Goal: Task Accomplishment & Management: Complete application form

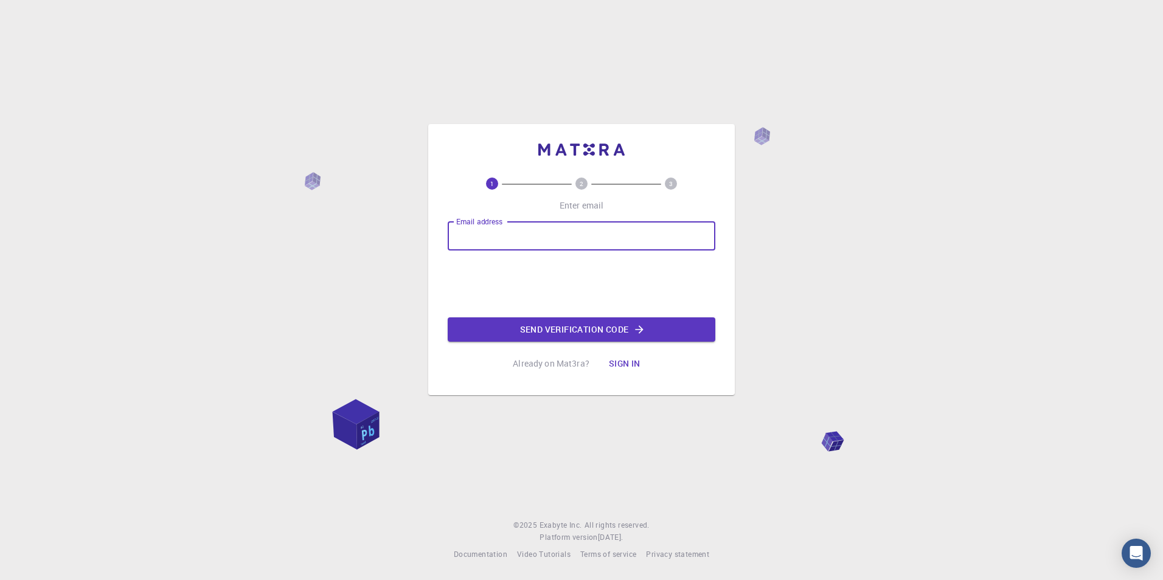
click at [625, 240] on input "Email address" at bounding box center [582, 235] width 268 height 29
type input "surjit.bhattacharjee.work@gmail.com"
click at [585, 336] on button "Send verification code" at bounding box center [582, 330] width 268 height 24
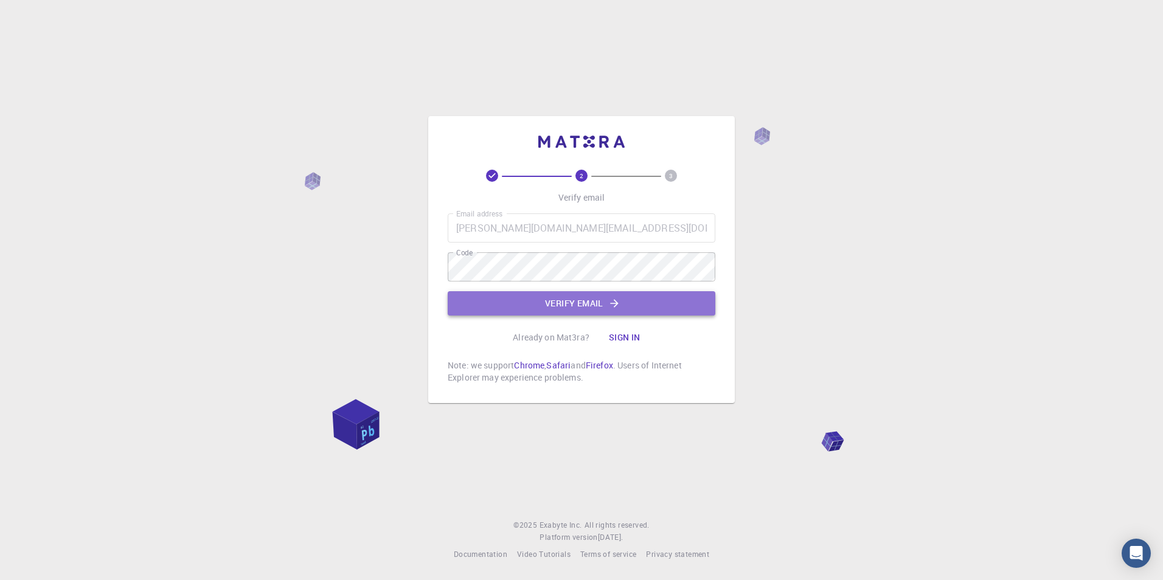
click at [562, 304] on button "Verify email" at bounding box center [582, 303] width 268 height 24
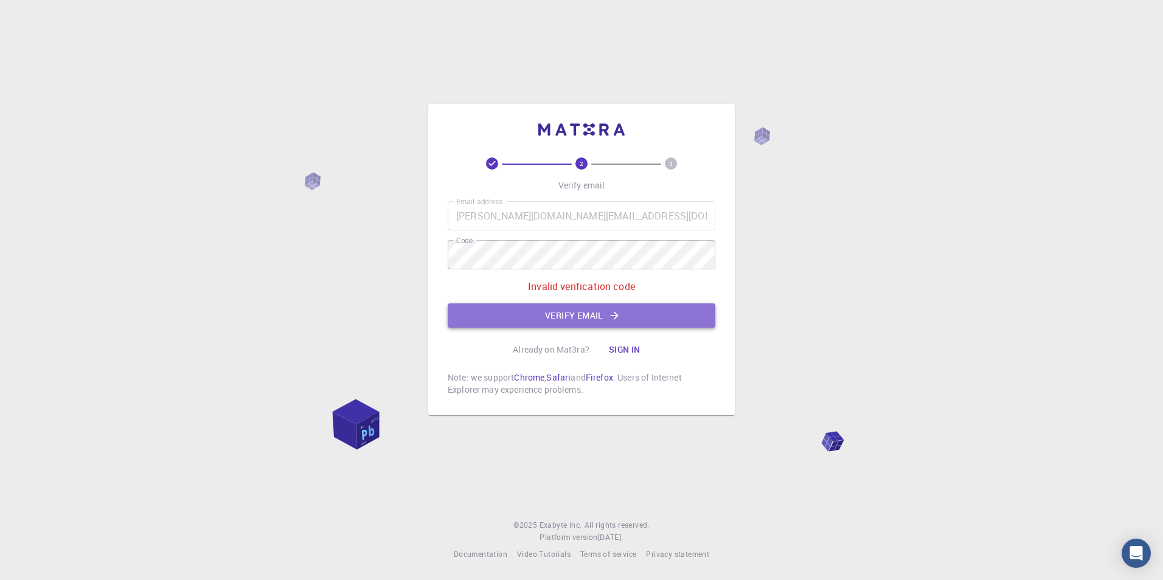
click at [559, 312] on button "Verify email" at bounding box center [582, 316] width 268 height 24
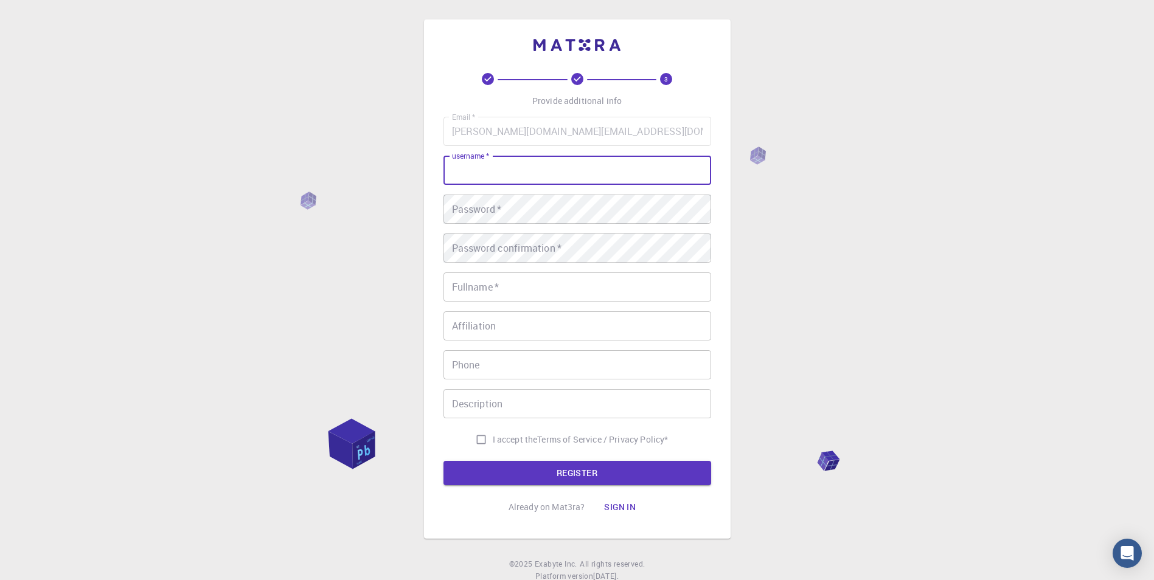
click at [529, 169] on input "username   *" at bounding box center [578, 170] width 268 height 29
type input "Surjit"
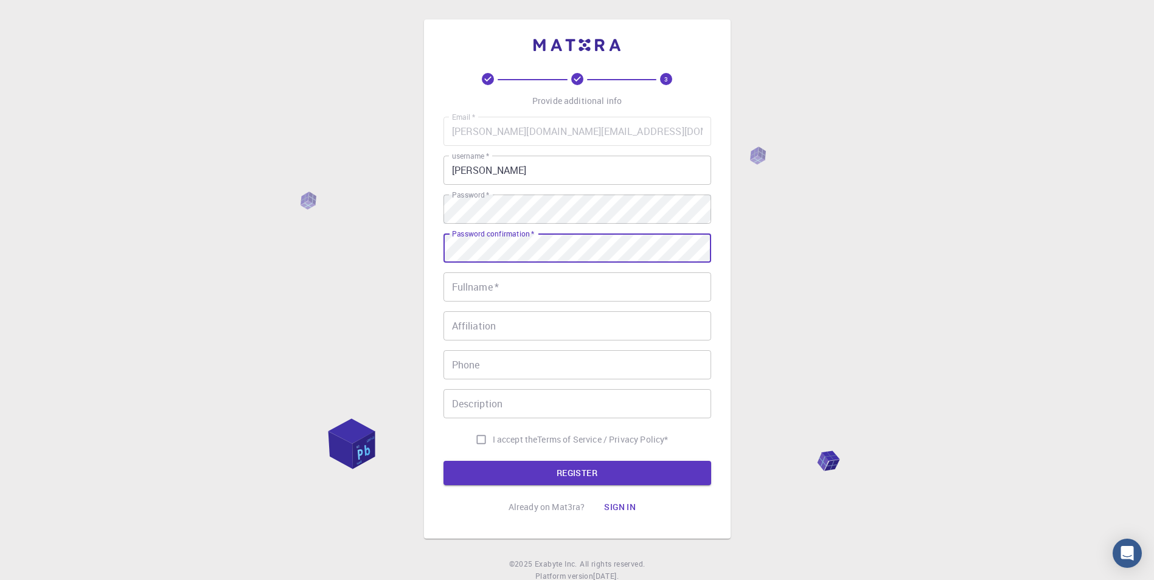
click at [538, 298] on input "Fullname   *" at bounding box center [578, 287] width 268 height 29
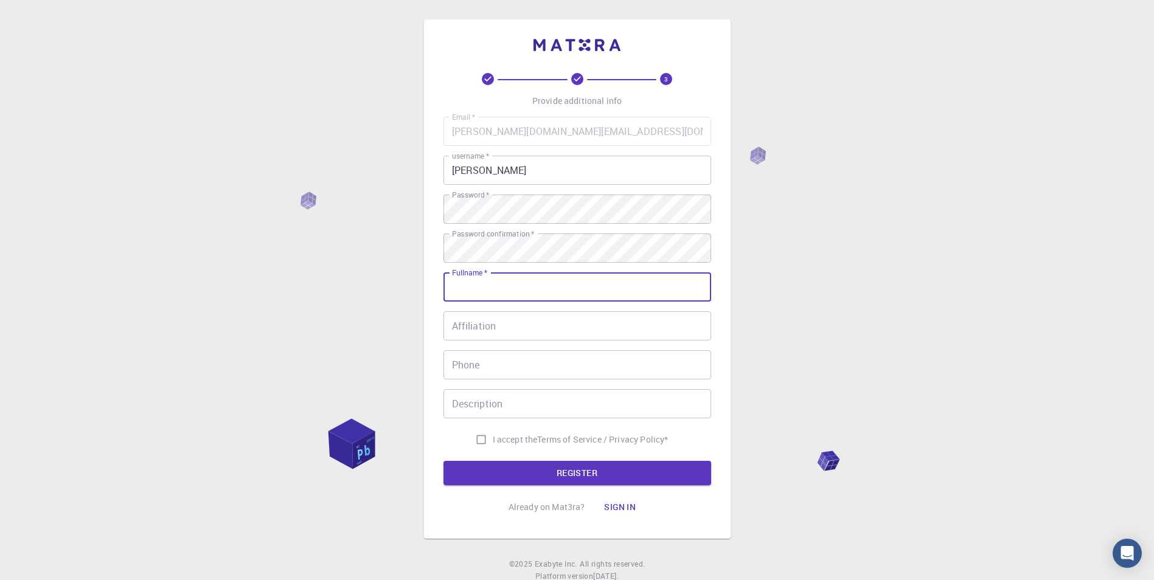
type input "[PERSON_NAME]"
type input "+918617834998"
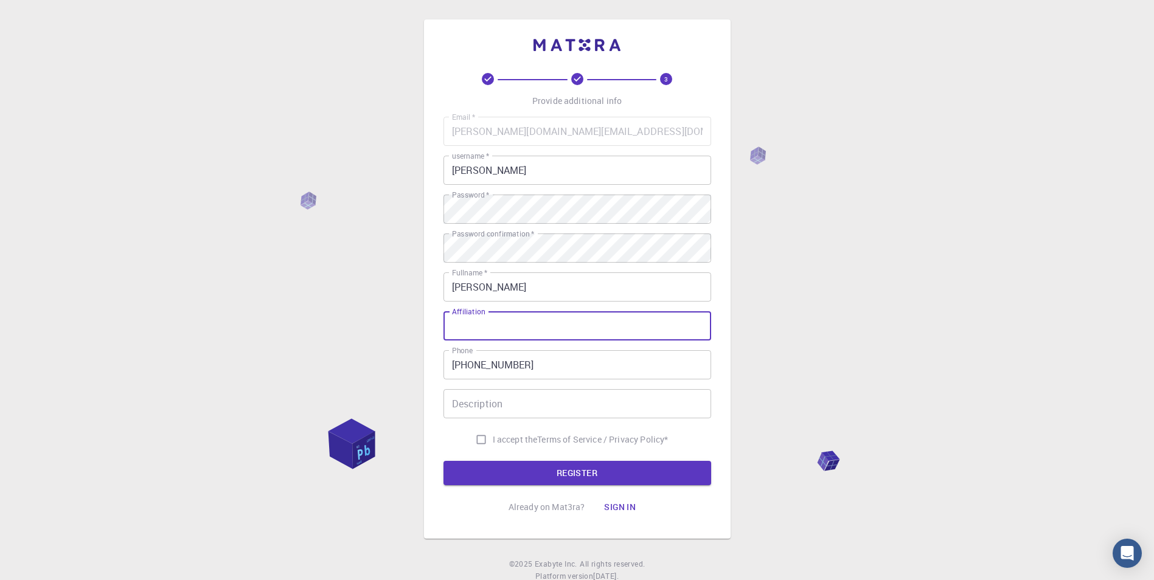
click at [501, 329] on input "Affiliation" at bounding box center [578, 326] width 268 height 29
type input "Research Associate"
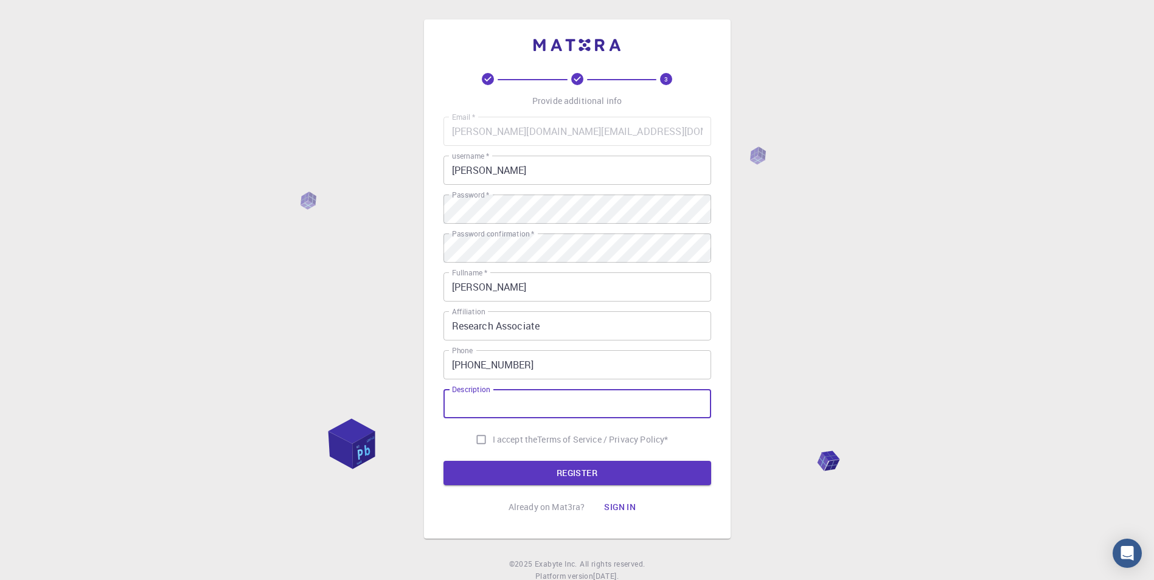
click at [501, 404] on input "Description" at bounding box center [578, 403] width 268 height 29
click at [481, 444] on input "I accept the Terms of Service / Privacy Policy *" at bounding box center [481, 439] width 23 height 23
checkbox input "true"
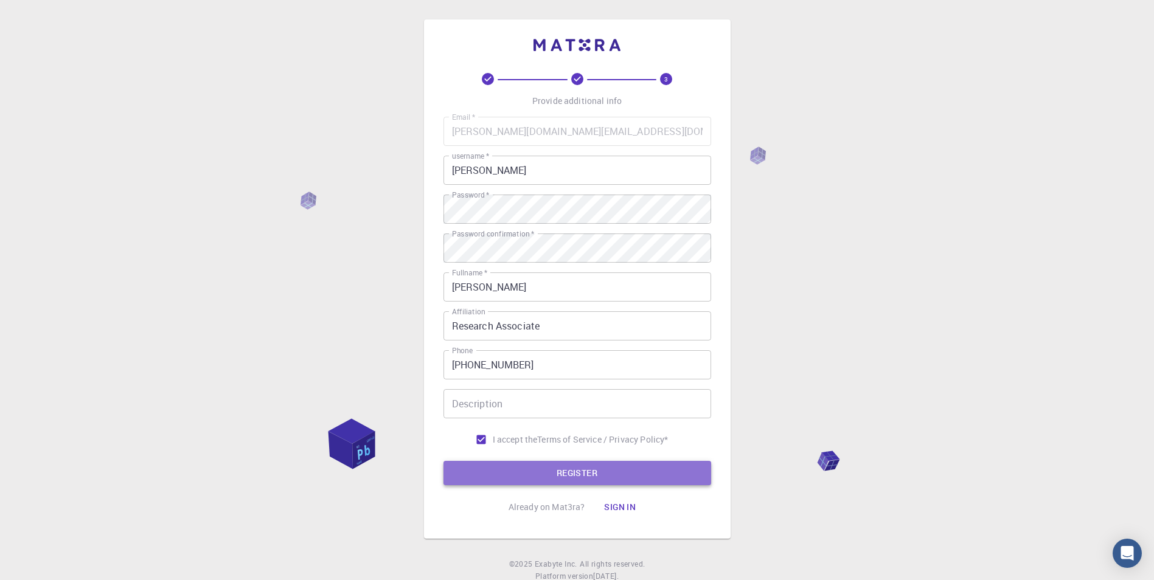
click at [549, 471] on button "REGISTER" at bounding box center [578, 473] width 268 height 24
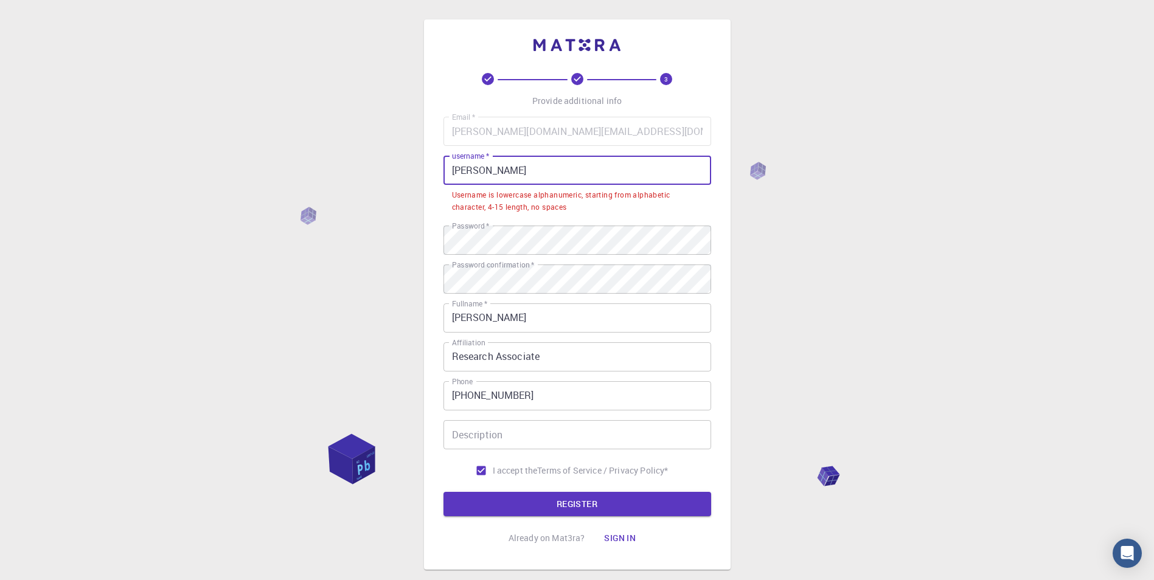
click at [493, 178] on input "Surjit" at bounding box center [578, 170] width 268 height 29
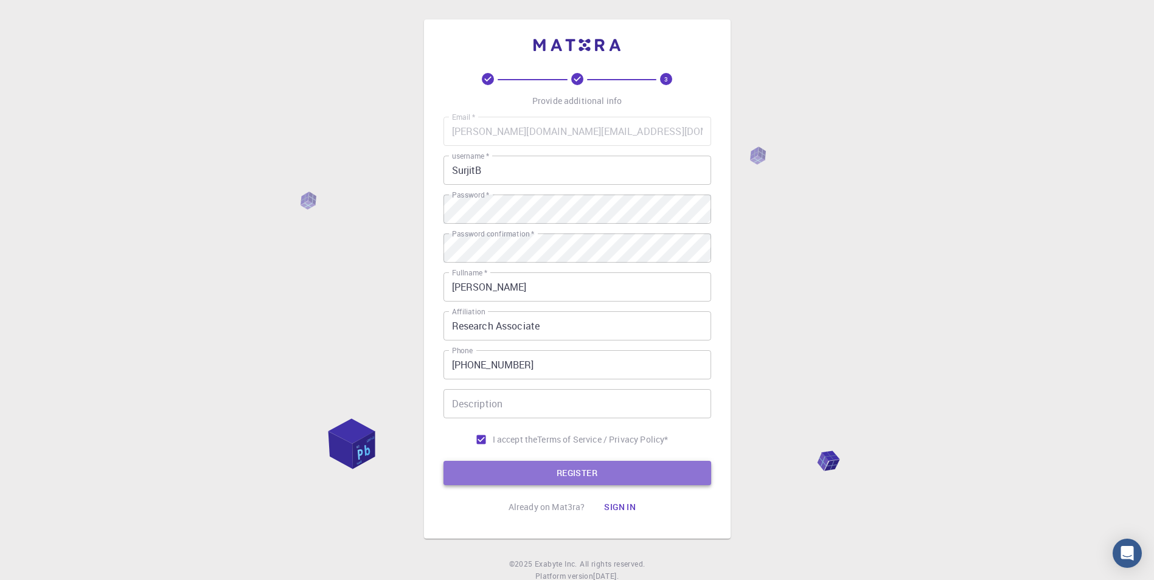
click at [571, 475] on button "REGISTER" at bounding box center [578, 473] width 268 height 24
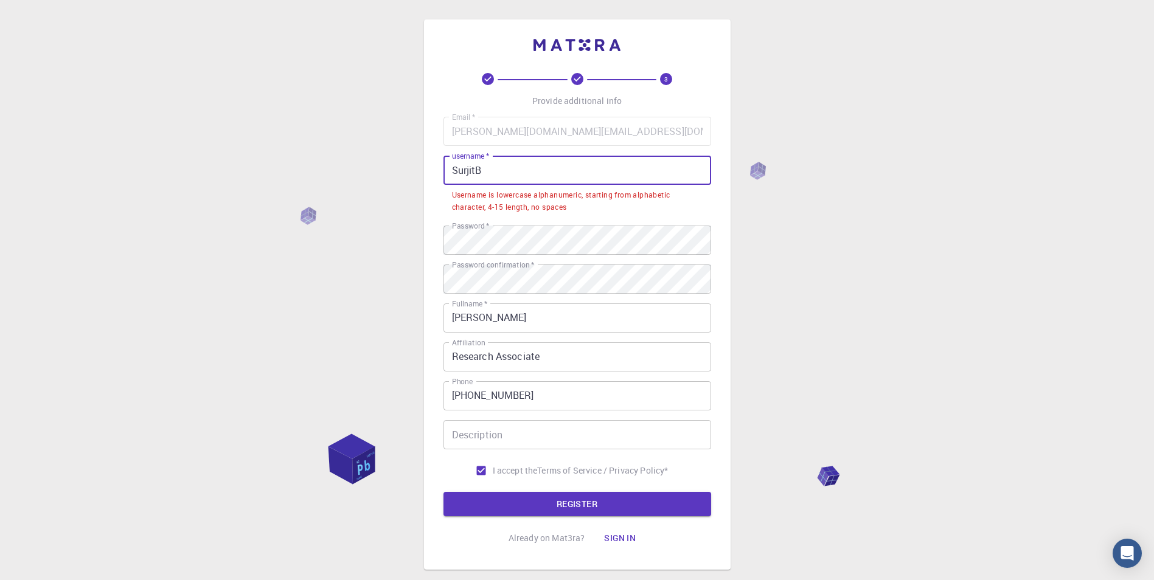
click at [487, 172] on input "SurjitB" at bounding box center [578, 170] width 268 height 29
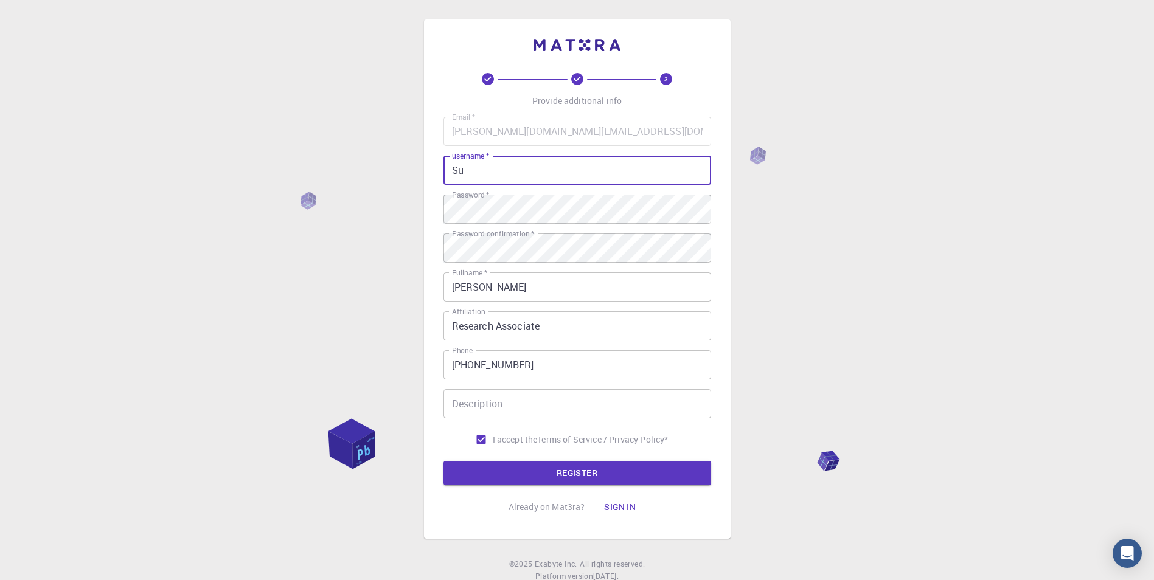
type input "S"
type input "surjbh"
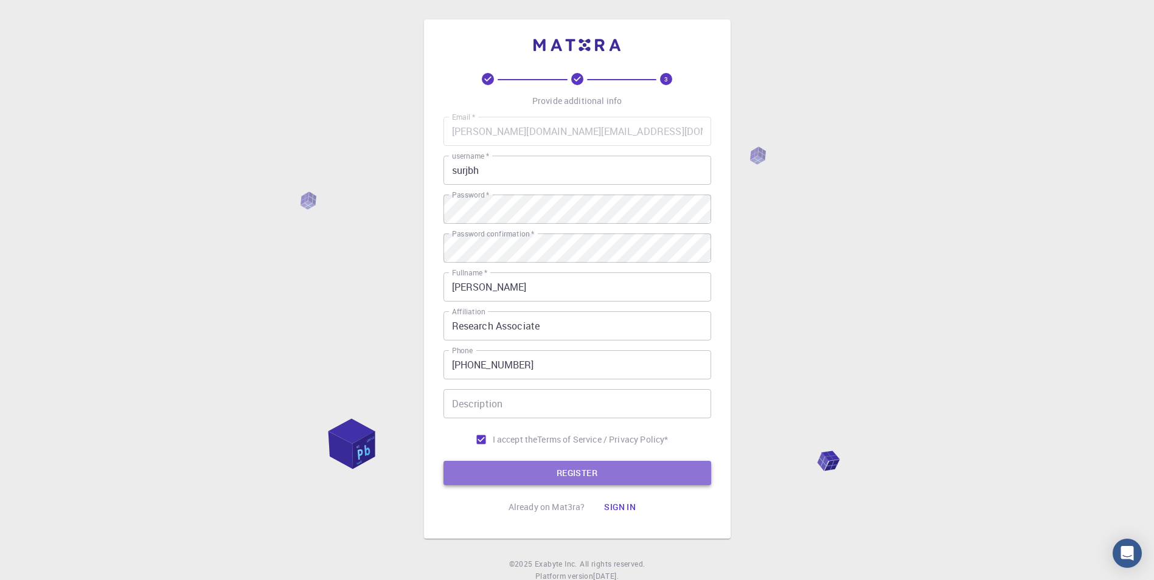
click at [557, 466] on button "REGISTER" at bounding box center [578, 473] width 268 height 24
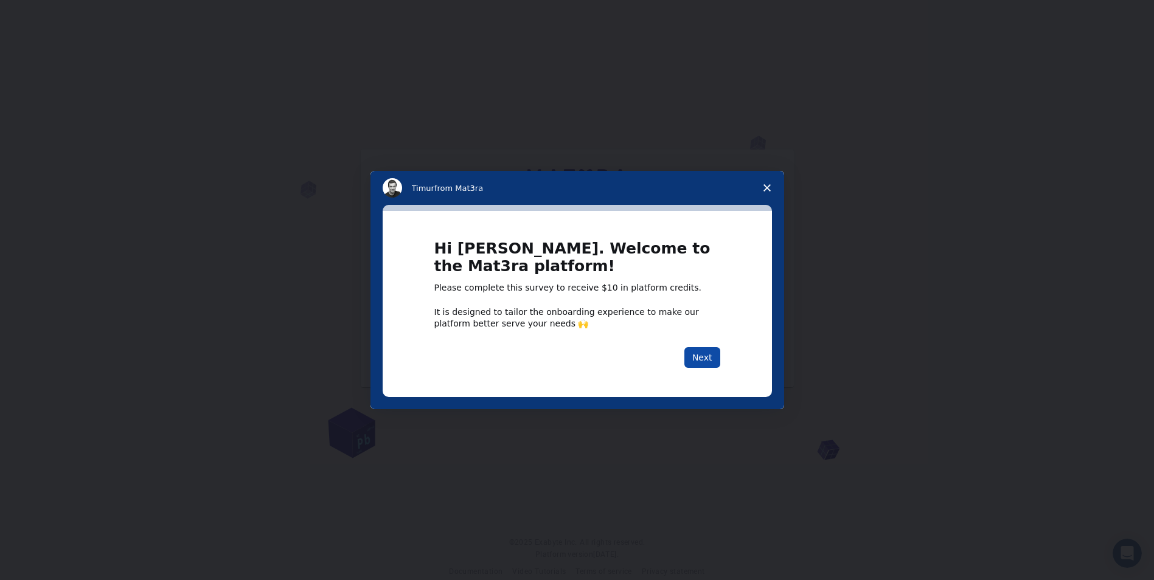
click at [701, 354] on button "Next" at bounding box center [702, 357] width 36 height 21
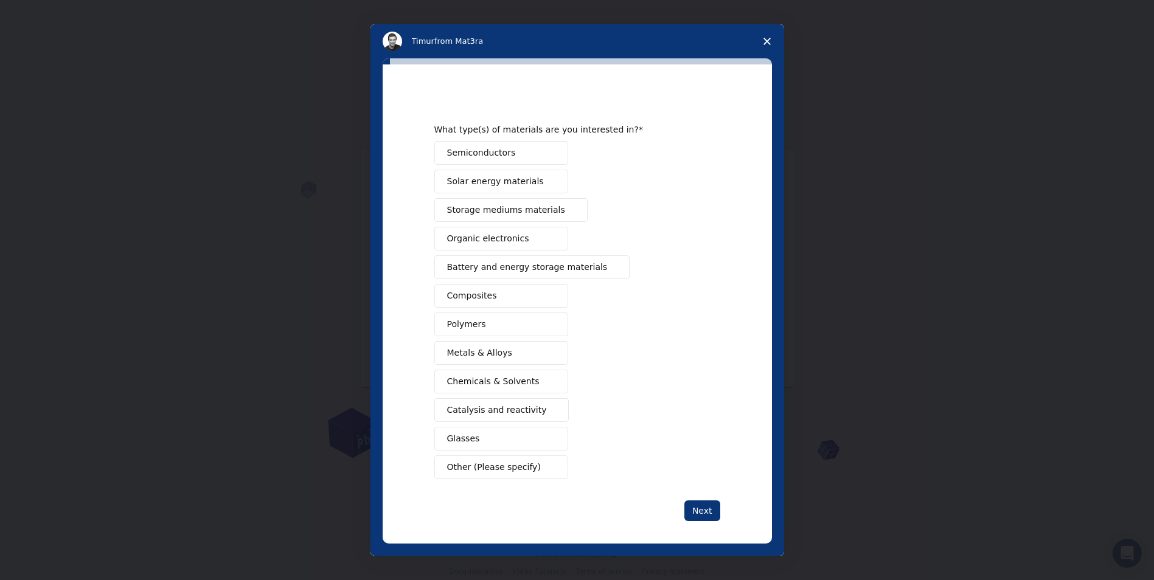
click at [531, 383] on button "Chemicals & Solvents" at bounding box center [501, 382] width 134 height 24
click at [521, 407] on span "Catalysis and reactivity" at bounding box center [497, 410] width 100 height 13
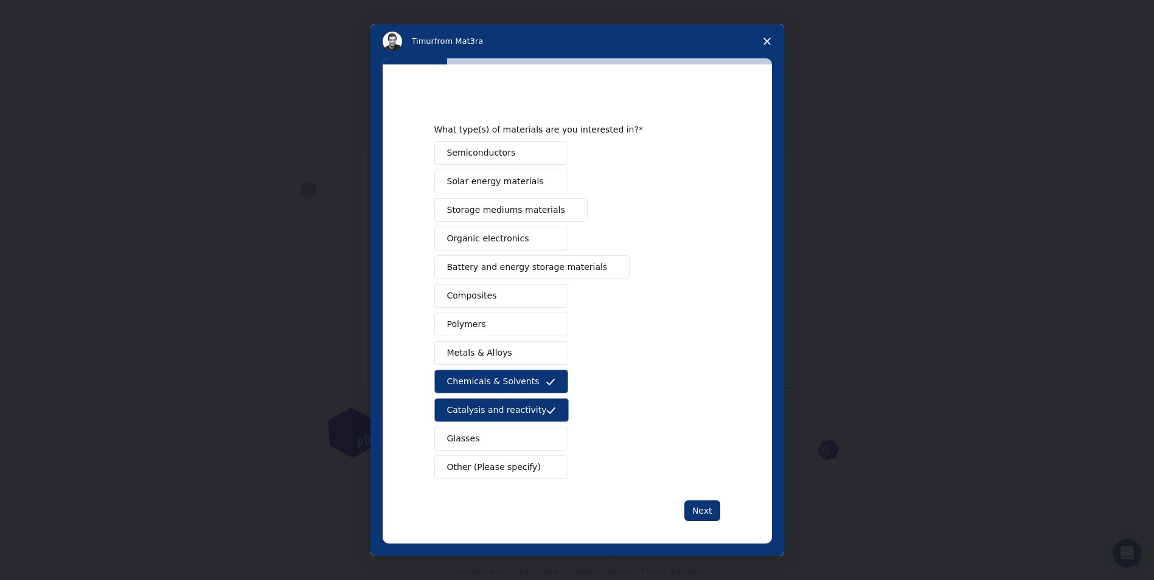
click at [526, 467] on button "Other (Please specify)" at bounding box center [501, 468] width 134 height 24
click at [521, 512] on input "Enter response" at bounding box center [501, 510] width 134 height 24
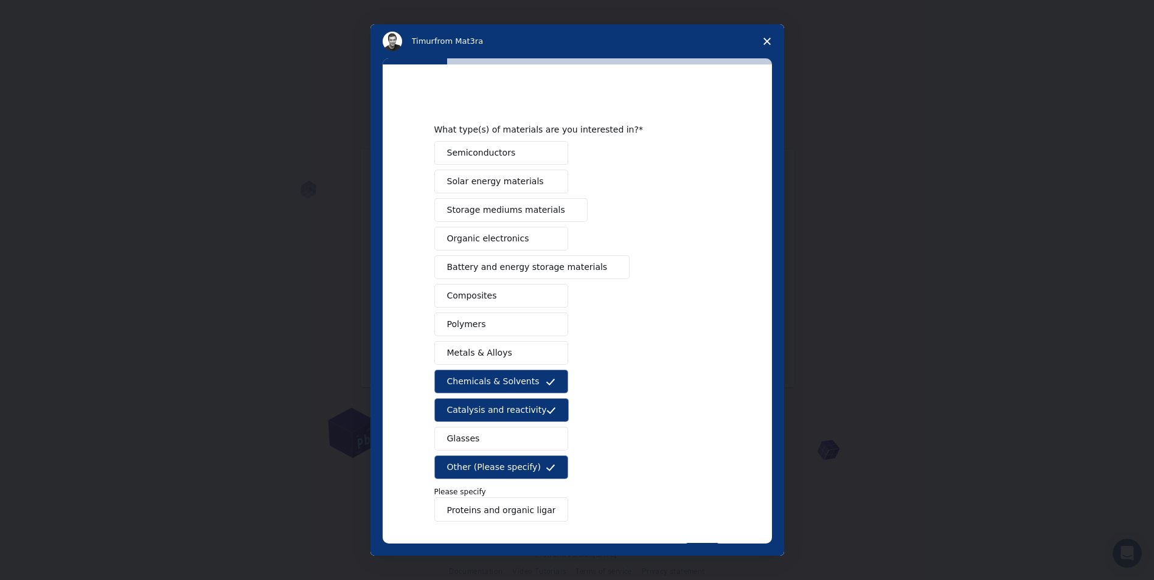
scroll to position [49, 0]
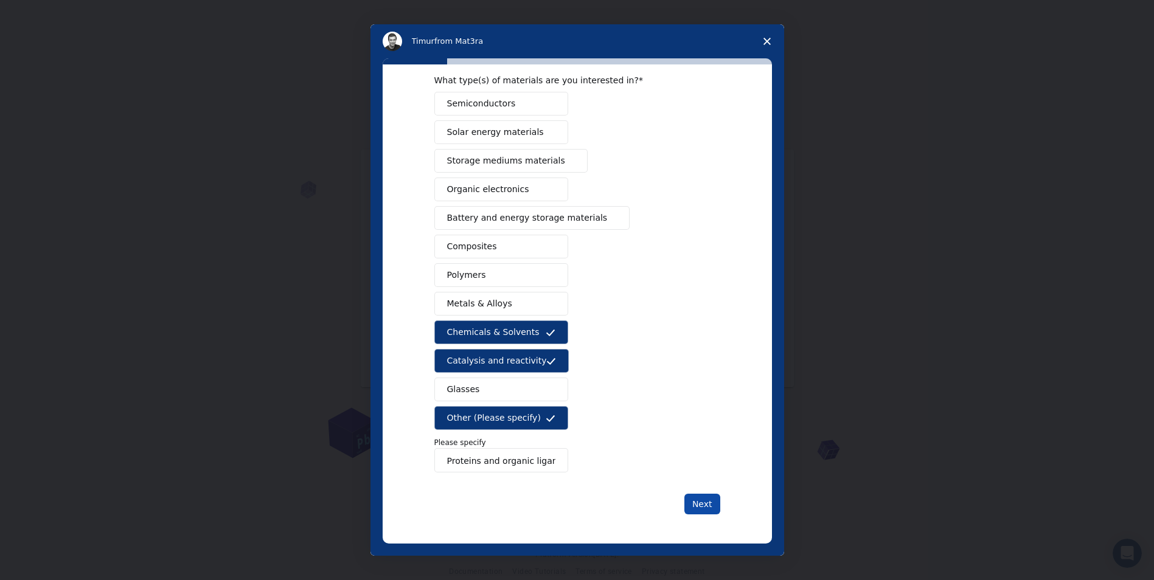
type input "Proteins and organic ligands"
click at [703, 510] on button "Next" at bounding box center [702, 504] width 36 height 21
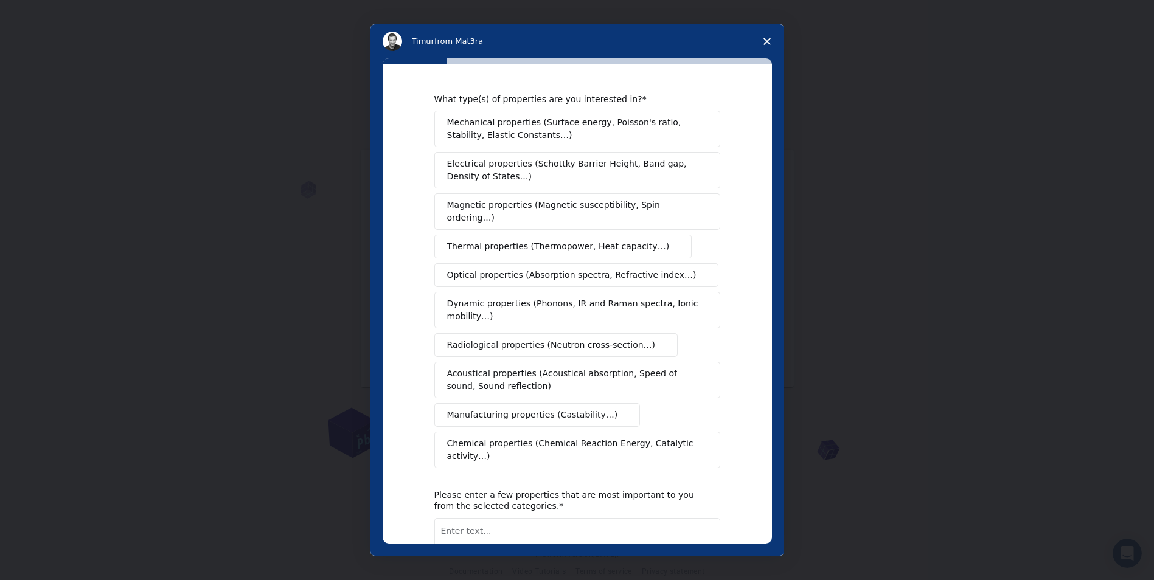
click at [599, 518] on textarea "Enter text..." at bounding box center [577, 543] width 286 height 50
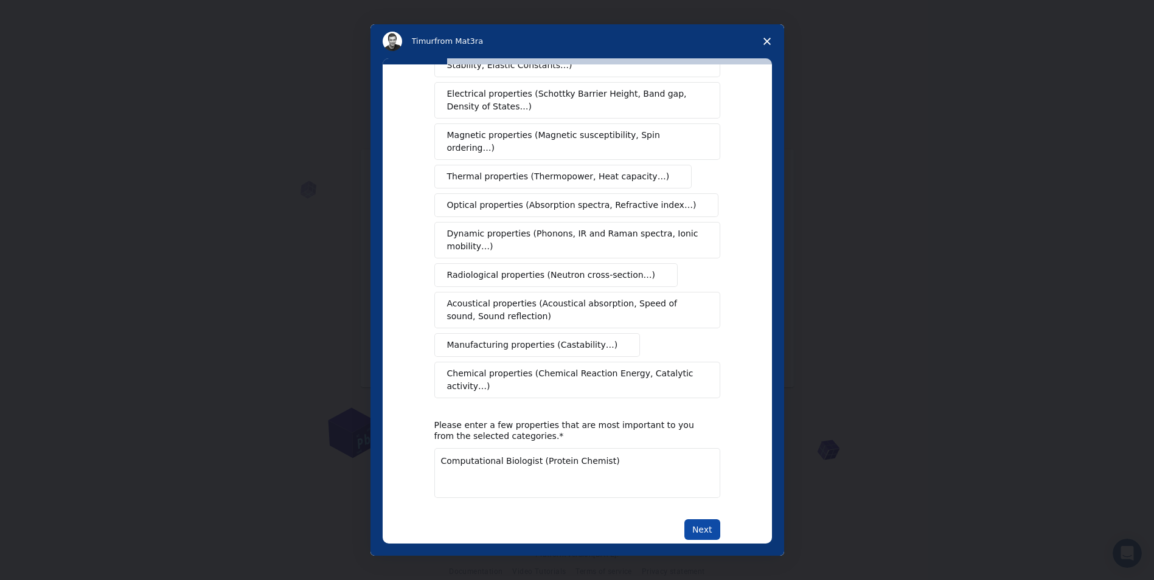
type textarea "Computational Biologist (Protein Chemist)"
click at [701, 520] on button "Next" at bounding box center [702, 530] width 36 height 21
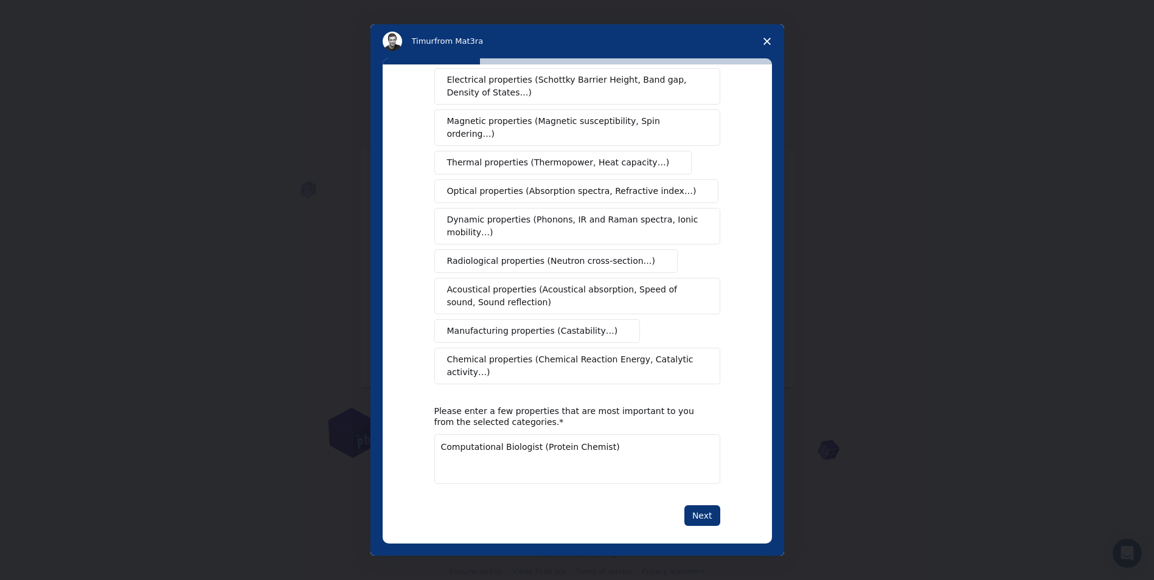
scroll to position [69, 0]
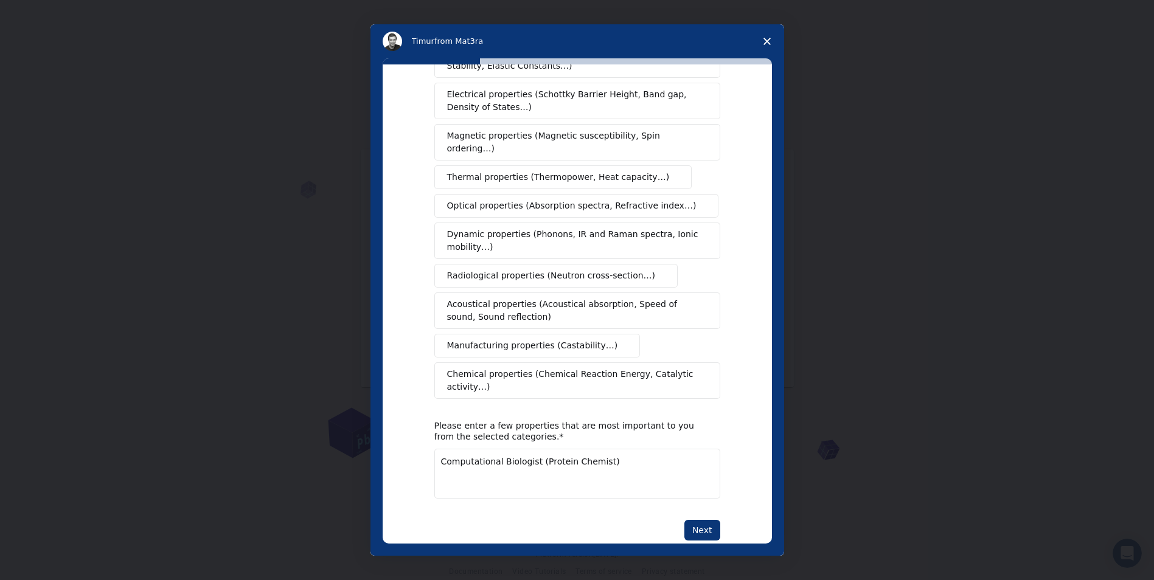
click at [628, 368] on span "Chemical properties (Chemical Reaction Energy, Catalytic activity…)" at bounding box center [573, 381] width 252 height 26
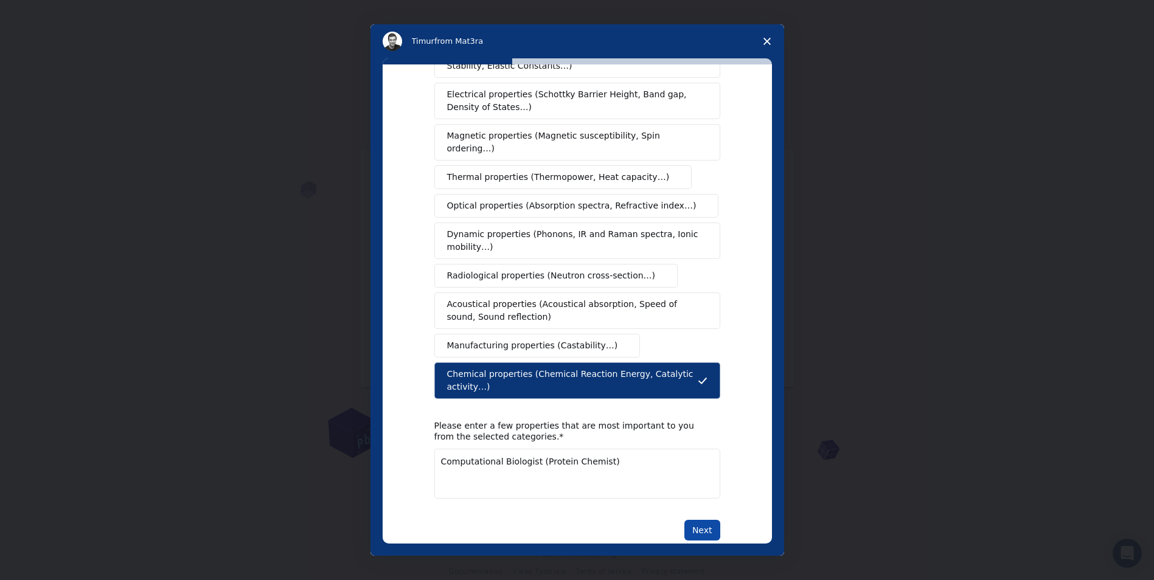
click at [700, 520] on button "Next" at bounding box center [702, 530] width 36 height 21
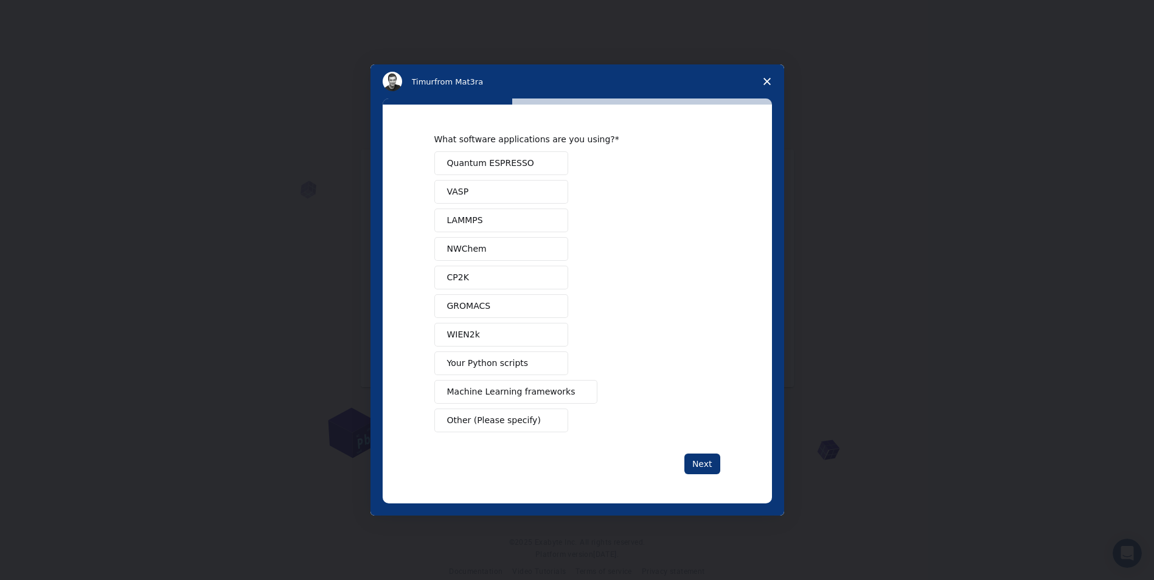
click at [534, 299] on button "GROMACS" at bounding box center [501, 306] width 134 height 24
click at [717, 472] on button "Next" at bounding box center [702, 464] width 36 height 21
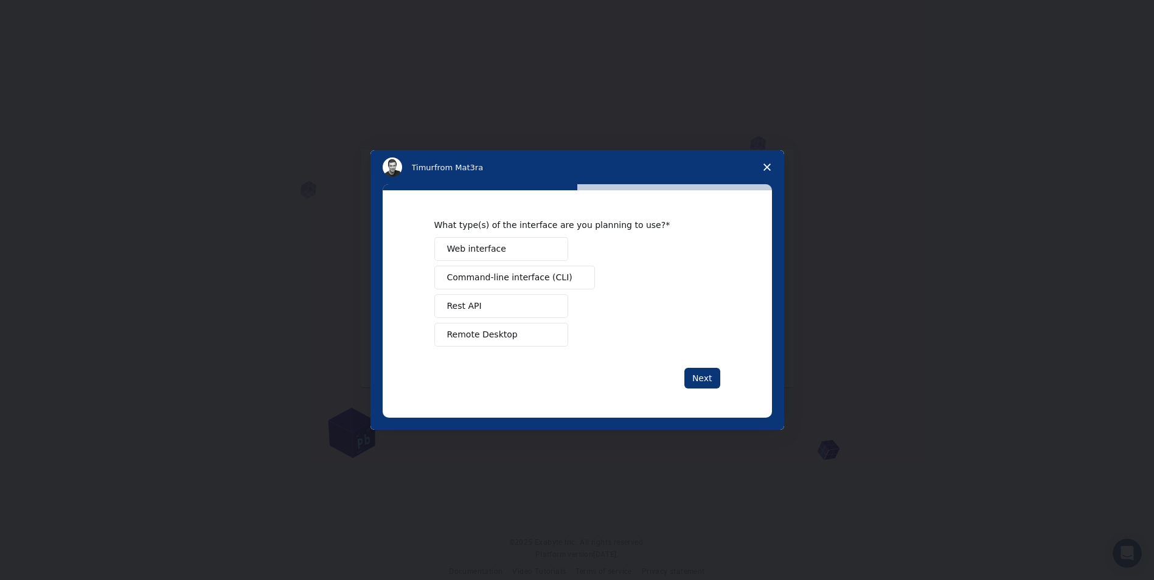
click at [527, 256] on button "Web interface" at bounding box center [501, 249] width 134 height 24
click at [527, 332] on button "Remote Desktop" at bounding box center [501, 335] width 134 height 24
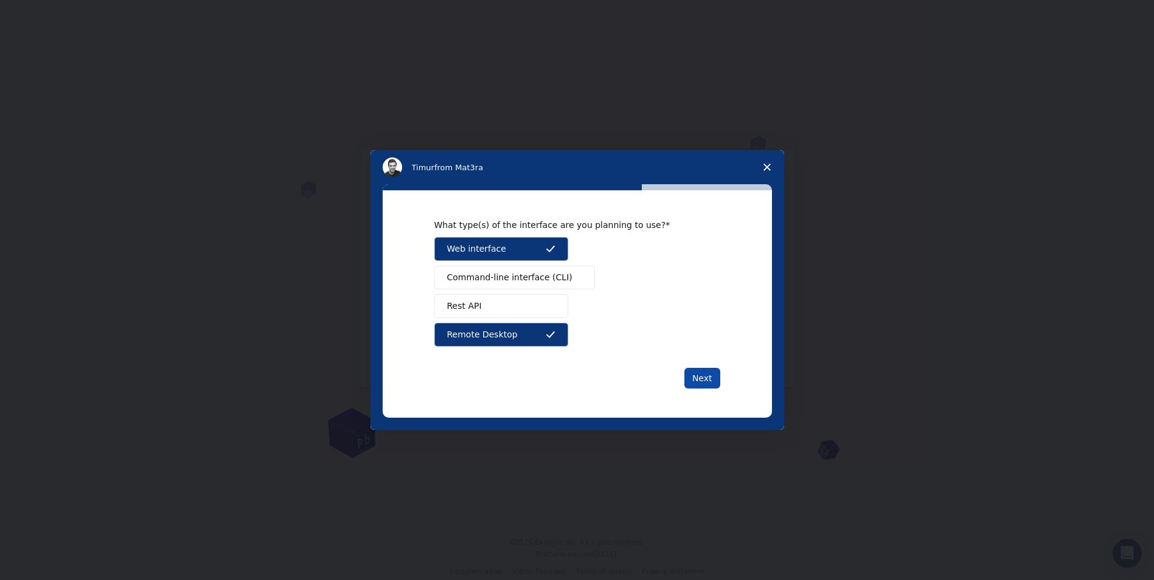
click at [705, 377] on button "Next" at bounding box center [702, 378] width 36 height 21
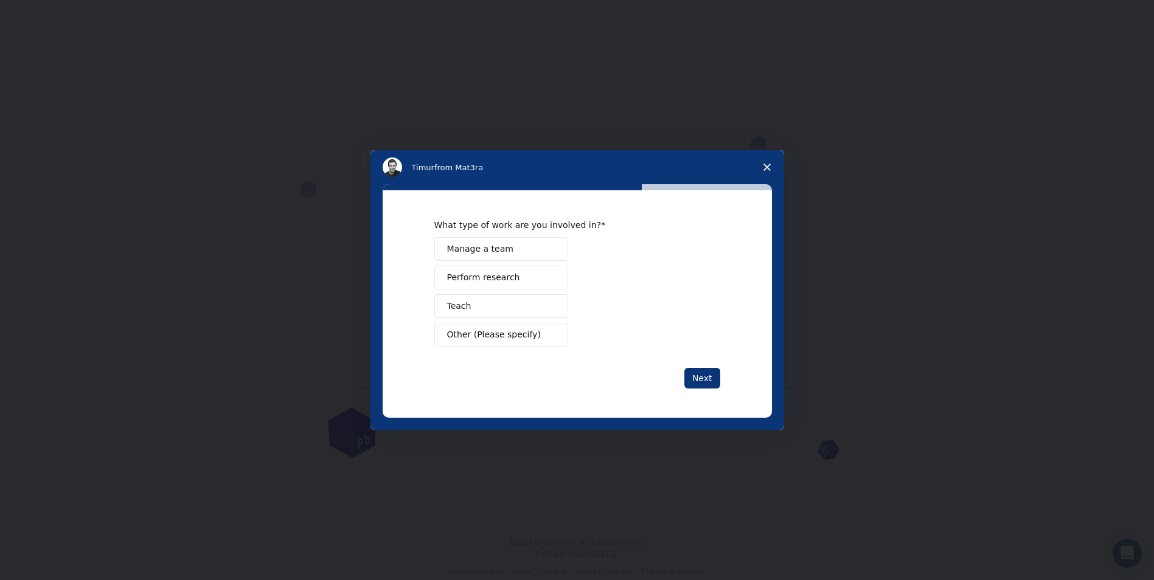
click at [543, 276] on button "Perform research" at bounding box center [501, 278] width 134 height 24
click at [536, 308] on button "Teach" at bounding box center [501, 306] width 134 height 24
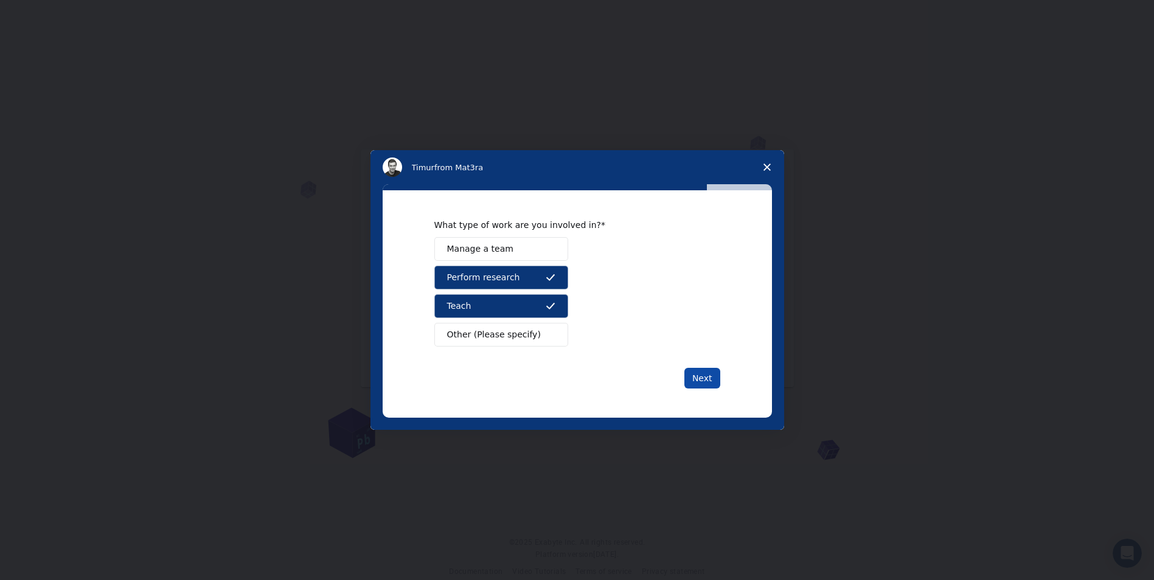
click at [710, 378] on button "Next" at bounding box center [702, 378] width 36 height 21
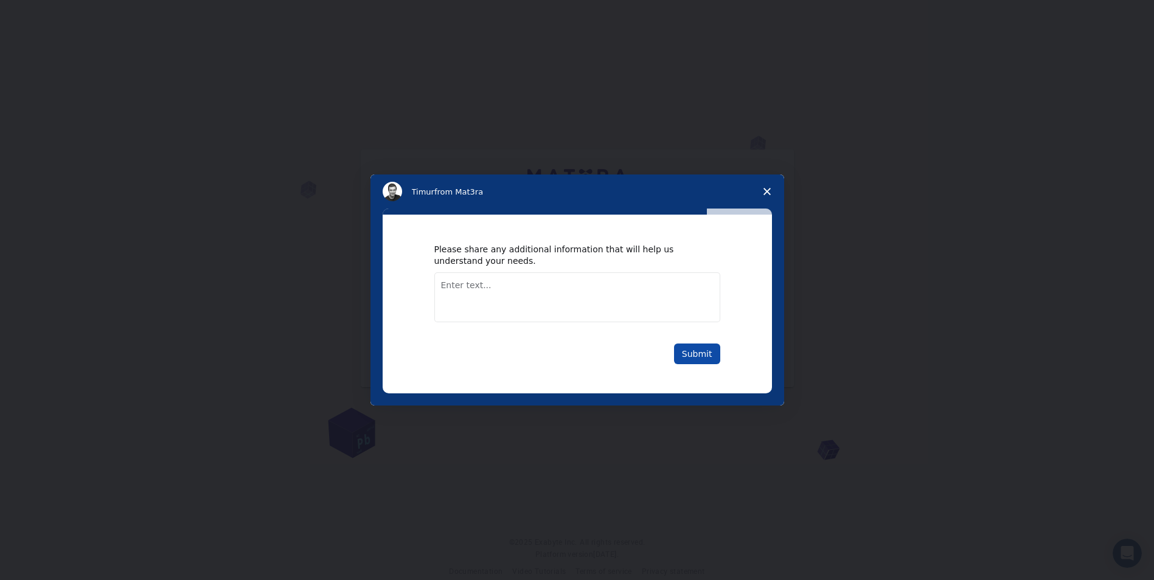
click at [705, 349] on button "Submit" at bounding box center [697, 354] width 46 height 21
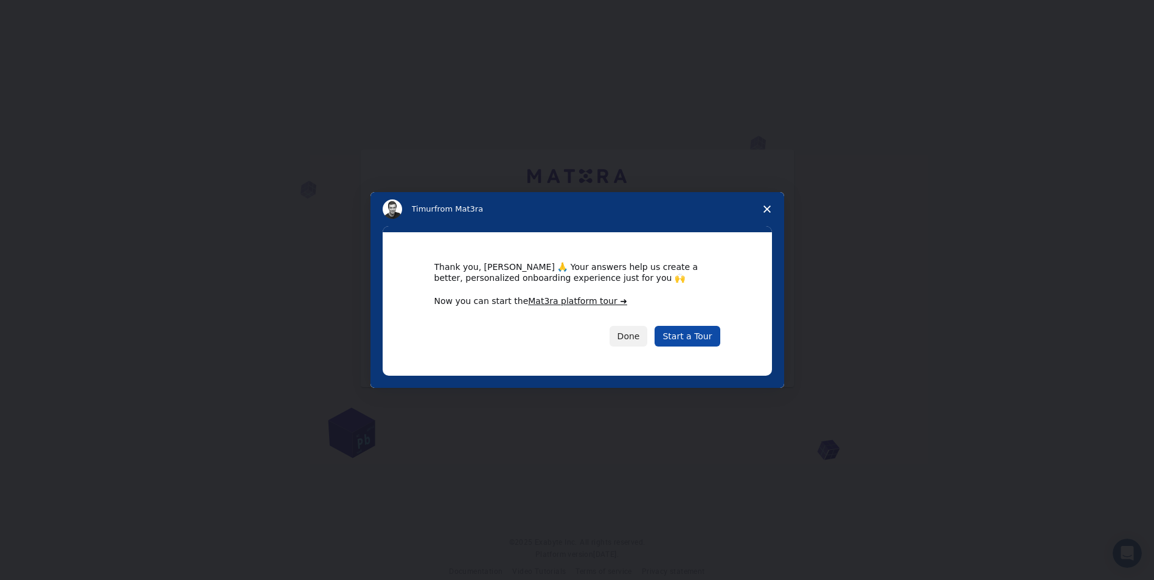
click at [705, 331] on link "Start a Tour" at bounding box center [687, 336] width 65 height 21
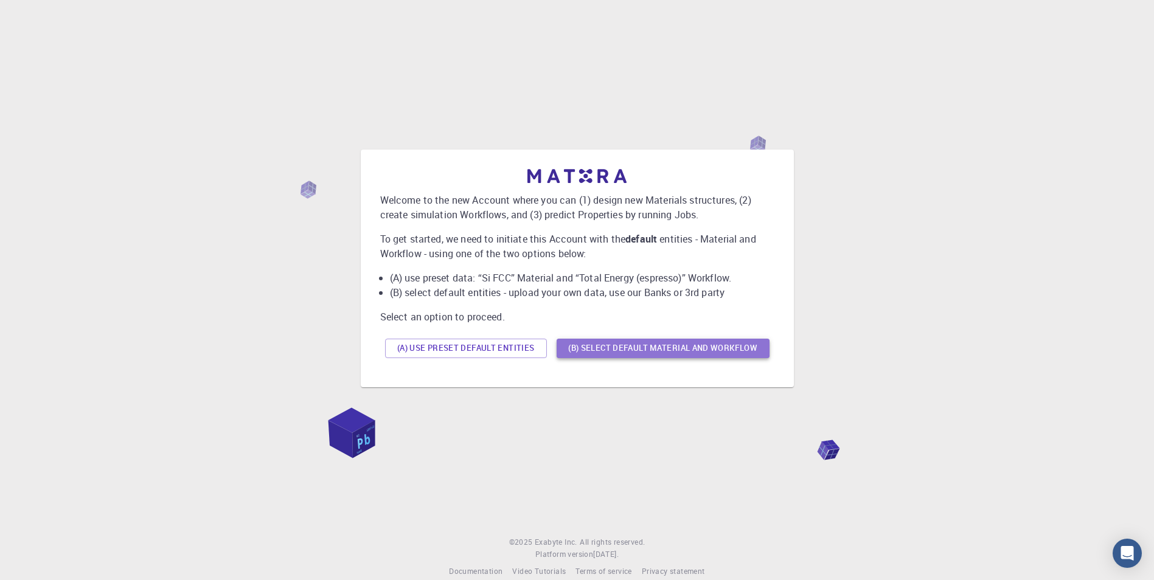
click at [710, 353] on button "(B) Select default material and workflow" at bounding box center [663, 348] width 213 height 19
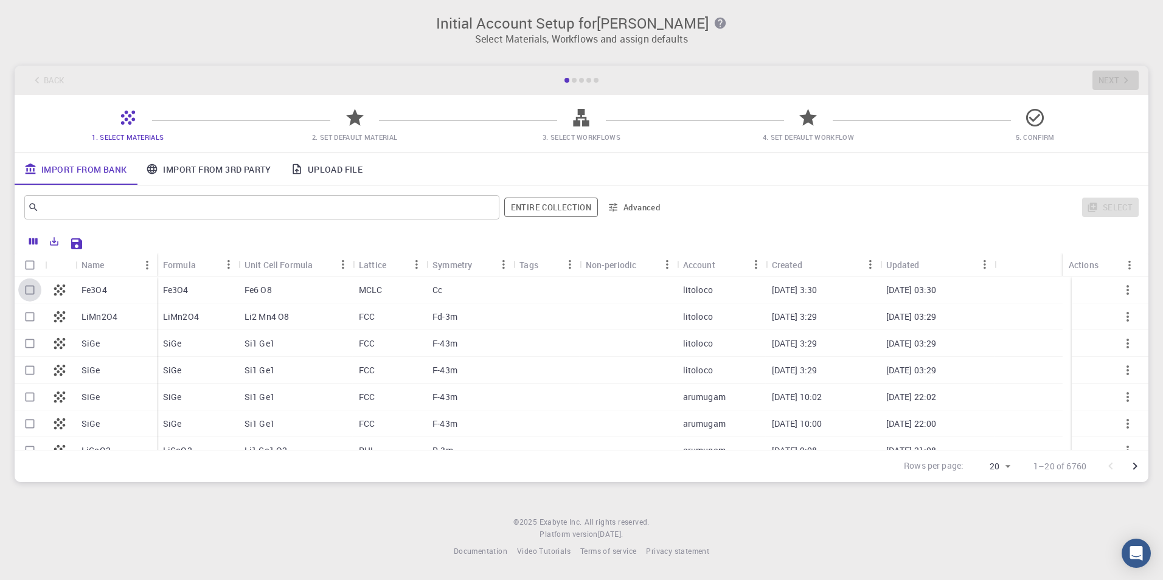
click at [31, 291] on input "Select row" at bounding box center [29, 290] width 23 height 23
checkbox input "true"
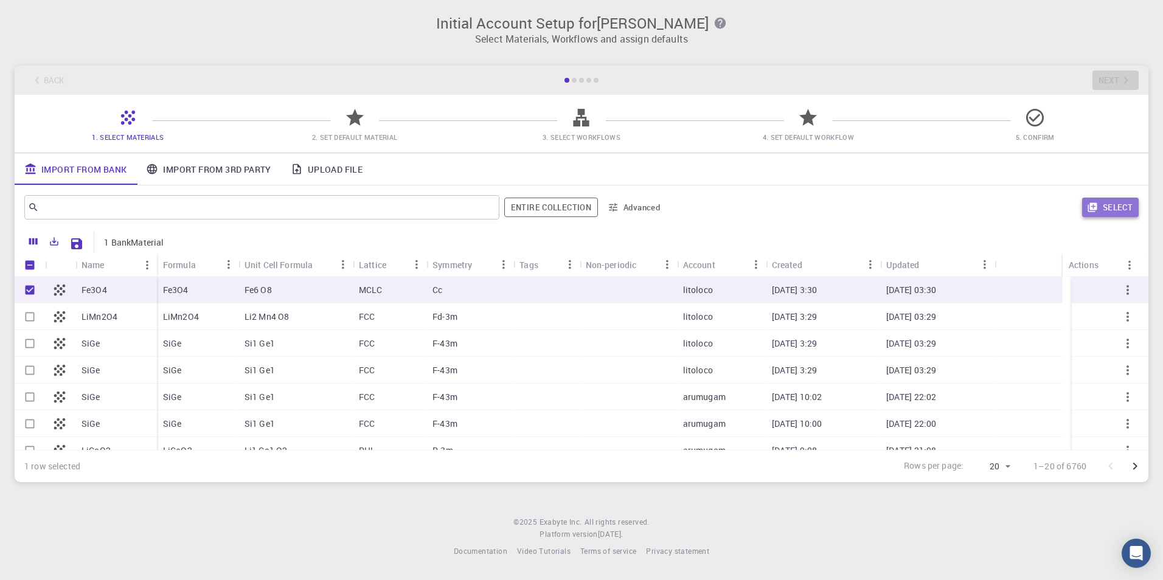
click at [1115, 206] on button "Select" at bounding box center [1110, 207] width 57 height 19
click at [577, 80] on div at bounding box center [574, 80] width 5 height 5
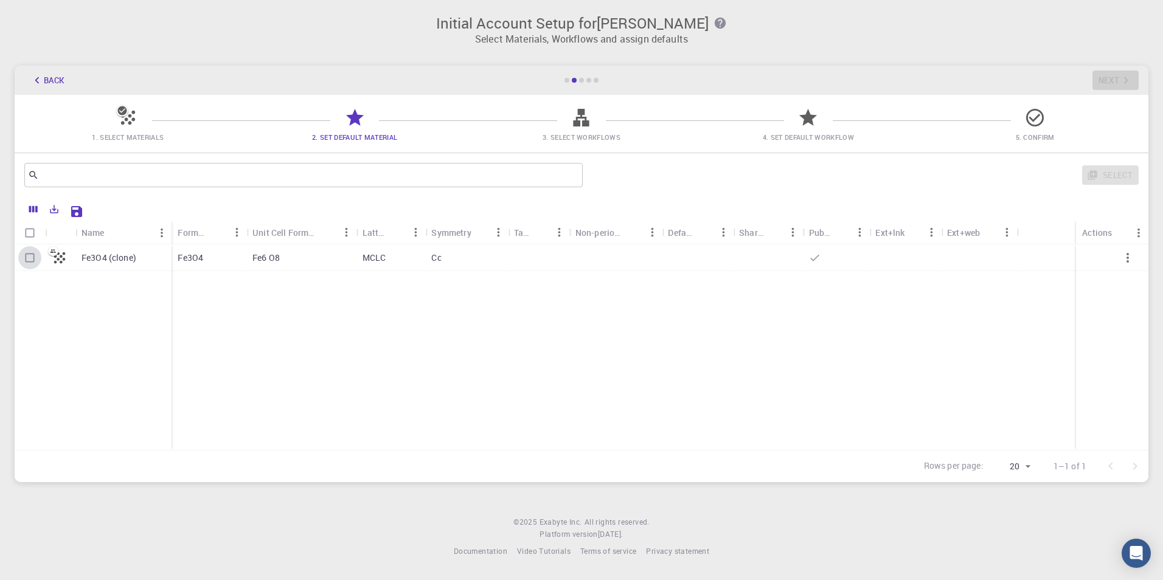
click at [29, 261] on input "Select row" at bounding box center [29, 257] width 23 height 23
checkbox input "true"
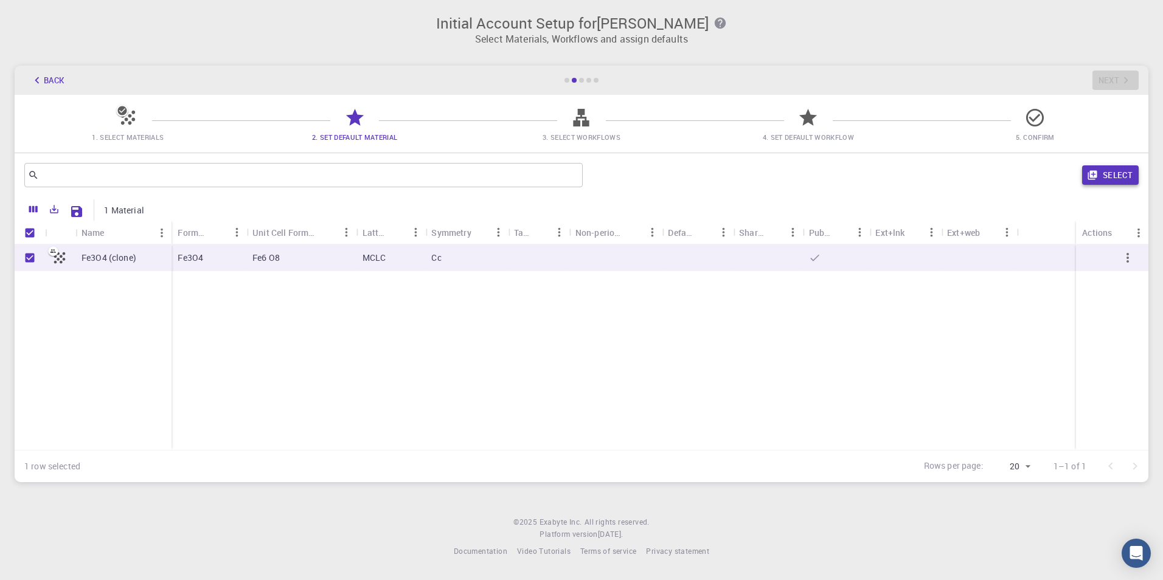
click at [1109, 173] on button "Select" at bounding box center [1110, 174] width 57 height 19
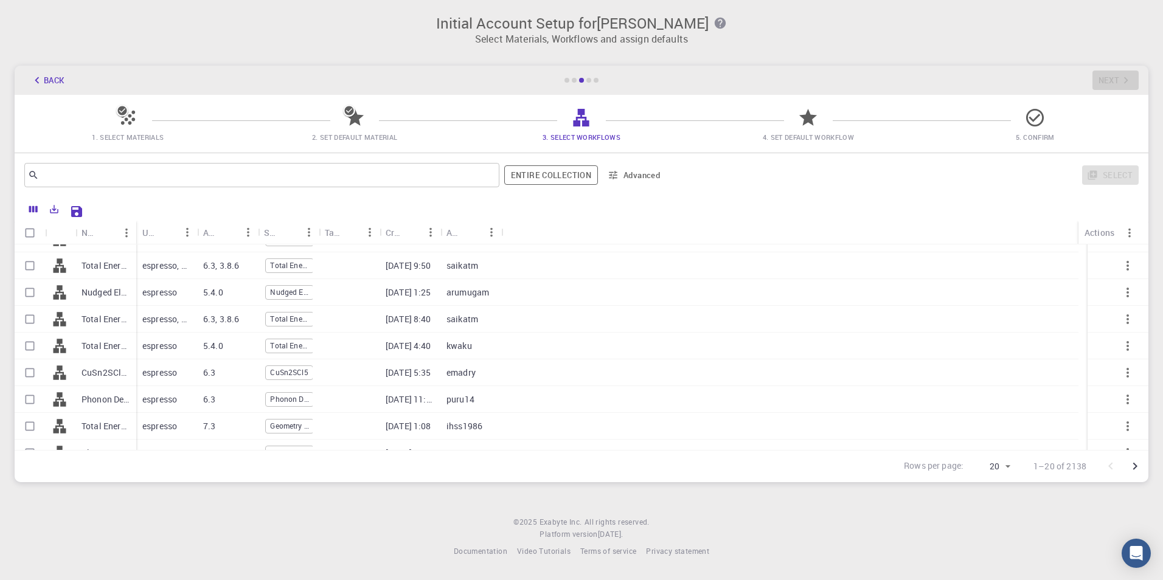
scroll to position [319, 0]
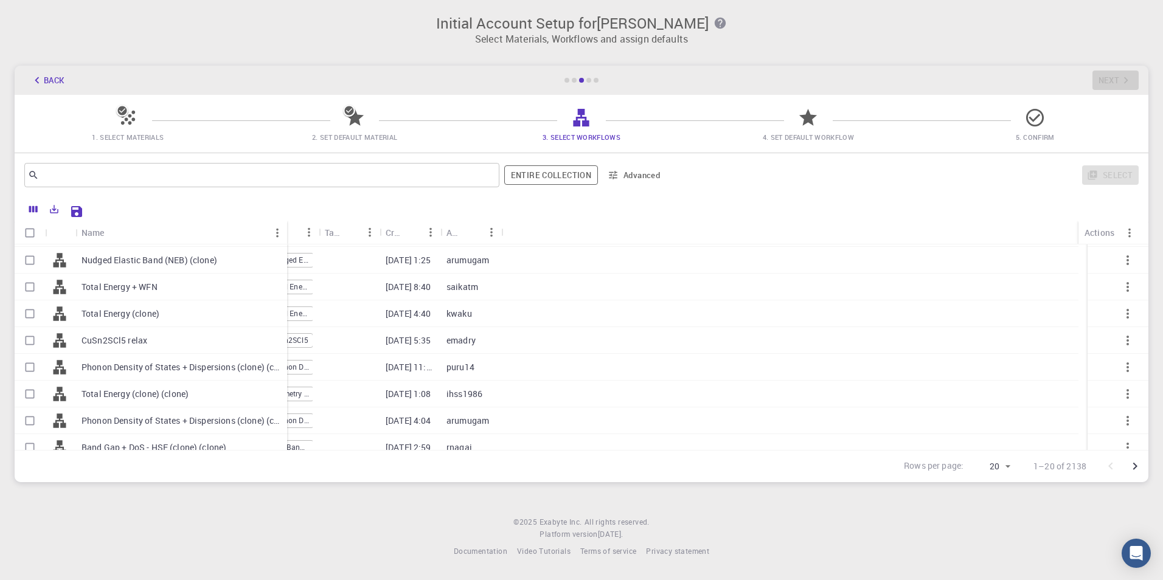
drag, startPoint x: 136, startPoint y: 230, endPoint x: 287, endPoint y: 201, distance: 153.6
click at [287, 201] on div "Name Used application Application Version Subworkflows Tags Created Account Act…" at bounding box center [582, 339] width 1134 height 285
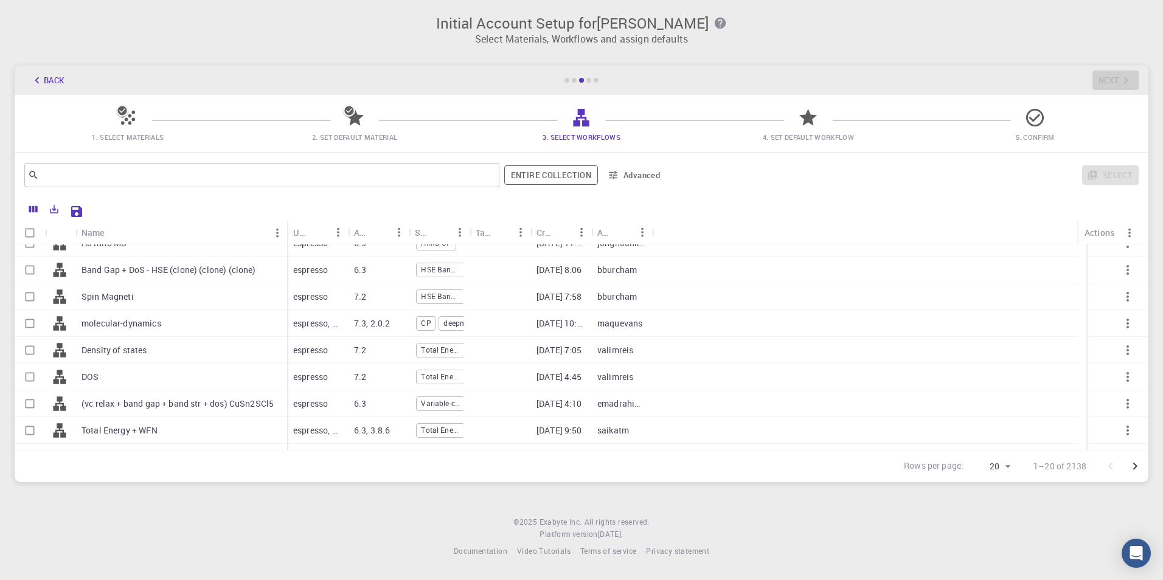
scroll to position [121, 0]
click at [186, 330] on div "molecular-dynamics" at bounding box center [181, 324] width 212 height 27
checkbox input "true"
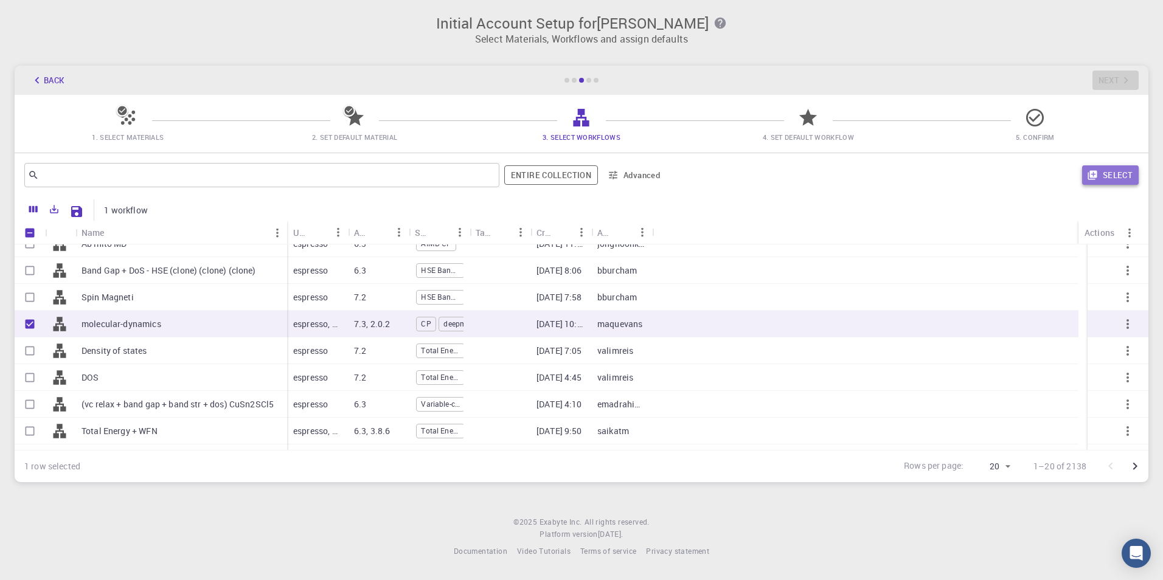
click at [1107, 180] on button "Select" at bounding box center [1110, 174] width 57 height 19
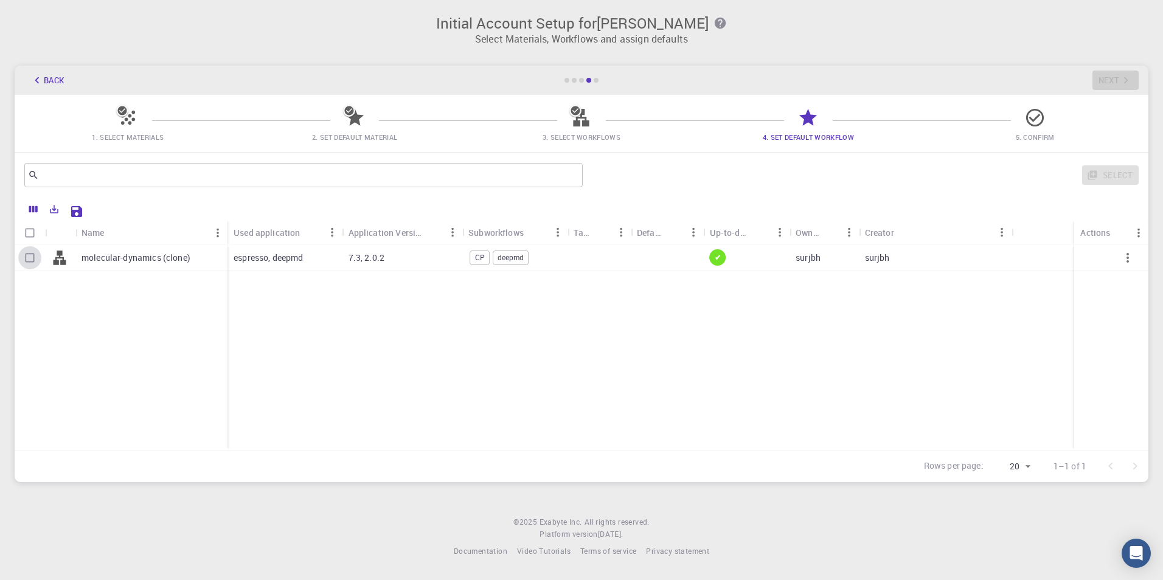
click at [31, 260] on input "Select row" at bounding box center [29, 257] width 23 height 23
checkbox input "true"
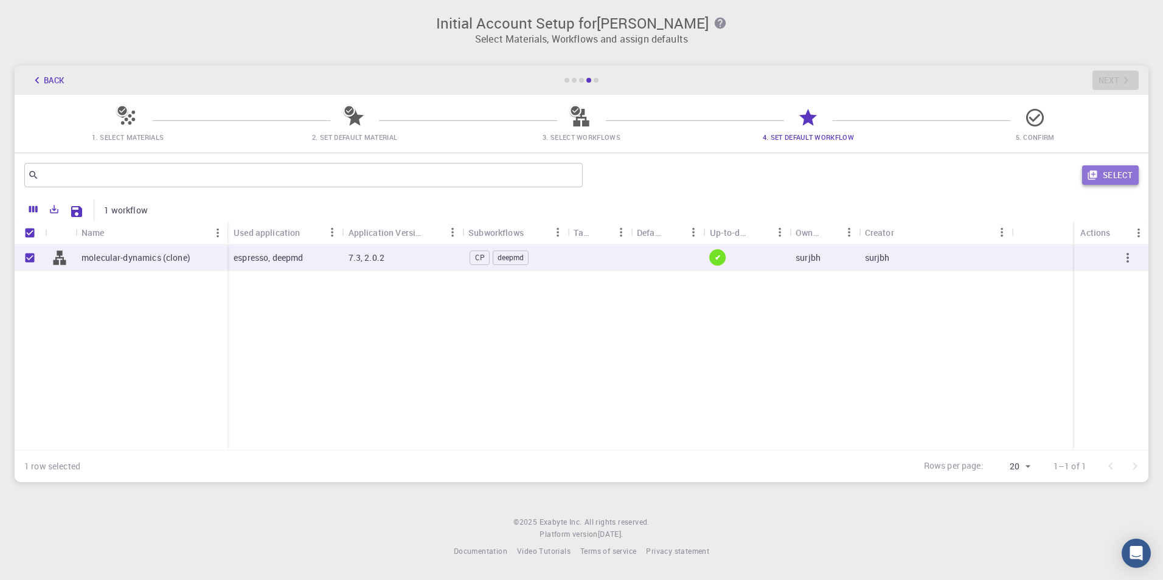
click at [1130, 176] on button "Select" at bounding box center [1110, 174] width 57 height 19
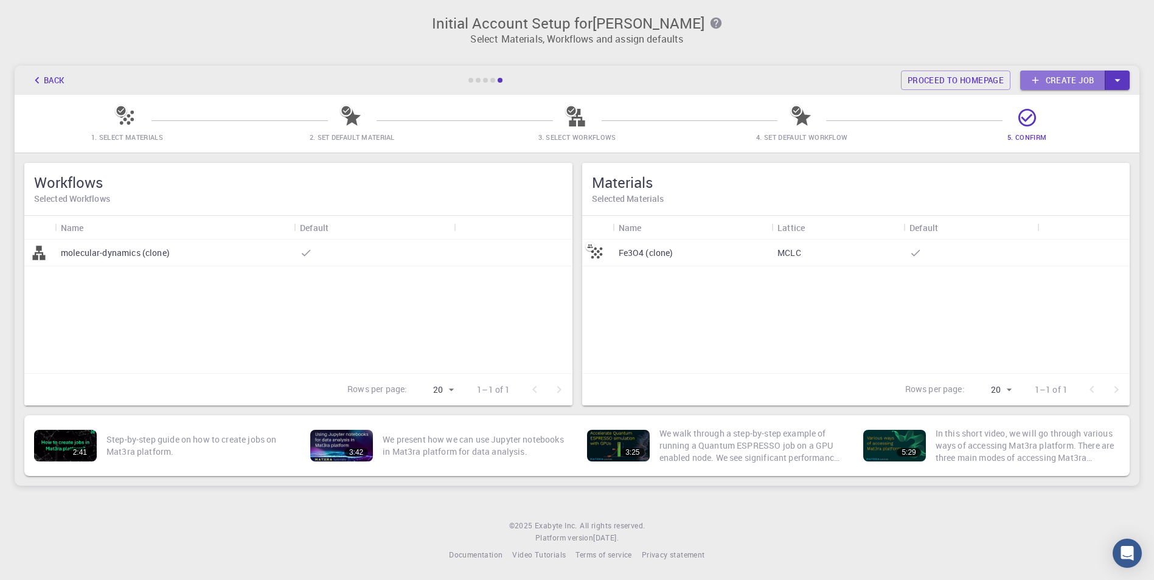
click at [1071, 82] on link "Create job" at bounding box center [1062, 80] width 85 height 19
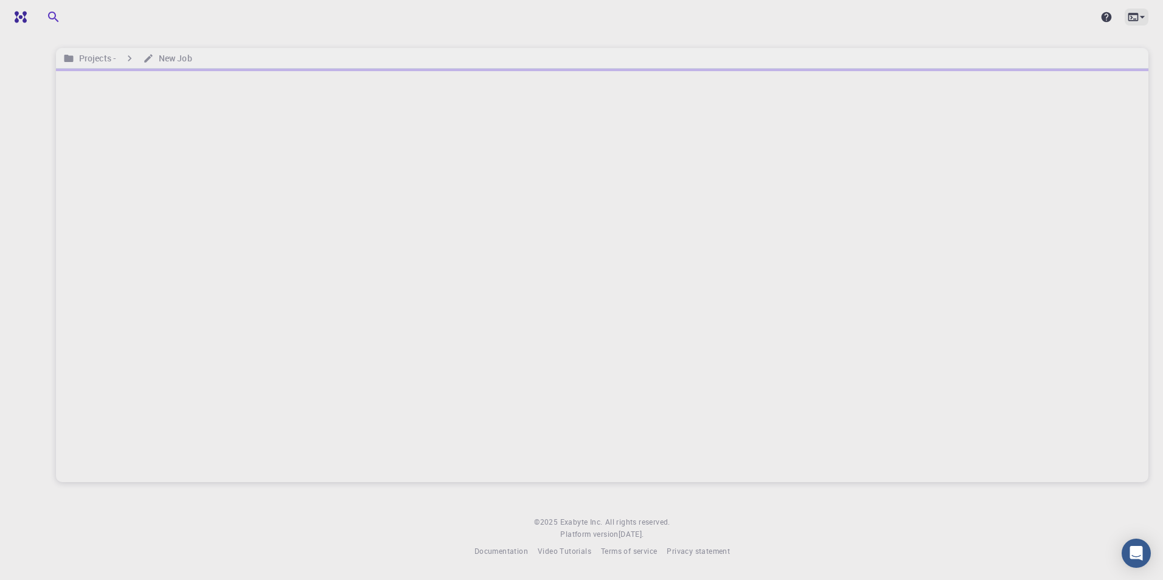
click at [1137, 19] on icon at bounding box center [1143, 17] width 12 height 12
click at [98, 58] on div at bounding box center [581, 290] width 1163 height 580
click at [129, 57] on icon "breadcrumb" at bounding box center [130, 58] width 4 height 6
click at [559, 554] on span "Video Tutorials" at bounding box center [565, 551] width 54 height 10
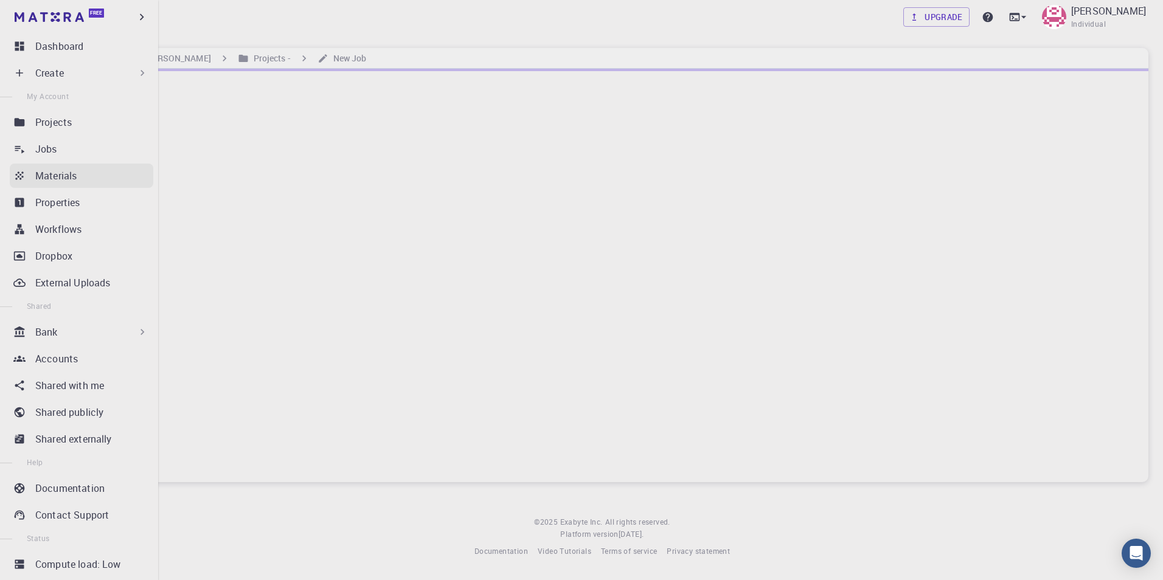
click at [72, 176] on p "Materials" at bounding box center [55, 176] width 41 height 15
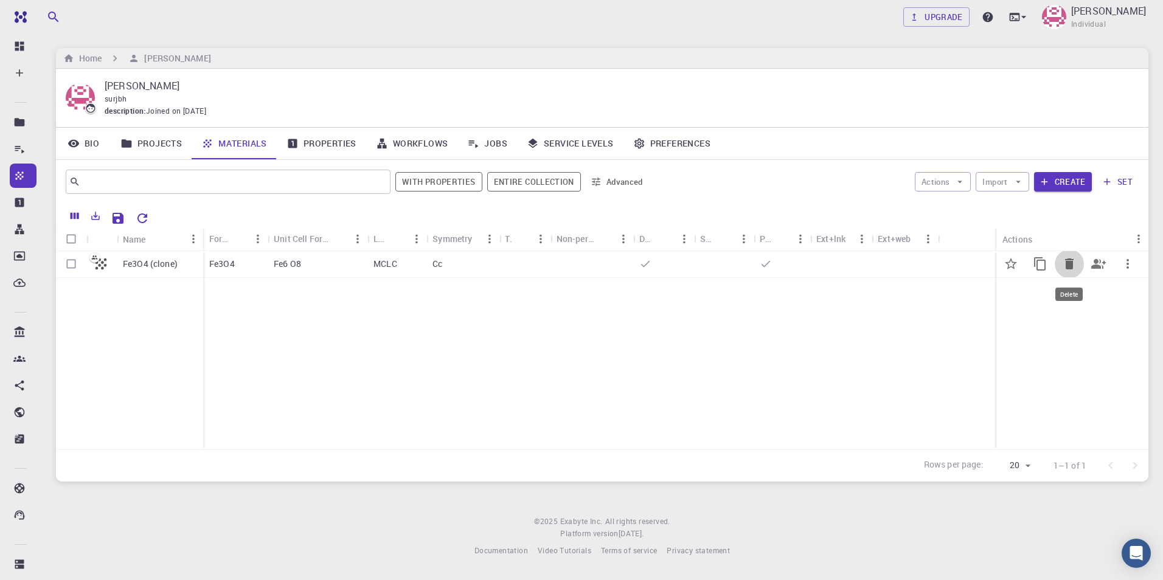
click at [1071, 266] on icon "Delete" at bounding box center [1069, 264] width 9 height 11
click at [94, 222] on button "Export" at bounding box center [95, 215] width 21 height 19
click at [203, 353] on div "Fe3O4 (clone) Fe3O4 Fe6 O8 MCLC Cc" at bounding box center [602, 350] width 1093 height 198
click at [1008, 186] on button "Import" at bounding box center [1002, 181] width 53 height 19
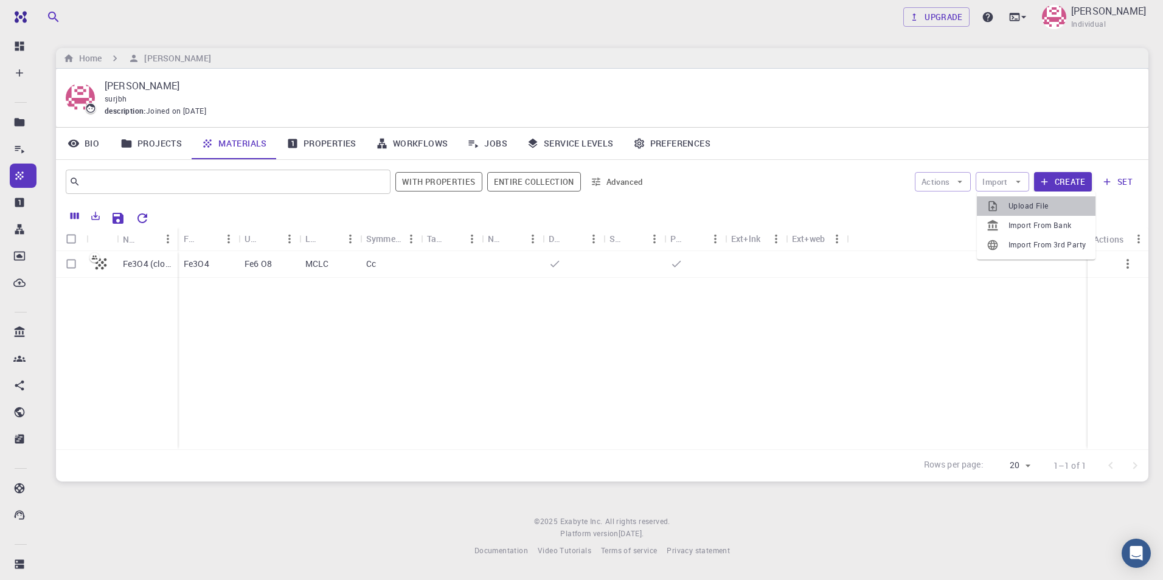
click at [1018, 209] on span "Upload File" at bounding box center [1047, 206] width 77 height 12
click at [1010, 182] on button "Import" at bounding box center [1002, 181] width 53 height 19
click at [1130, 200] on div "​ With properties Entire collection Advanced Actions Import Create set" at bounding box center [602, 182] width 1093 height 44
click at [1072, 181] on button "Create" at bounding box center [1063, 181] width 58 height 19
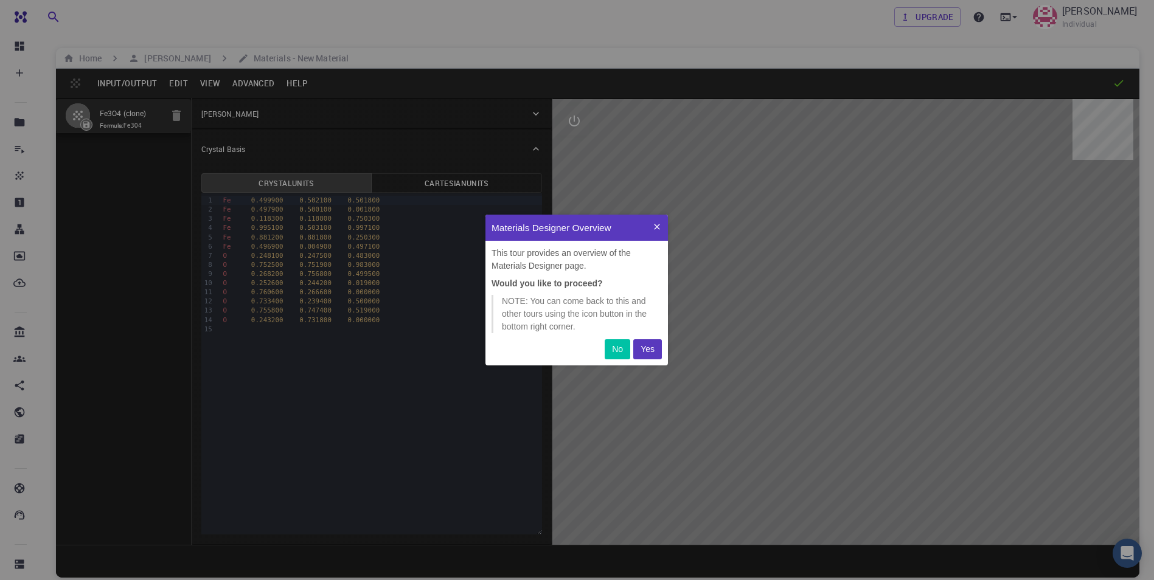
scroll to position [142, 173]
click at [651, 353] on p "Yes" at bounding box center [648, 349] width 14 height 13
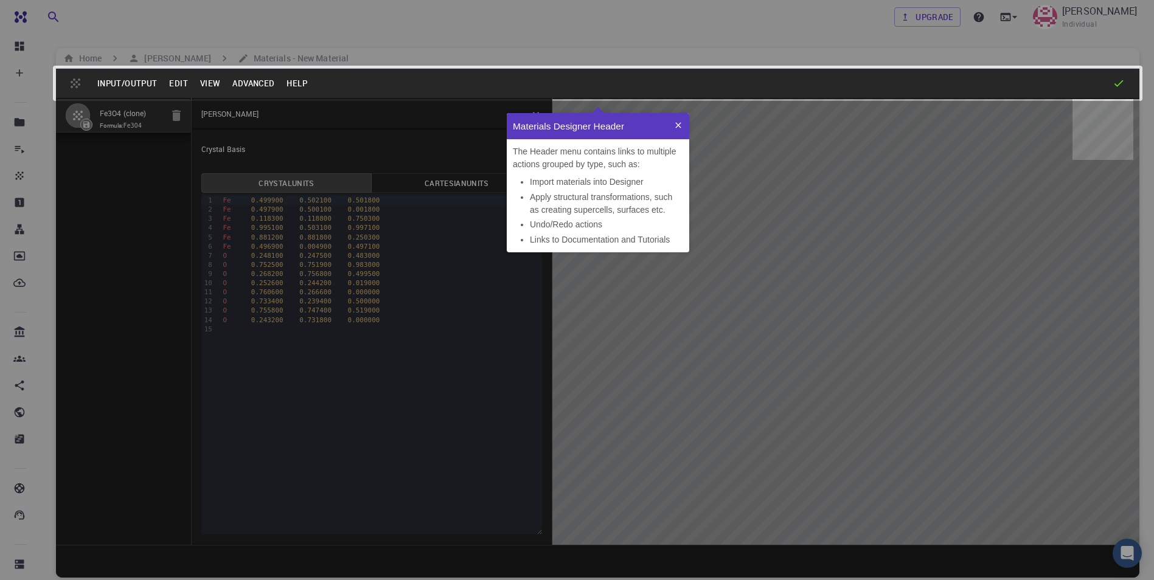
scroll to position [130, 173]
click at [679, 125] on icon at bounding box center [677, 124] width 5 height 5
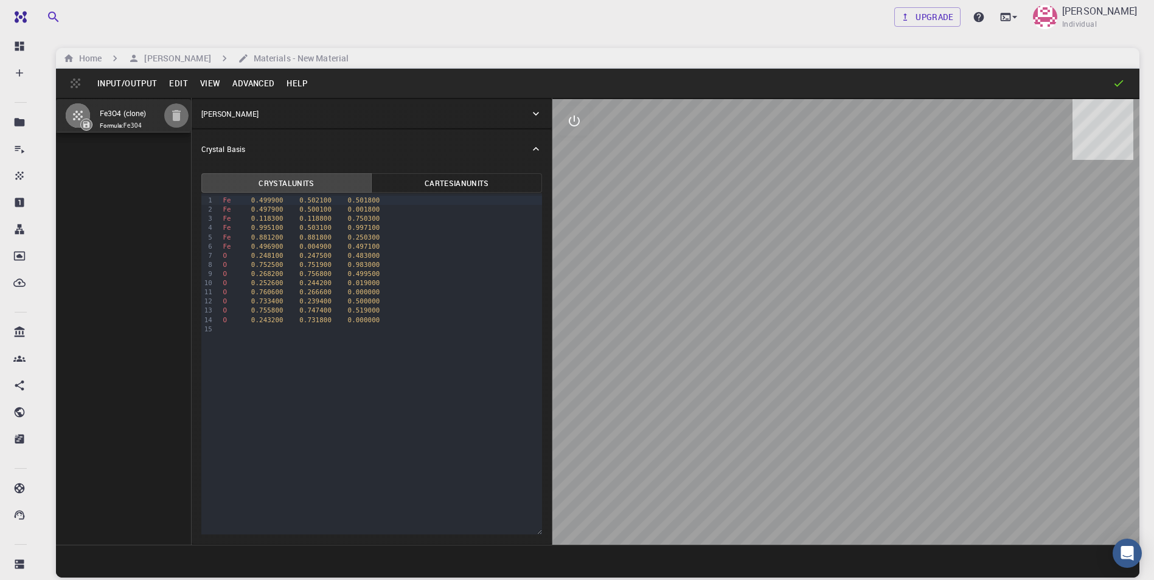
click at [173, 117] on icon "button" at bounding box center [176, 115] width 9 height 11
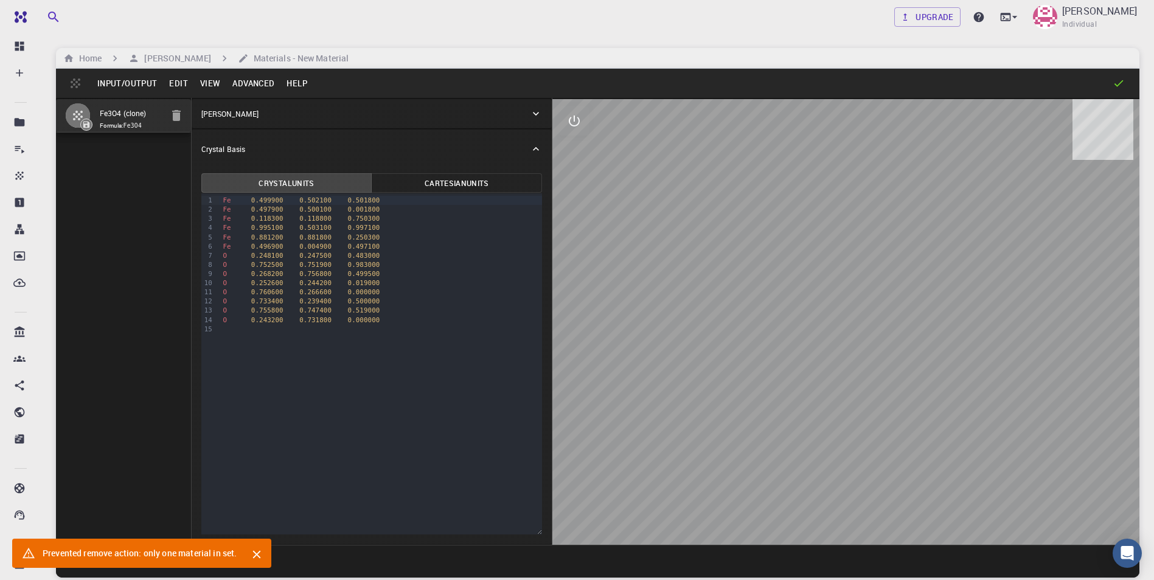
click at [173, 117] on icon "button" at bounding box center [176, 115] width 9 height 11
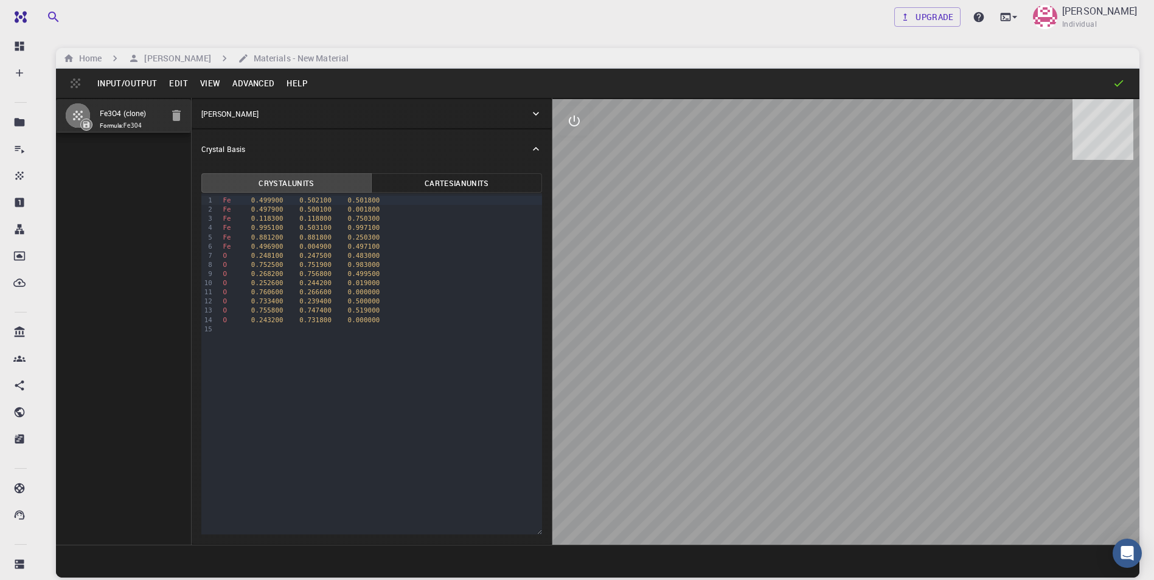
click at [531, 147] on icon at bounding box center [536, 149] width 12 height 12
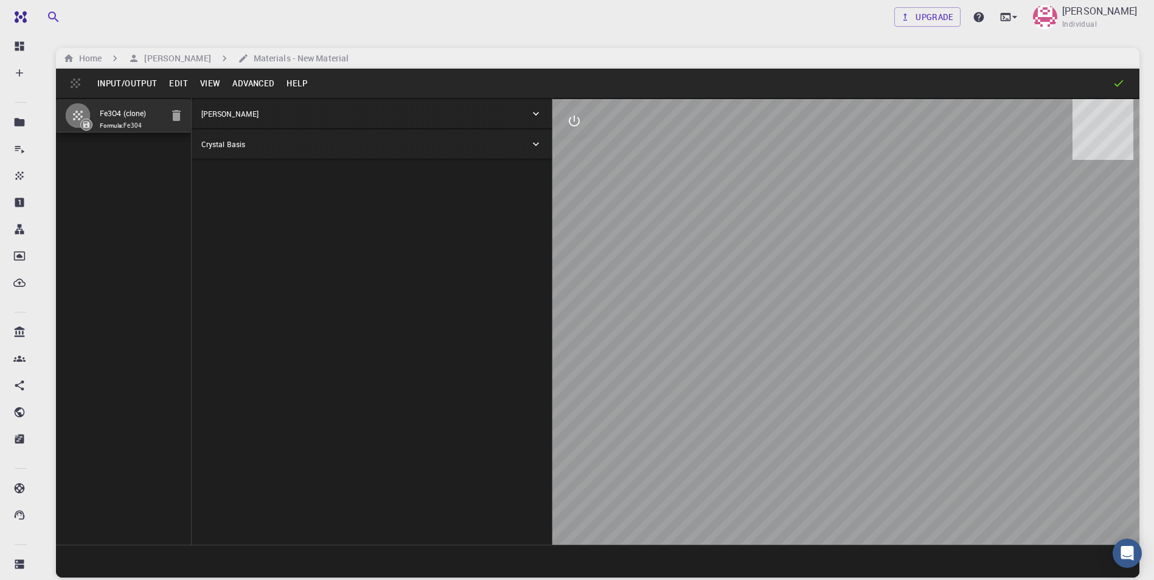
click at [536, 116] on icon at bounding box center [536, 114] width 6 height 4
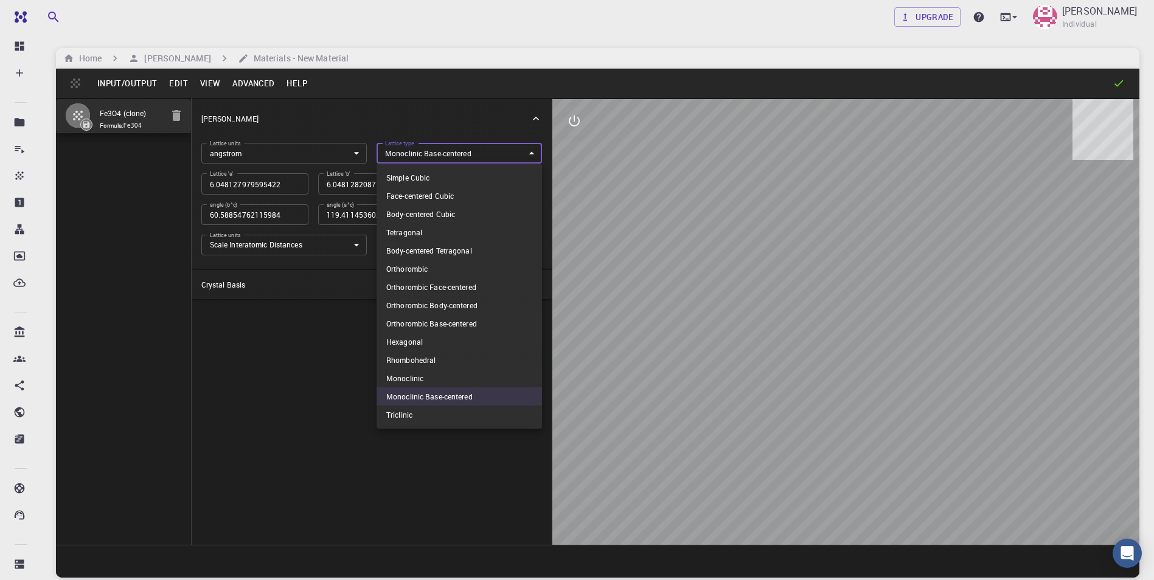
click at [519, 157] on body "Free Dashboard Create New Job New Material Create Material Upload File Import f…" at bounding box center [577, 336] width 1154 height 673
click at [512, 182] on li "Simple Cubic" at bounding box center [459, 178] width 165 height 18
type input "CUB"
type input "6.04812798"
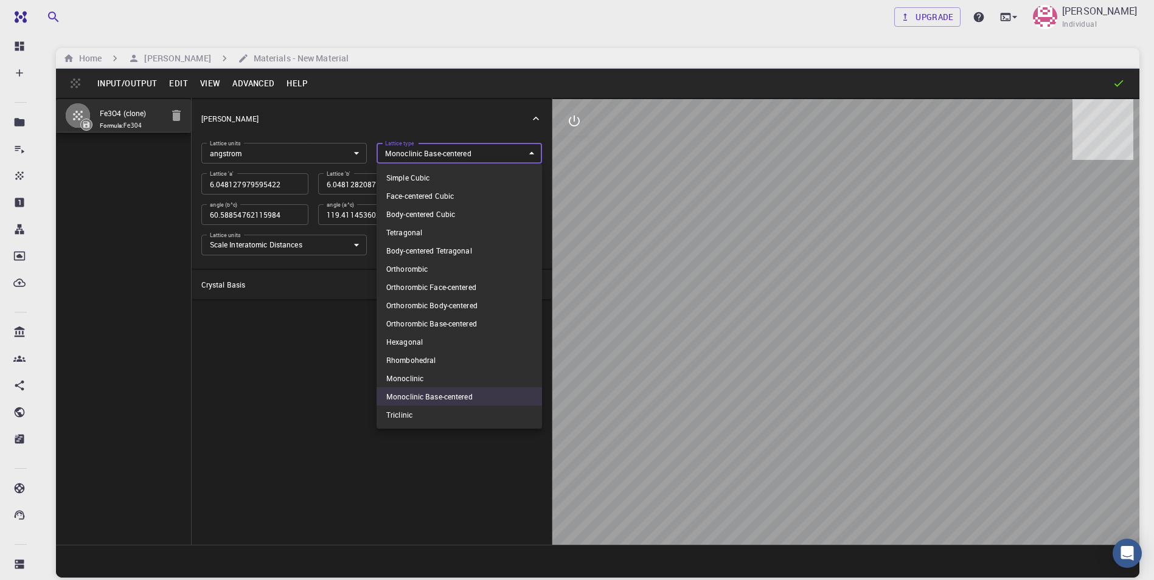
type input "6.04812798"
type input "90"
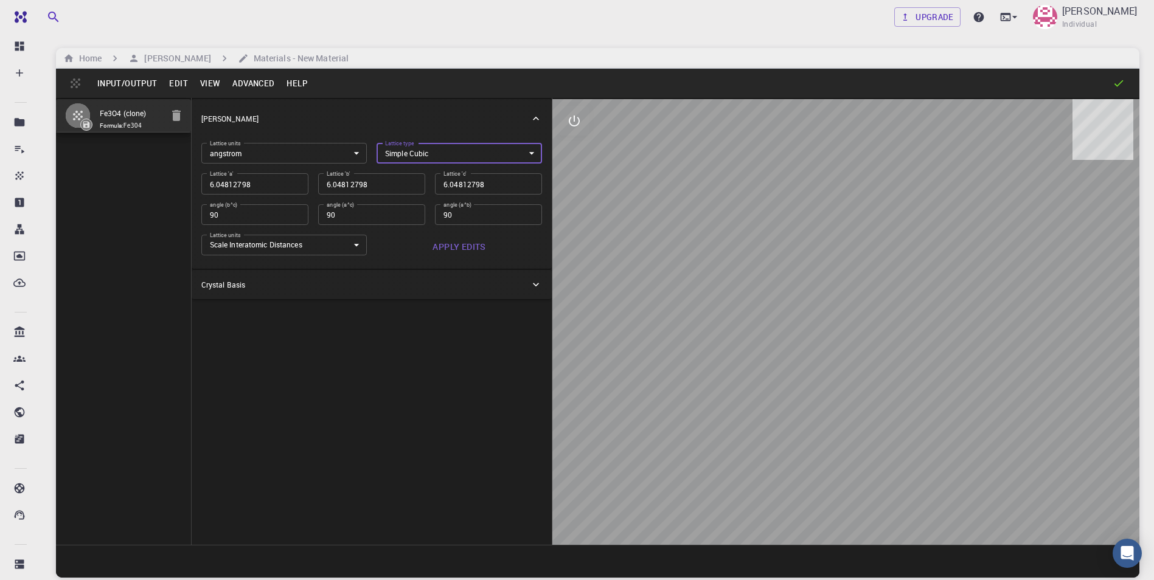
click at [463, 252] on button "Apply Edits" at bounding box center [459, 247] width 165 height 24
click at [532, 124] on icon at bounding box center [536, 119] width 12 height 12
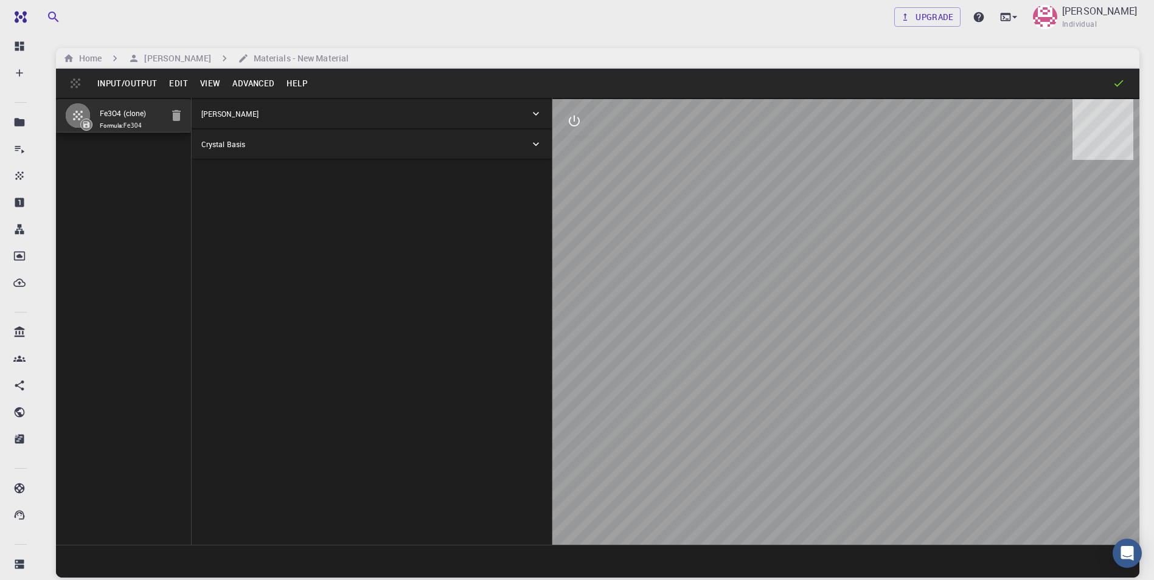
click at [212, 77] on button "View" at bounding box center [210, 83] width 33 height 19
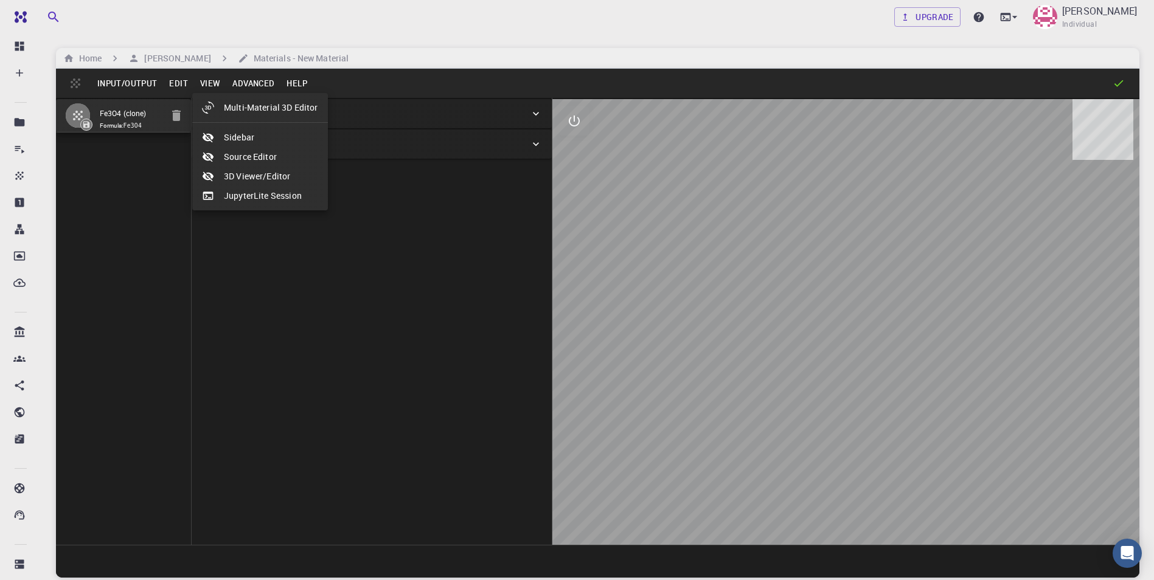
click at [174, 80] on div at bounding box center [577, 290] width 1154 height 580
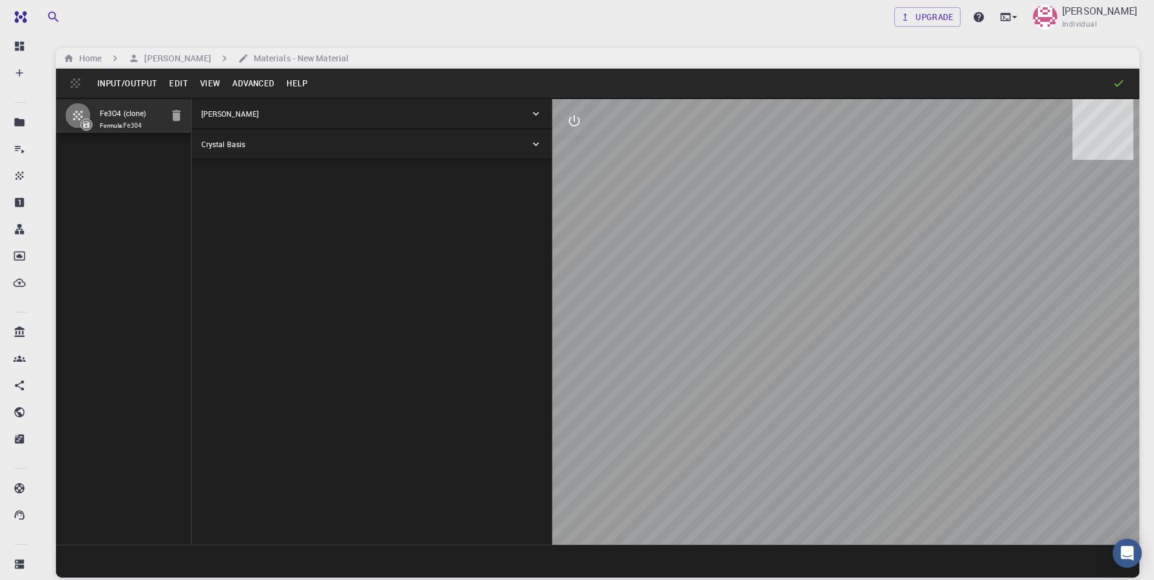
click at [174, 80] on button "Edit" at bounding box center [178, 83] width 31 height 19
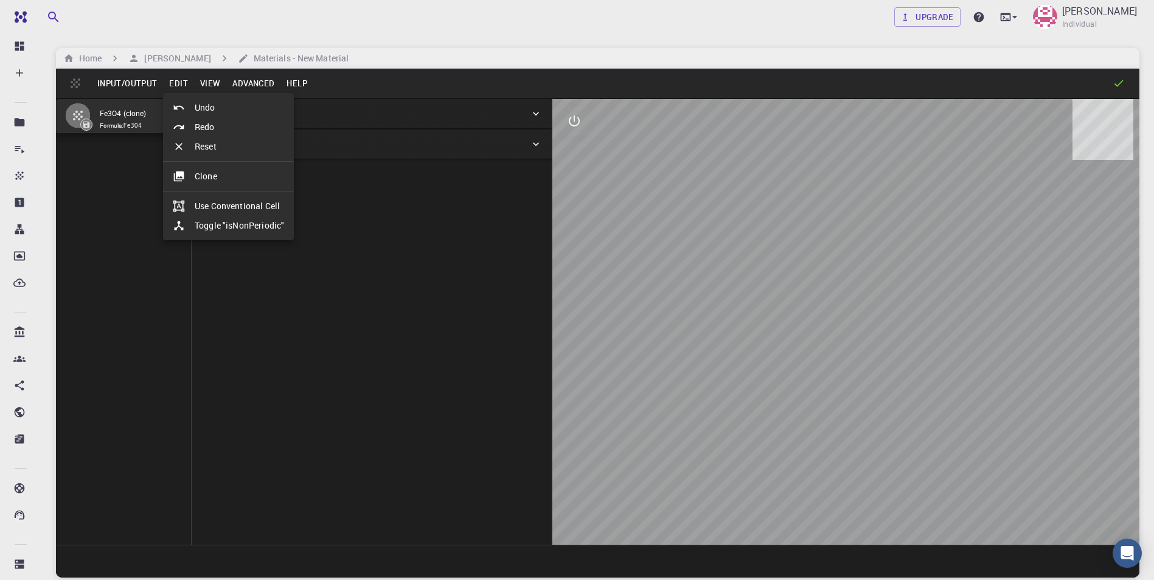
click at [139, 83] on div at bounding box center [577, 290] width 1154 height 580
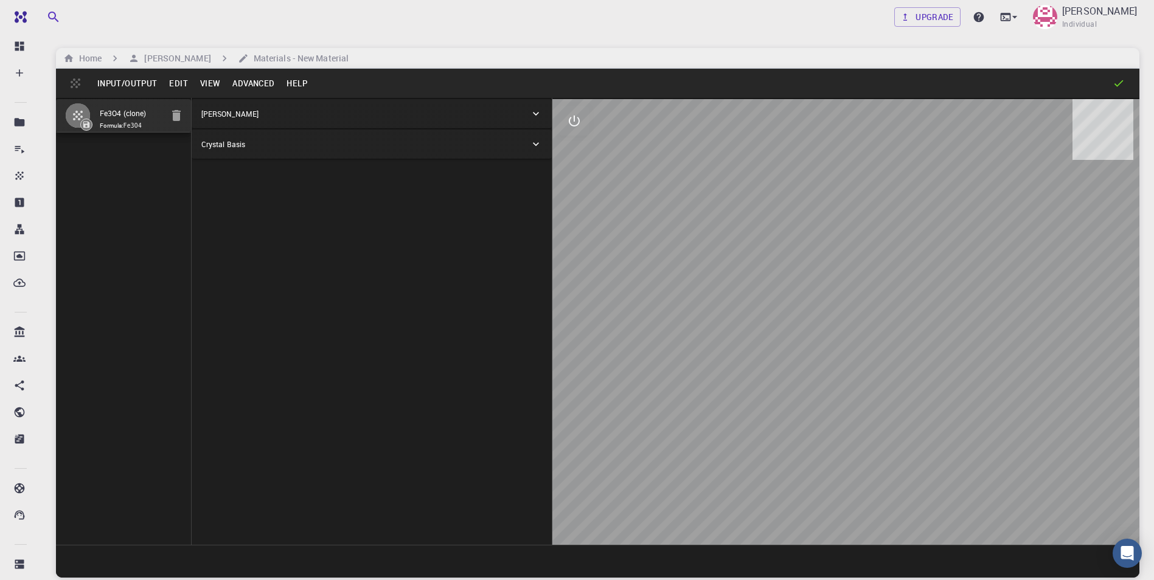
click at [139, 83] on button "Input/Output" at bounding box center [127, 83] width 72 height 19
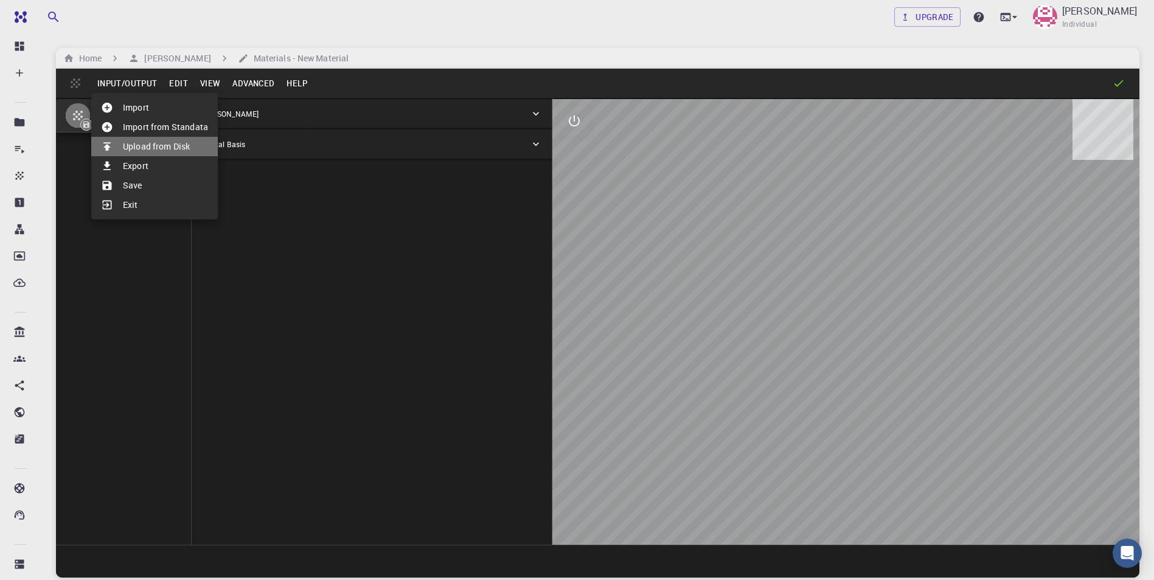
click at [156, 153] on li "Upload from Disk" at bounding box center [154, 146] width 127 height 19
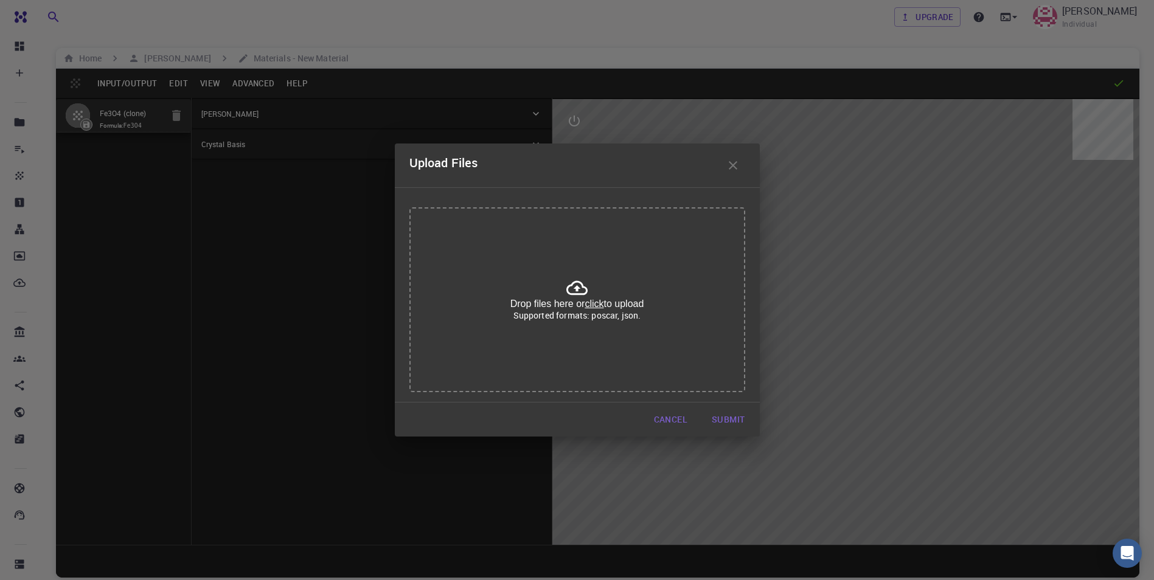
click at [598, 302] on u "click" at bounding box center [594, 304] width 19 height 10
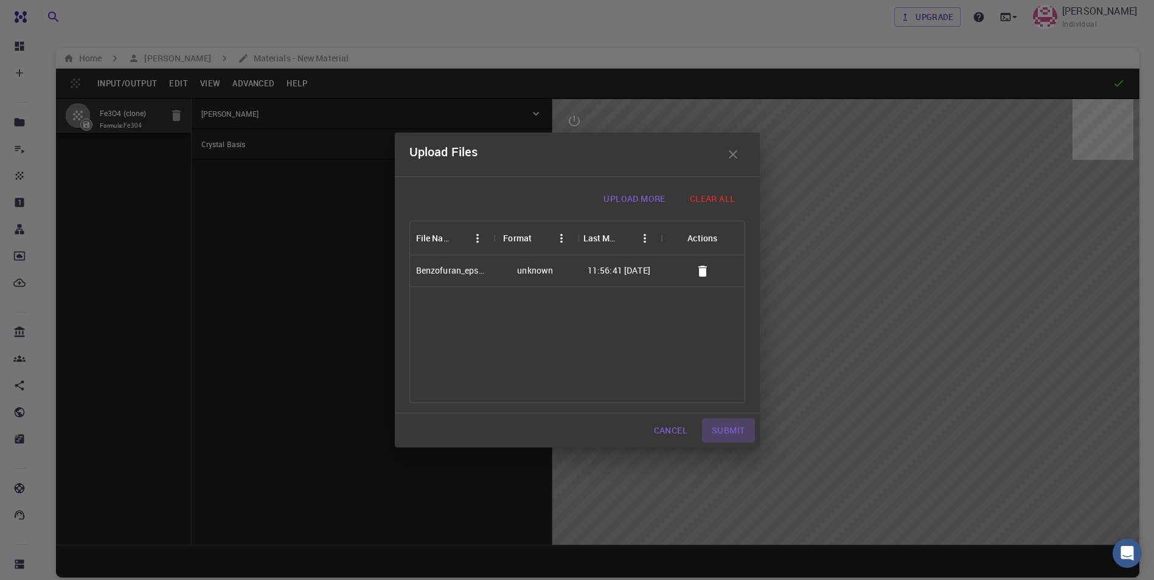
click at [737, 428] on button "Submit" at bounding box center [728, 431] width 52 height 24
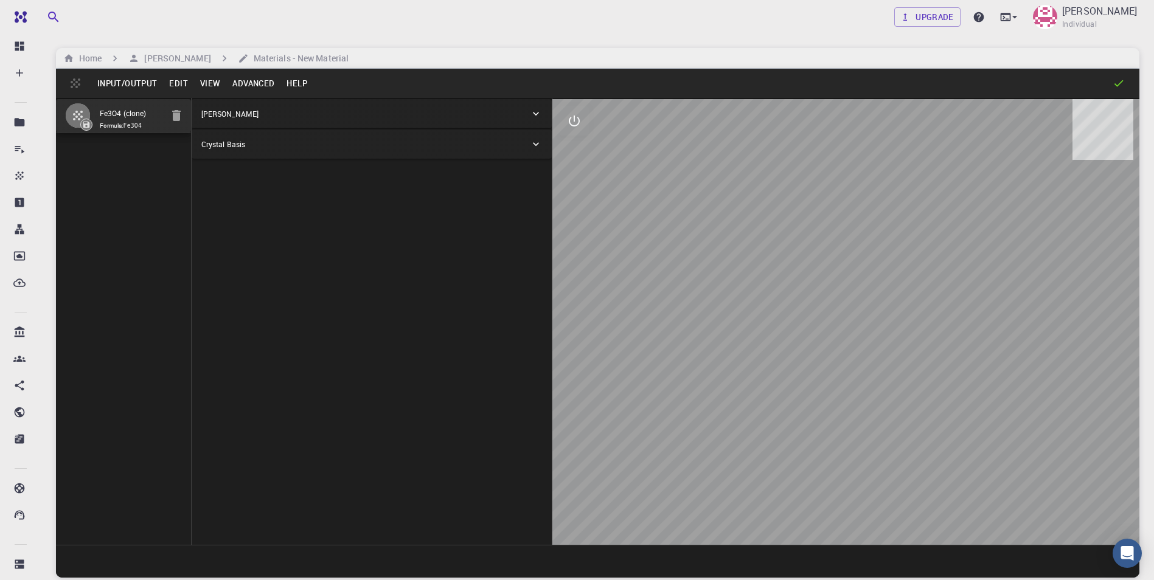
click at [136, 82] on button "Input/Output" at bounding box center [127, 83] width 72 height 19
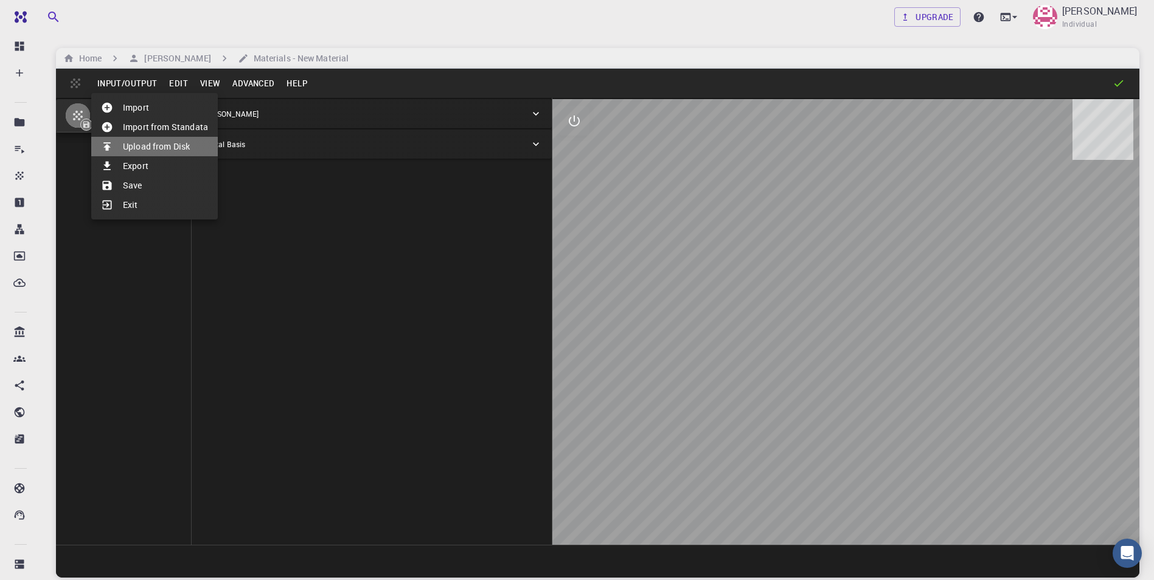
click at [159, 145] on li "Upload from Disk" at bounding box center [154, 146] width 127 height 19
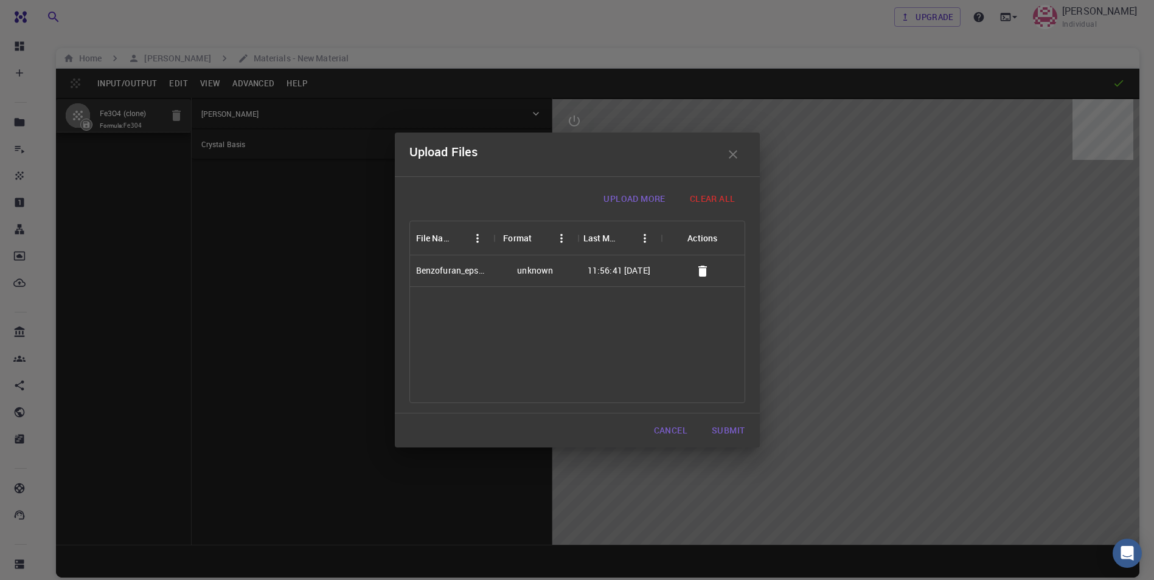
click at [700, 272] on icon "button" at bounding box center [702, 271] width 9 height 11
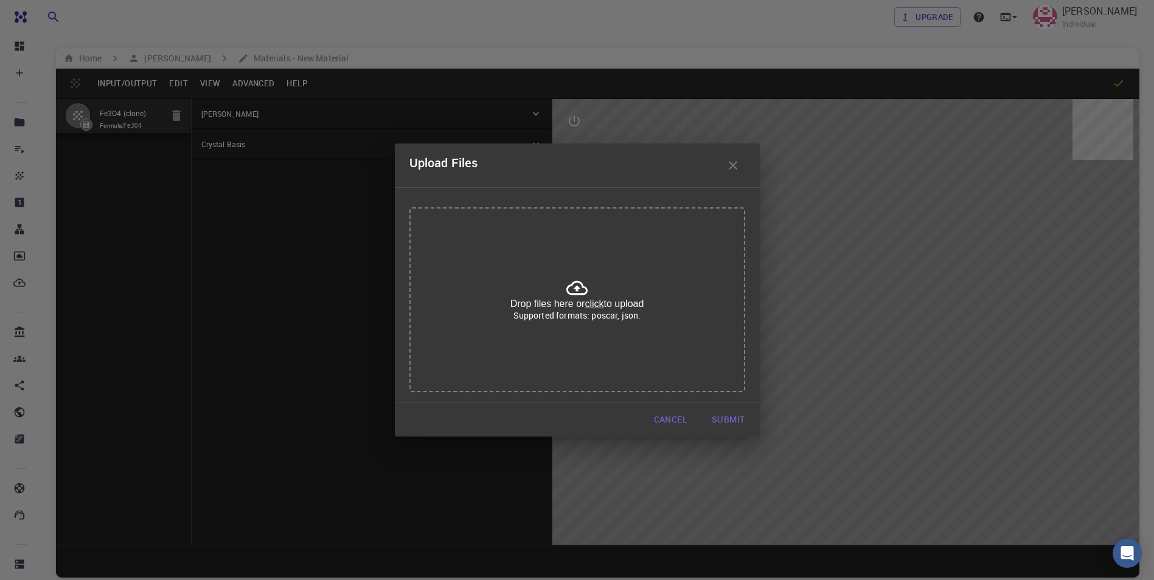
click at [585, 282] on icon at bounding box center [576, 287] width 21 height 21
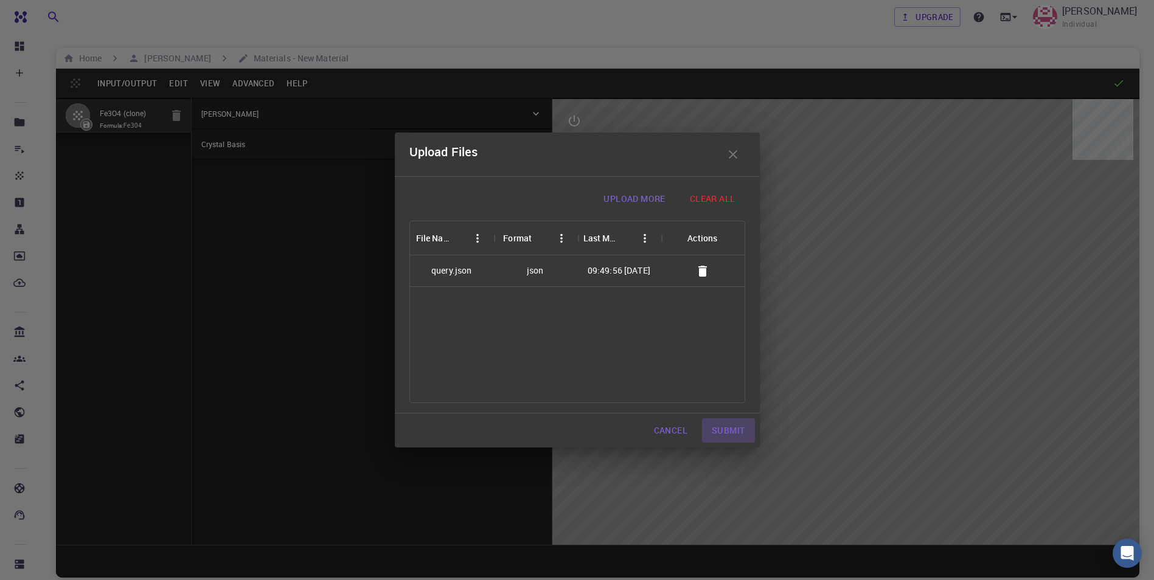
click at [715, 431] on button "Submit" at bounding box center [728, 431] width 52 height 24
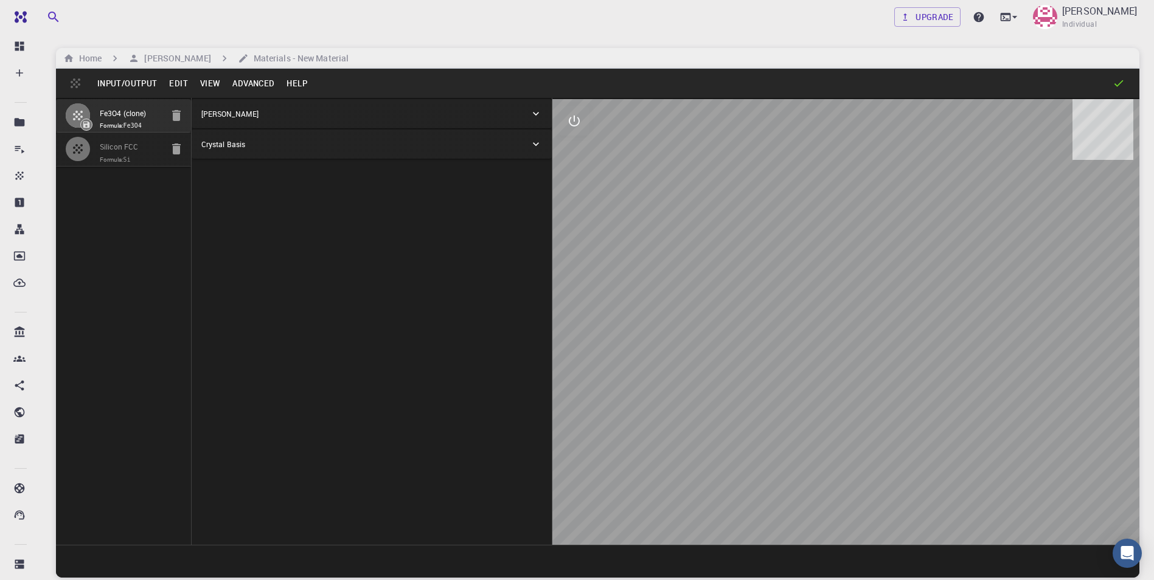
click at [140, 161] on span "Formula: Si" at bounding box center [131, 160] width 62 height 10
type input "FCC"
type input "3.867"
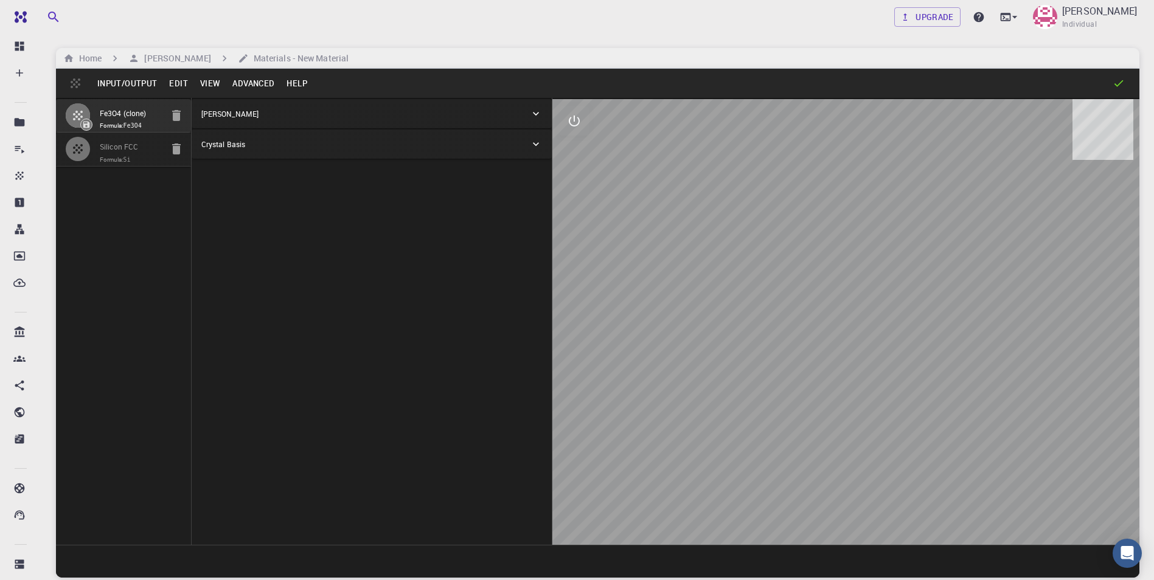
type input "60"
click at [527, 111] on div "[PERSON_NAME]" at bounding box center [365, 113] width 329 height 11
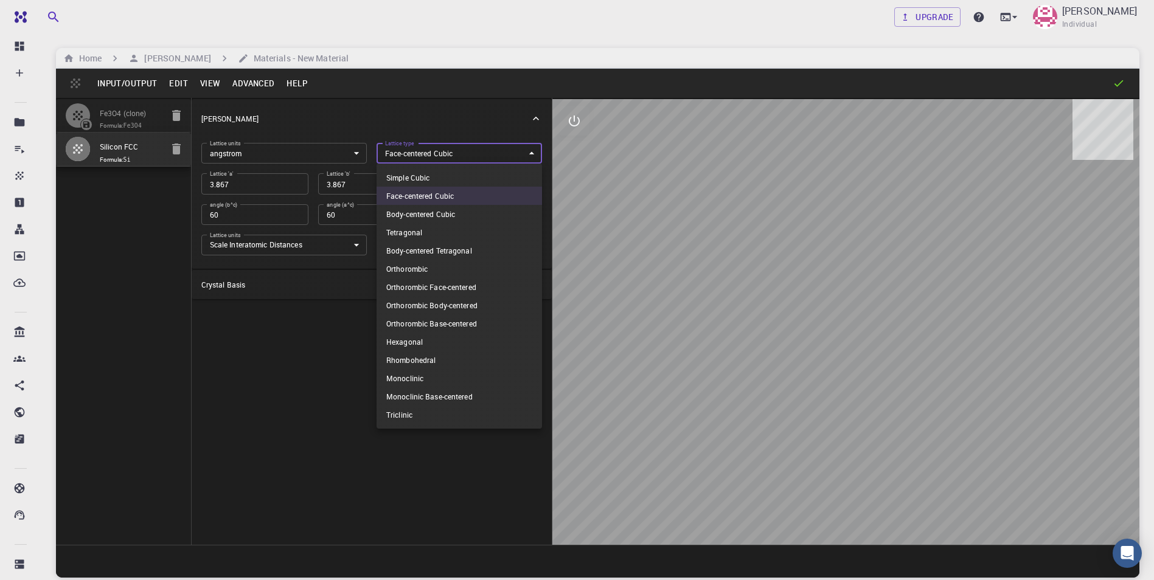
click at [489, 158] on body "Free Dashboard Create New Job New Material Create Material Upload File Import f…" at bounding box center [577, 336] width 1154 height 673
click at [478, 181] on li "Simple Cubic" at bounding box center [459, 178] width 165 height 18
type input "CUB"
type input "90"
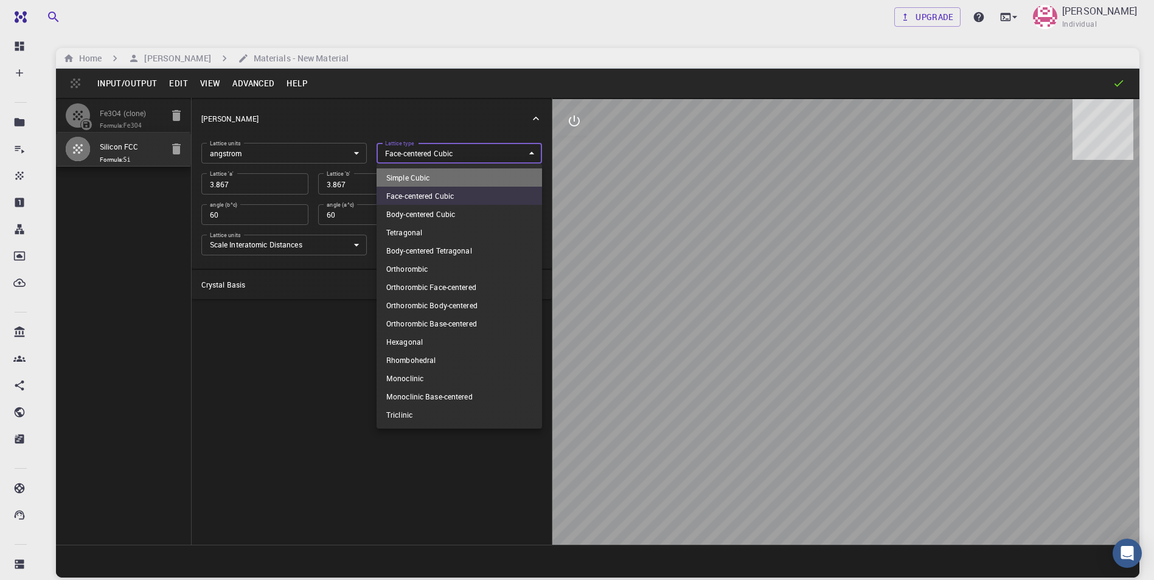
type input "90"
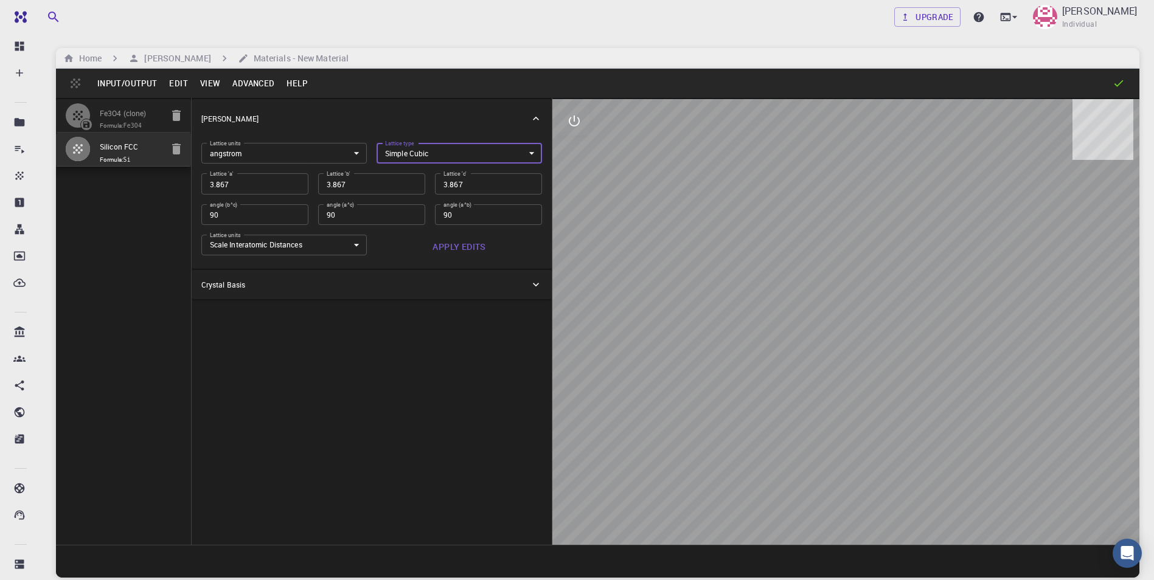
click at [478, 250] on button "Apply Edits" at bounding box center [459, 247] width 165 height 24
drag, startPoint x: 1073, startPoint y: 329, endPoint x: 939, endPoint y: 363, distance: 138.3
click at [939, 363] on div at bounding box center [845, 322] width 587 height 446
click at [580, 125] on icon "interactive" at bounding box center [574, 121] width 15 height 15
click at [576, 270] on icon "edit [e]" at bounding box center [574, 267] width 15 height 15
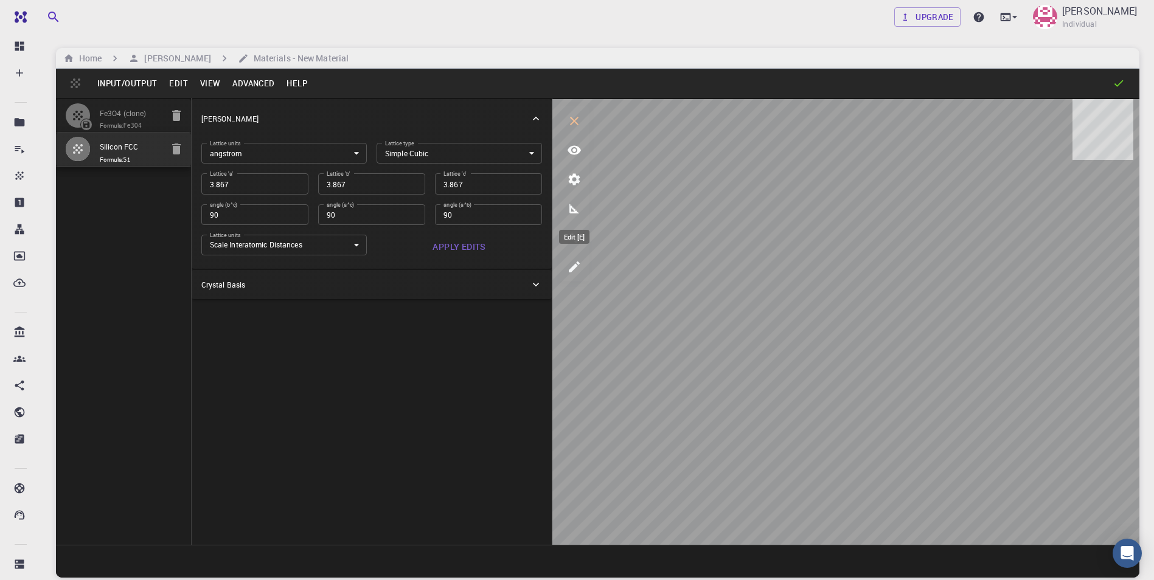
select select "Color"
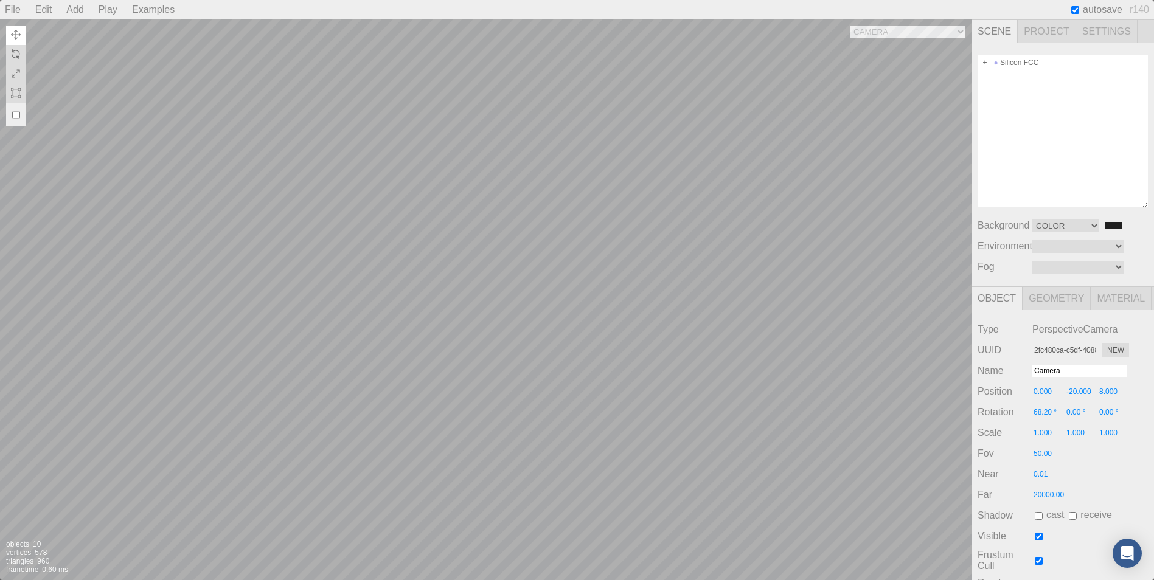
click at [378, 251] on div "Camera OrthographicCamera PerspectiveCamera Objects 10 Vertices 578 Triangles 9…" at bounding box center [486, 299] width 972 height 561
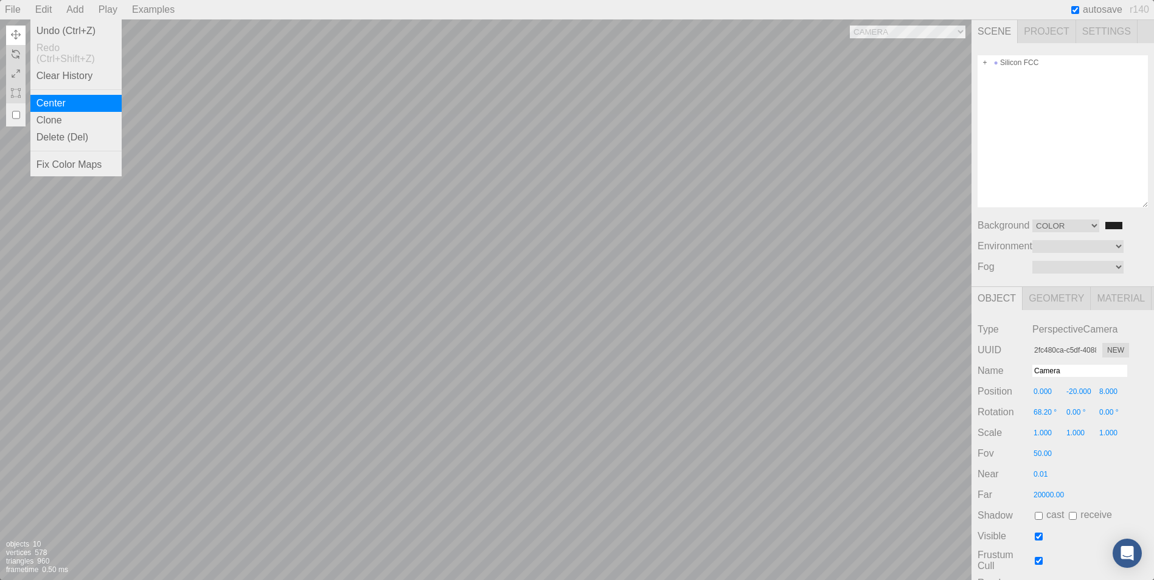
click at [61, 100] on div "Center" at bounding box center [75, 103] width 91 height 17
type input "4d644932-e4d5-42cb-aed3-5c4efa14d6f8"
type input "PerspectiveCamera"
type input "-26.561"
type input "3.867"
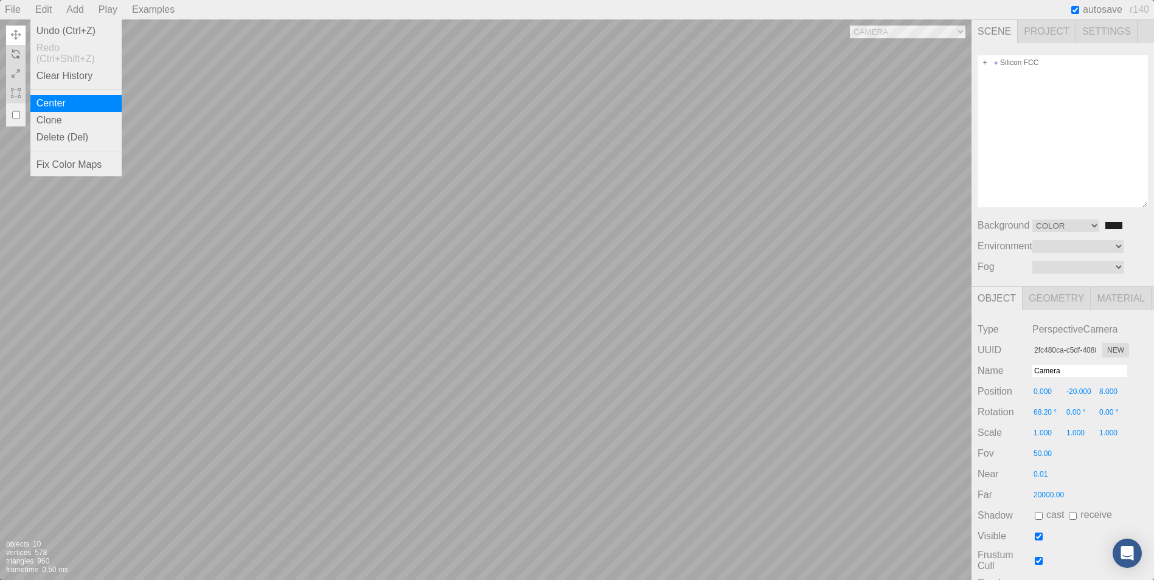
type input "23.867"
type input "0.00 °"
type input "-56.68 °"
type input "-90.00 °"
type input "20.00"
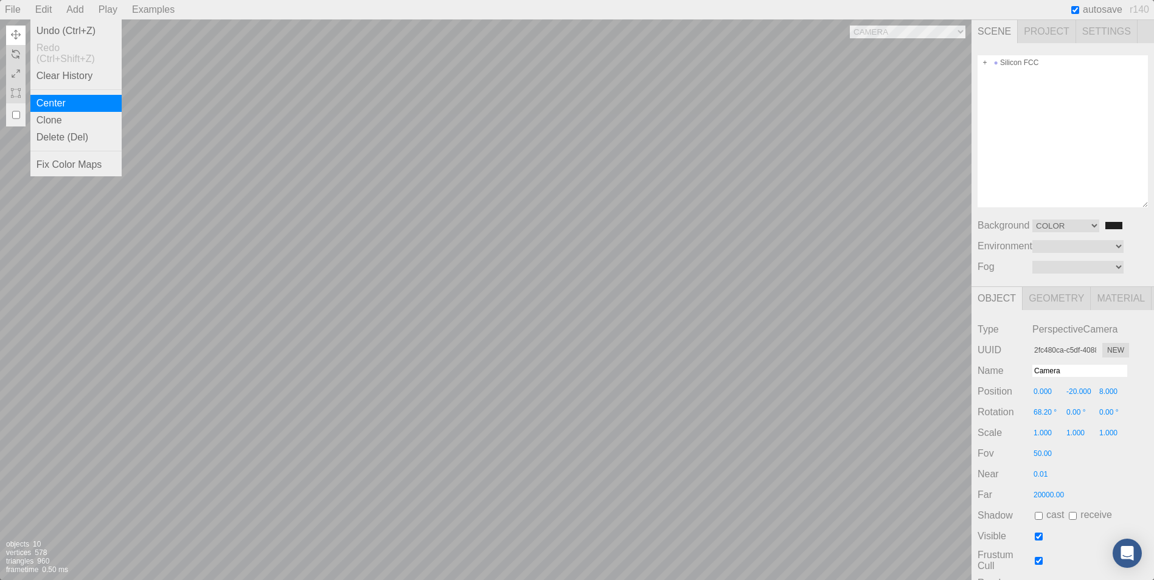
type input "1.00"
click at [77, 102] on div "Center" at bounding box center [75, 103] width 91 height 17
type input "-53.122"
type input "7.734"
type input "47.734"
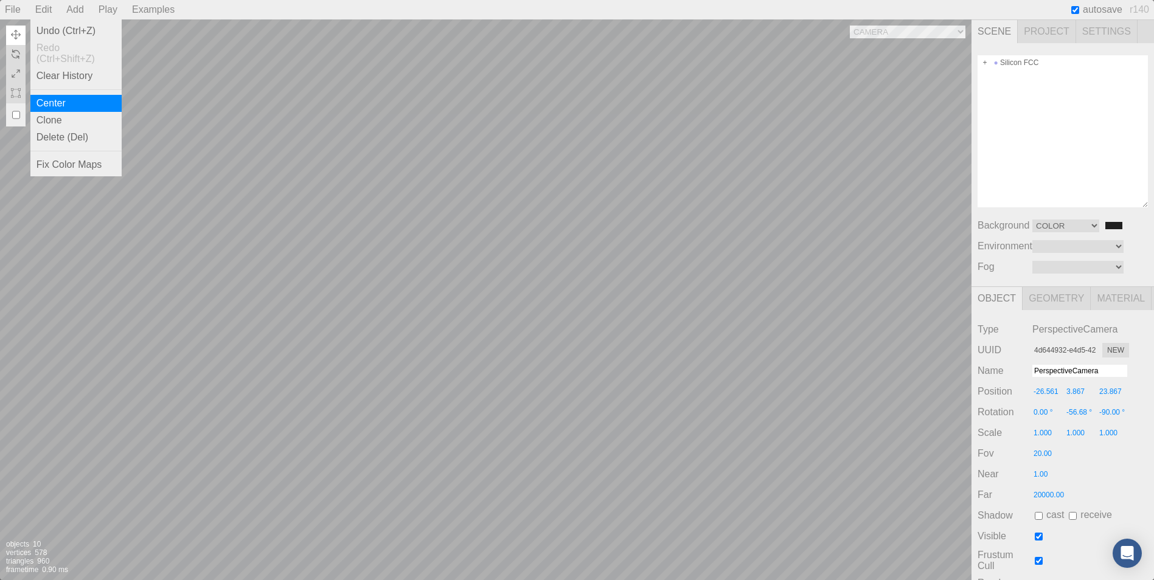
type input "0.00 °"
type input "-56.68 °"
type input "-90.00 °"
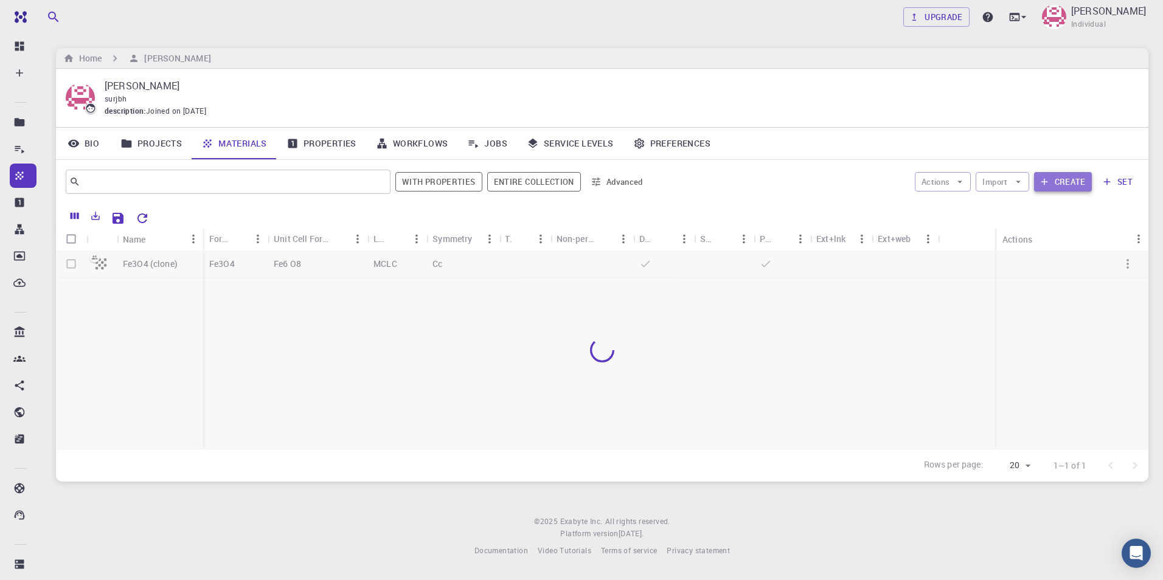
click at [1049, 177] on icon "button" at bounding box center [1044, 181] width 11 height 11
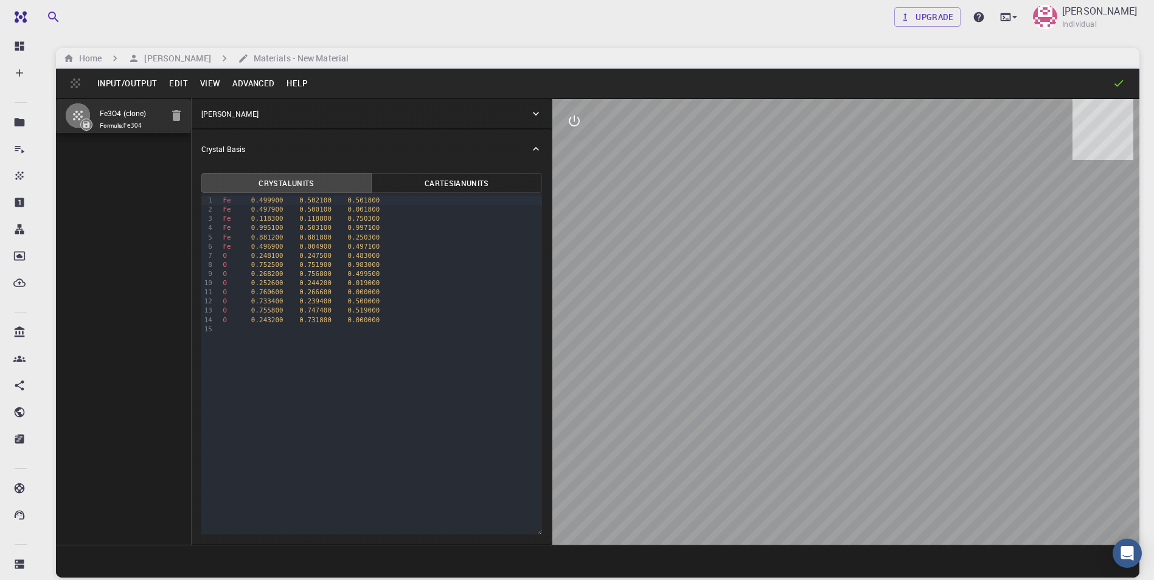
click at [142, 78] on button "Input/Output" at bounding box center [127, 83] width 72 height 19
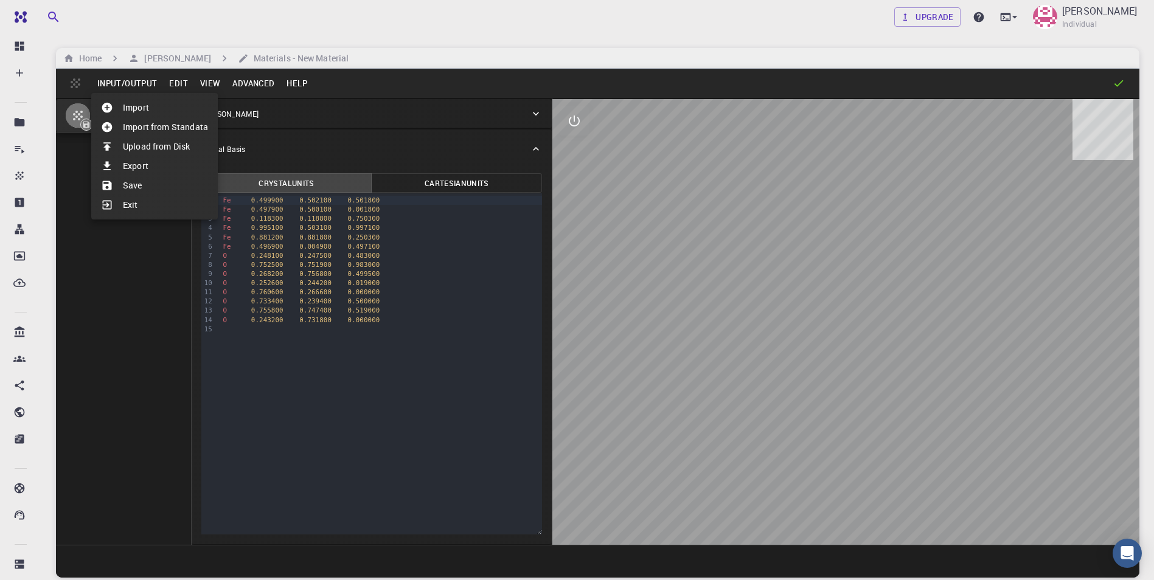
click at [161, 148] on li "Upload from Disk" at bounding box center [154, 146] width 127 height 19
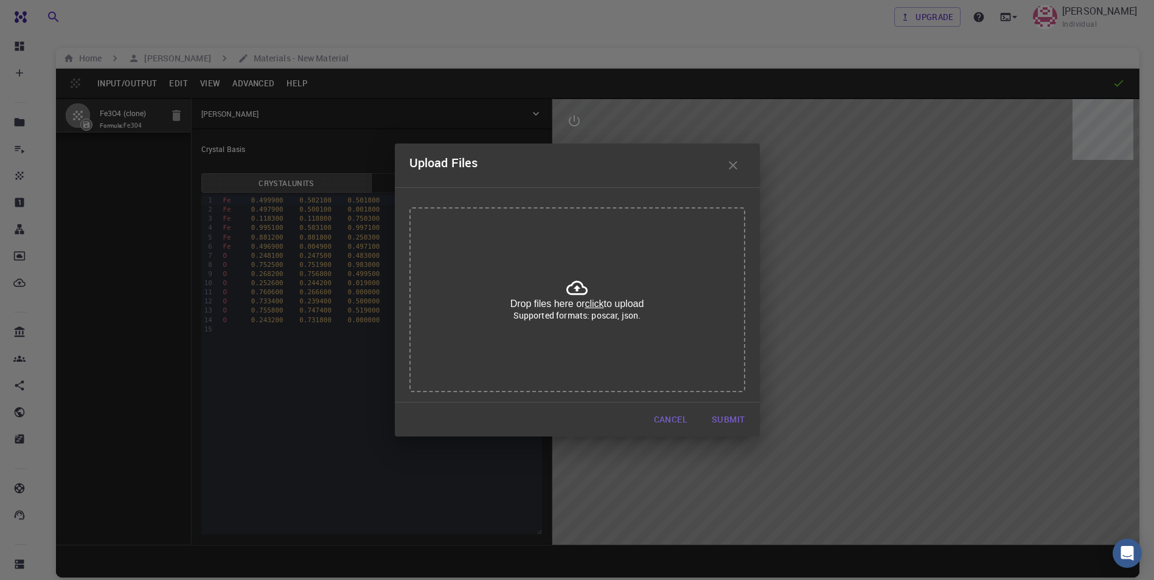
click at [588, 313] on p "Supported formats: poscar, json." at bounding box center [577, 316] width 128 height 12
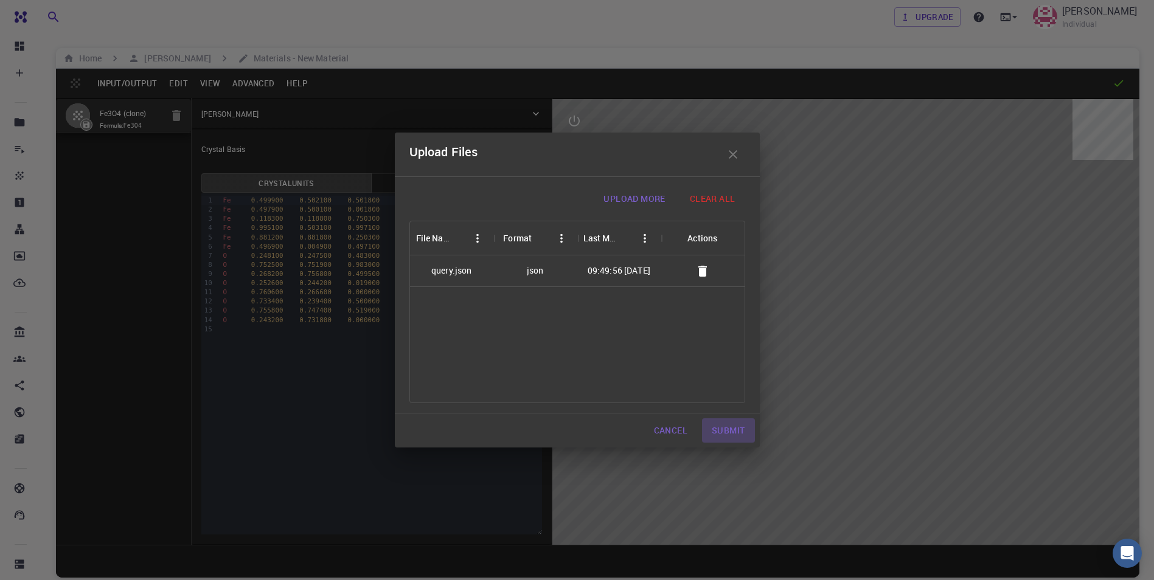
click at [724, 423] on button "Submit" at bounding box center [728, 431] width 52 height 24
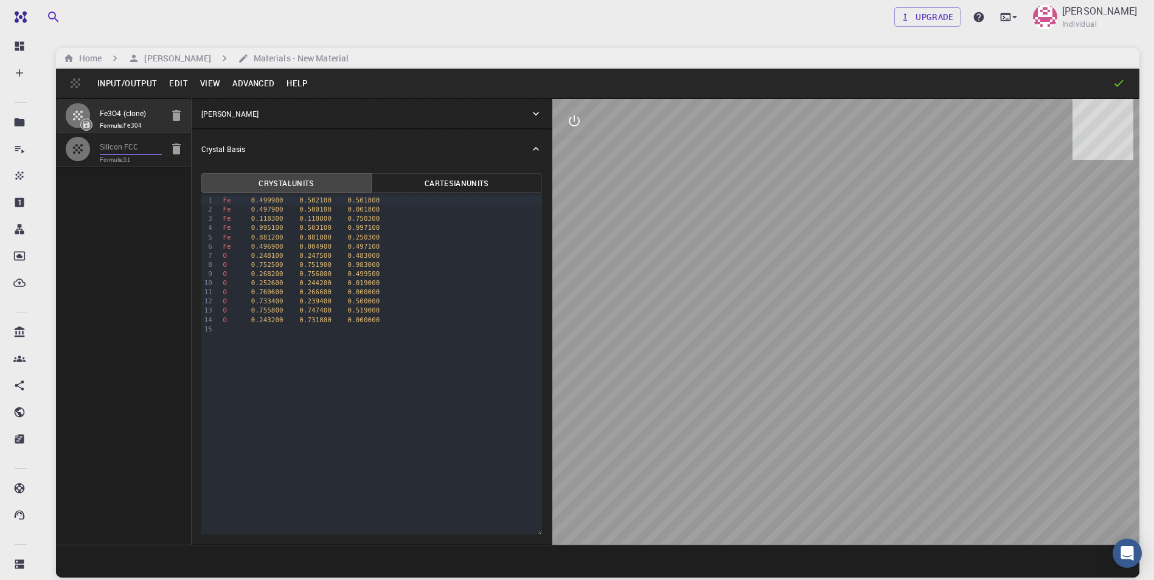
click at [125, 154] on input "Silicon FCC" at bounding box center [131, 148] width 62 height 14
type input "FCC"
type input "3.867"
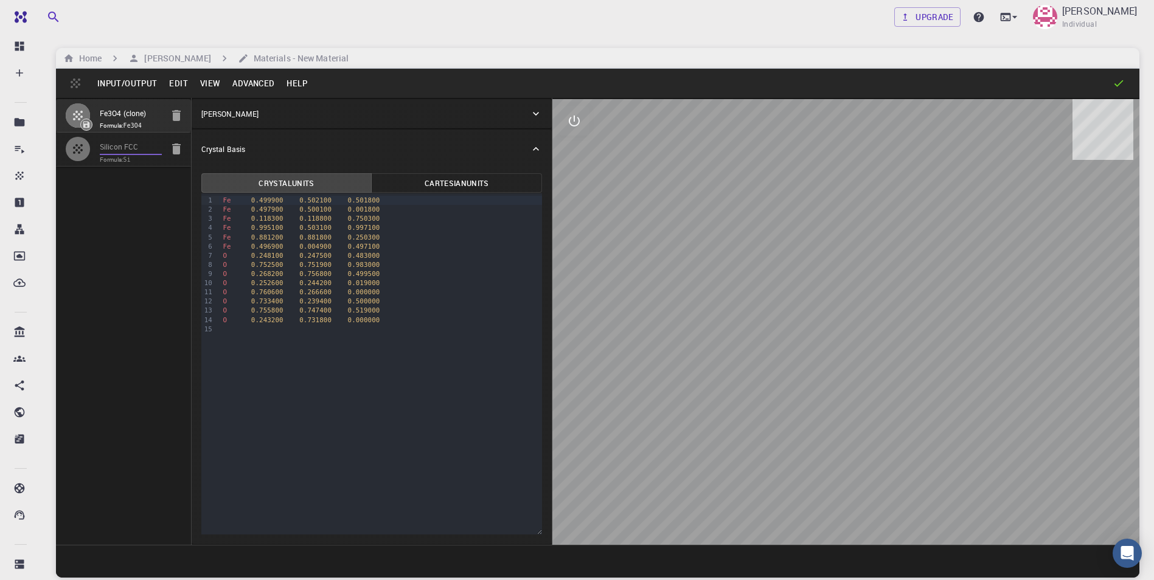
type input "60"
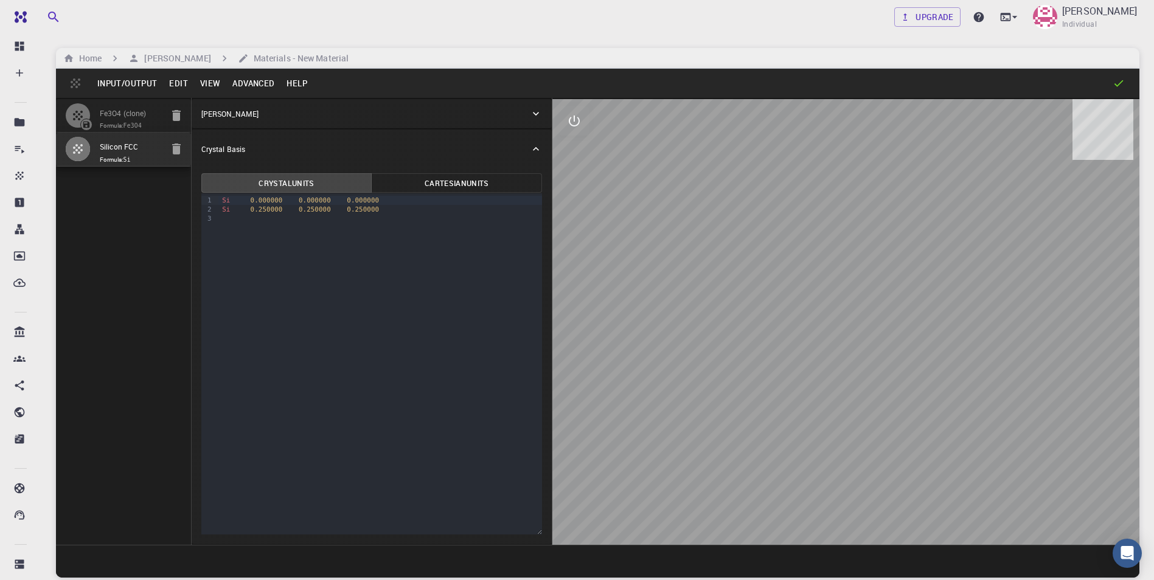
click at [119, 183] on div "Fe3O4 (clone) Formula: Fe3O4 Silicon FCC Formula: Si" at bounding box center [124, 321] width 136 height 447
click at [72, 151] on icon "button" at bounding box center [78, 149] width 15 height 15
click at [534, 120] on icon at bounding box center [536, 114] width 12 height 12
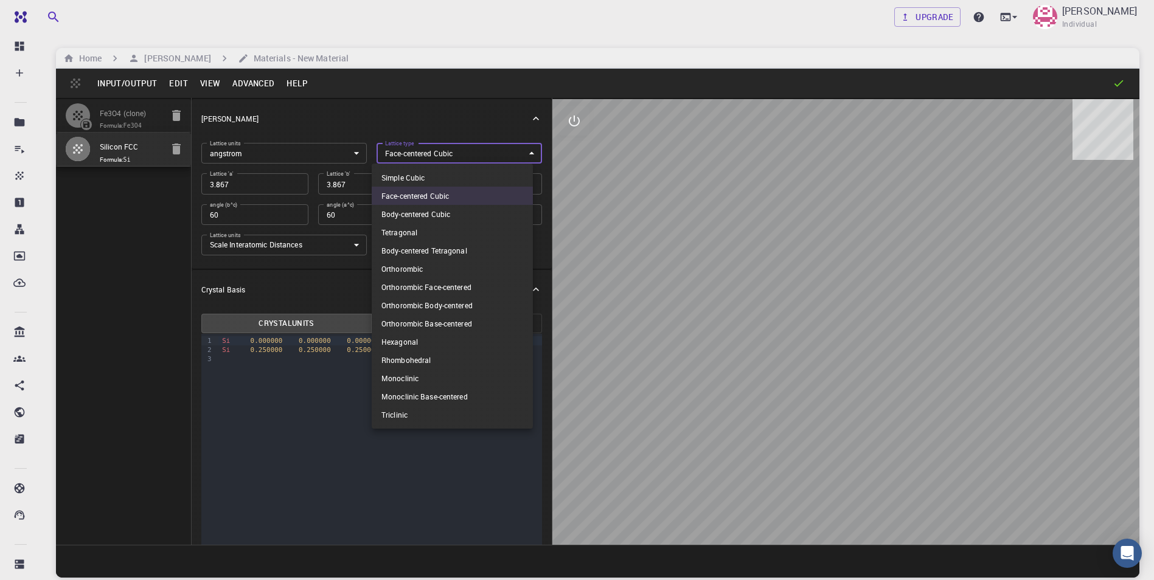
click at [520, 158] on body "Free Dashboard Create New Job New Material Create Material Upload File Import f…" at bounding box center [577, 336] width 1154 height 673
click at [500, 175] on li "Simple Cubic" at bounding box center [452, 178] width 161 height 18
type input "CUB"
type input "90"
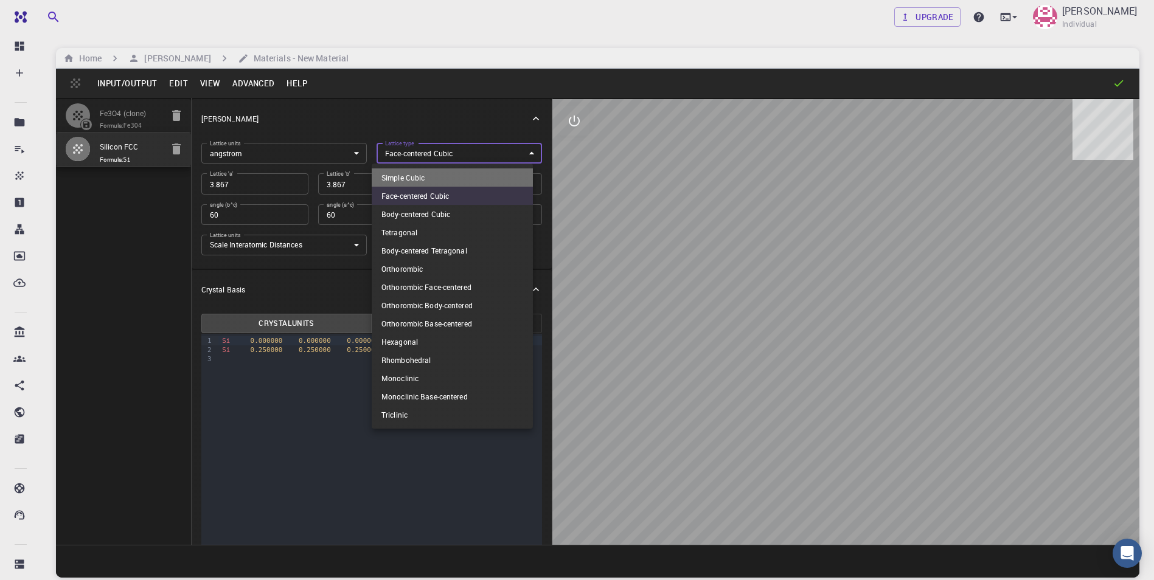
type input "90"
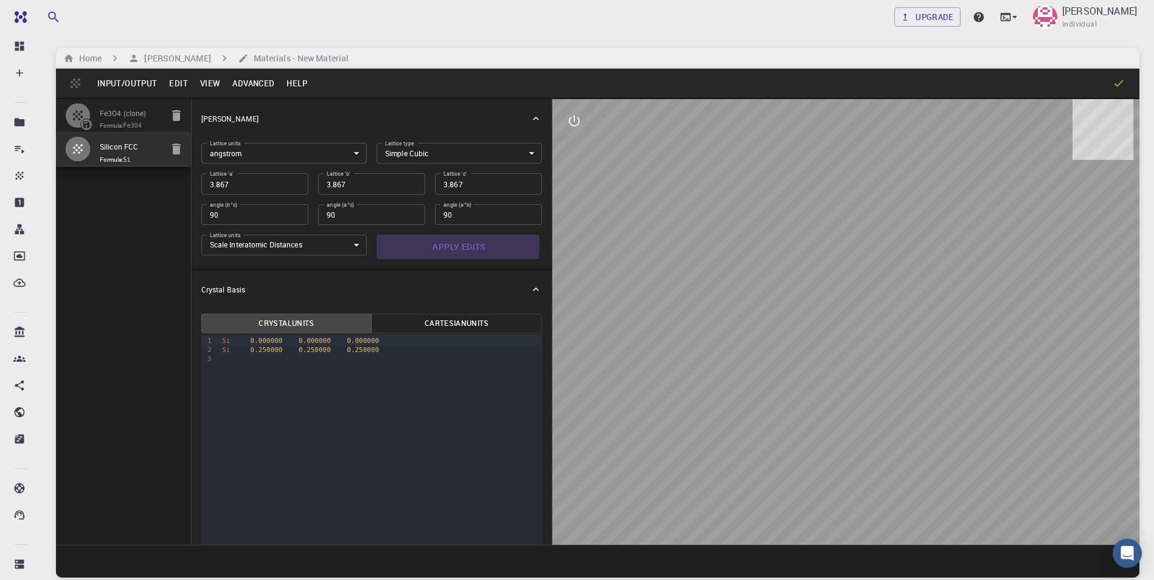
click at [447, 246] on button "Apply Edits" at bounding box center [459, 247] width 165 height 24
click at [228, 190] on input "3.867" at bounding box center [254, 183] width 107 height 21
type input "3.86"
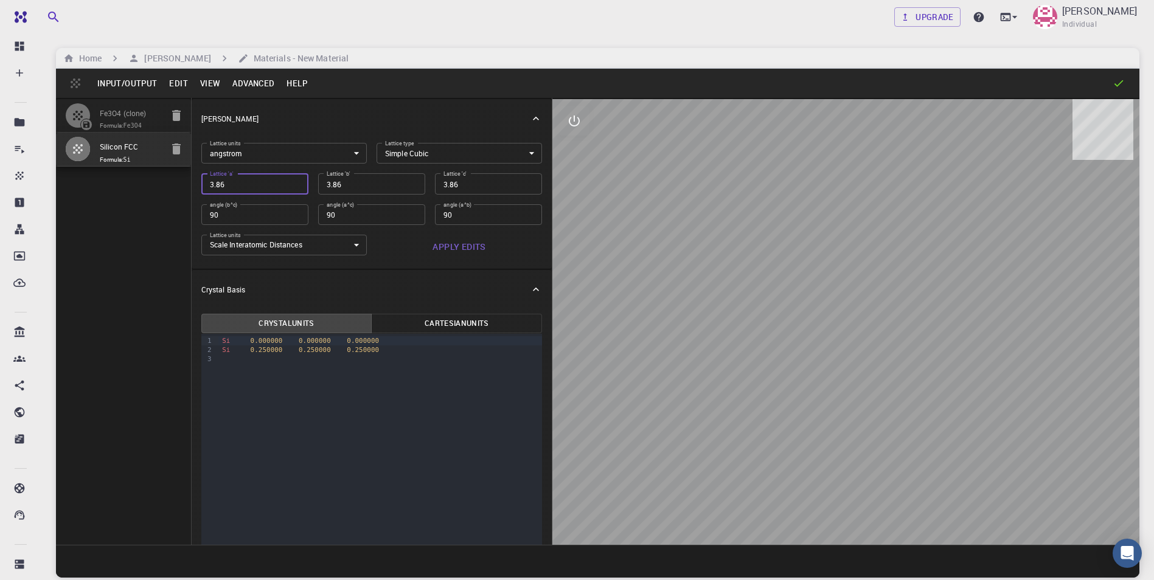
type input "3.8"
type input "3"
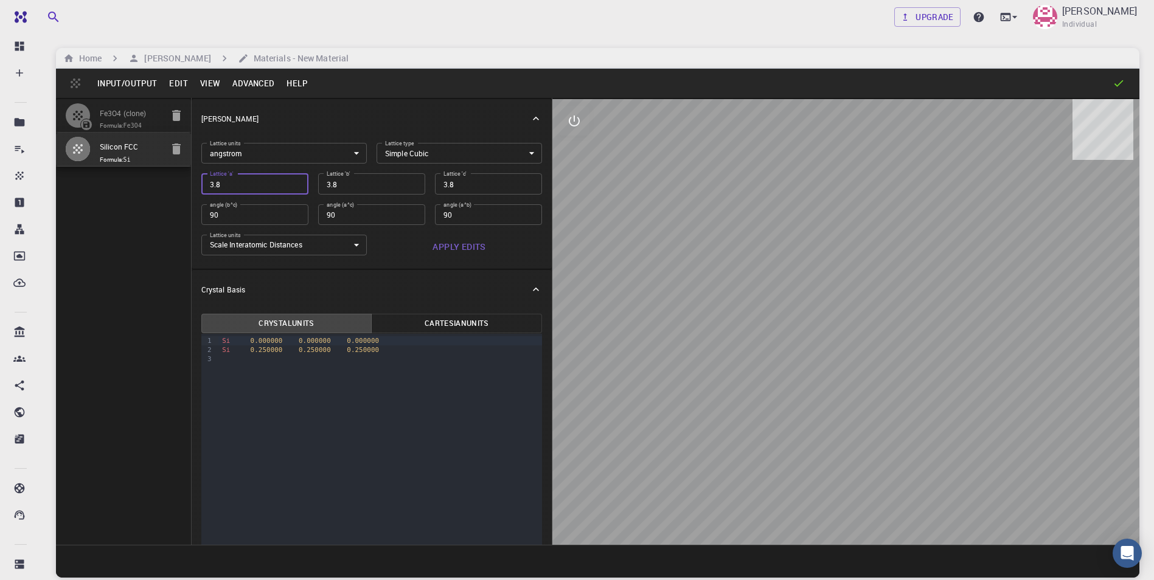
type input "3"
type input "3.9"
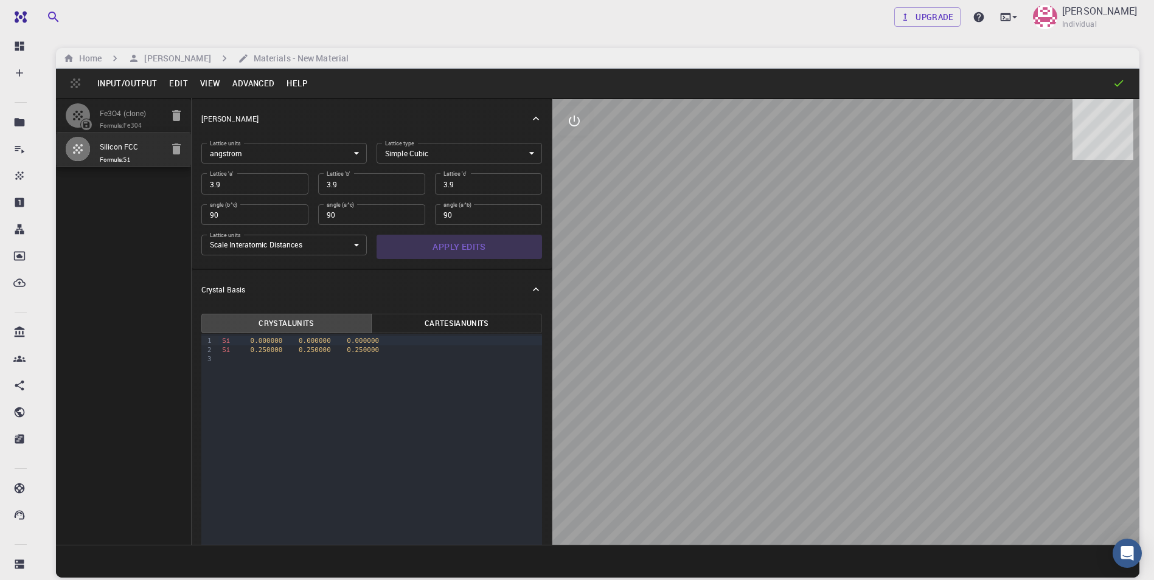
click at [470, 252] on button "Apply Edits" at bounding box center [459, 247] width 165 height 24
click at [1118, 85] on icon at bounding box center [1119, 83] width 12 height 12
click at [176, 113] on icon "button" at bounding box center [176, 115] width 15 height 15
type input "MCLC"
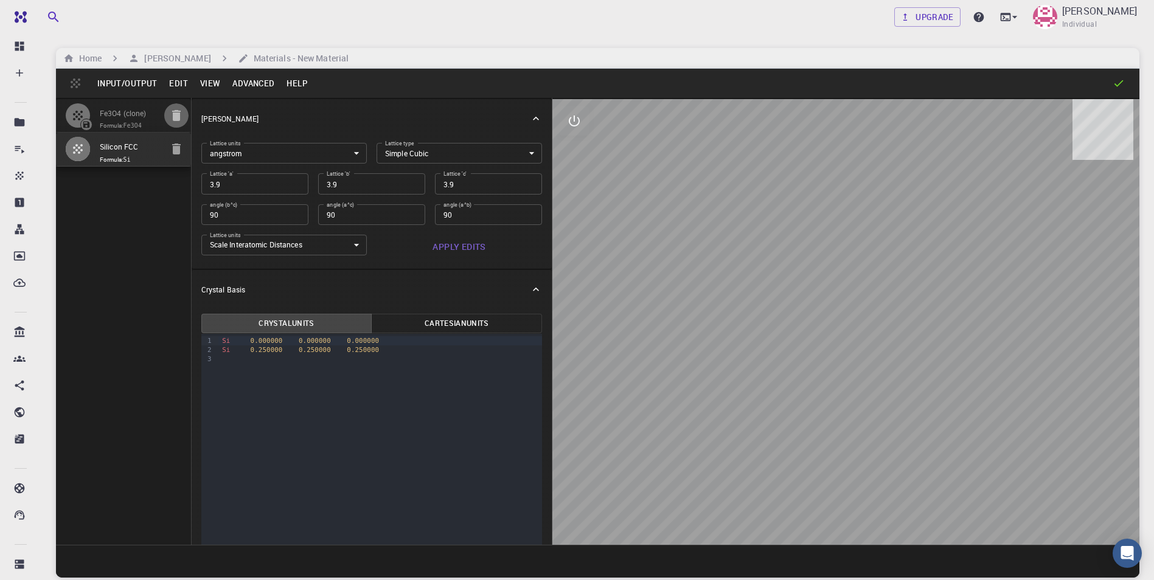
type input "6.048127979595422"
type input "6.048128208718876"
type input "5.992809"
type input "60.58854762115984"
type input "119.41145360245788"
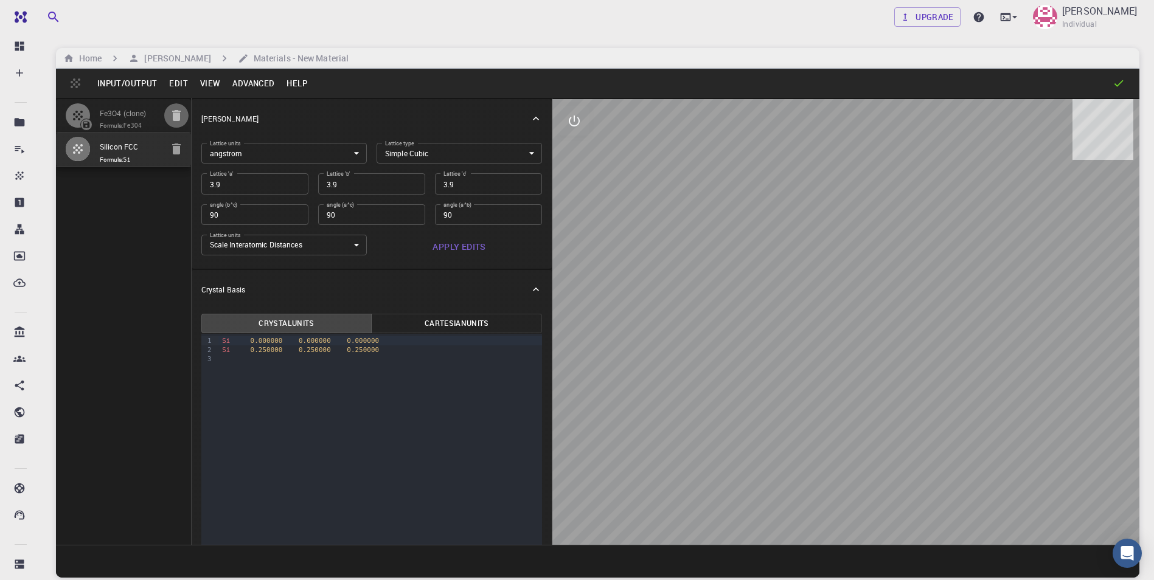
type input "89.33280578252584"
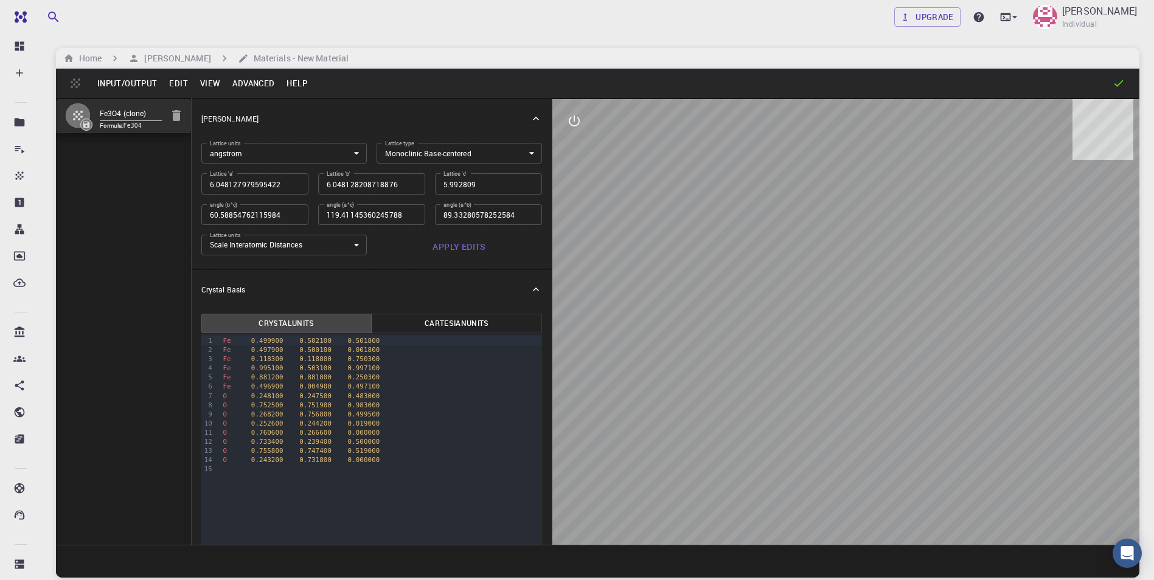
click at [142, 81] on button "Input/Output" at bounding box center [127, 83] width 72 height 19
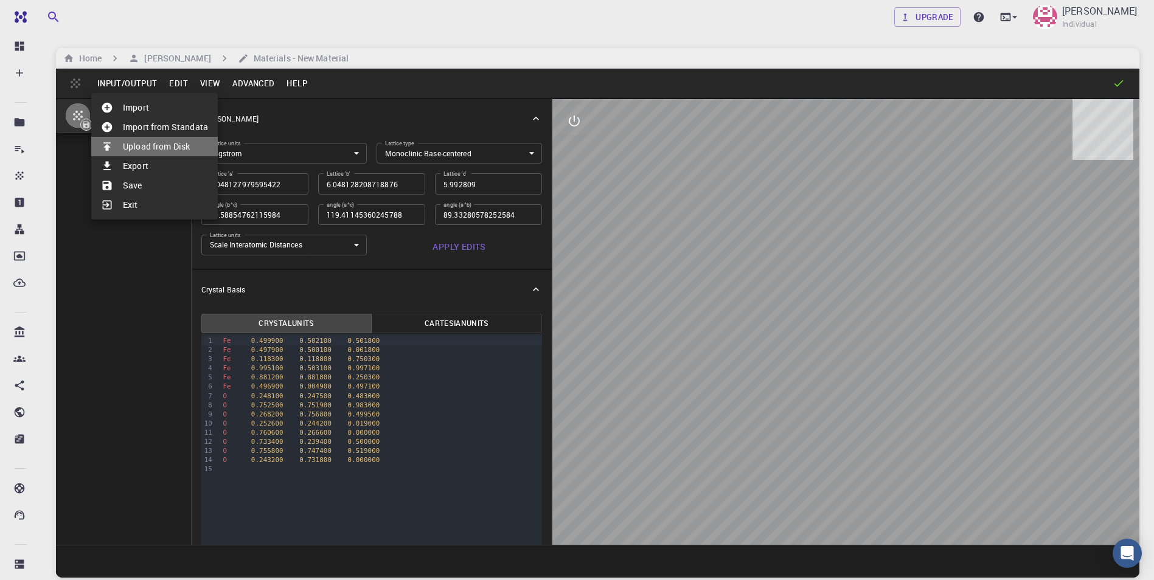
click at [159, 150] on li "Upload from Disk" at bounding box center [154, 146] width 127 height 19
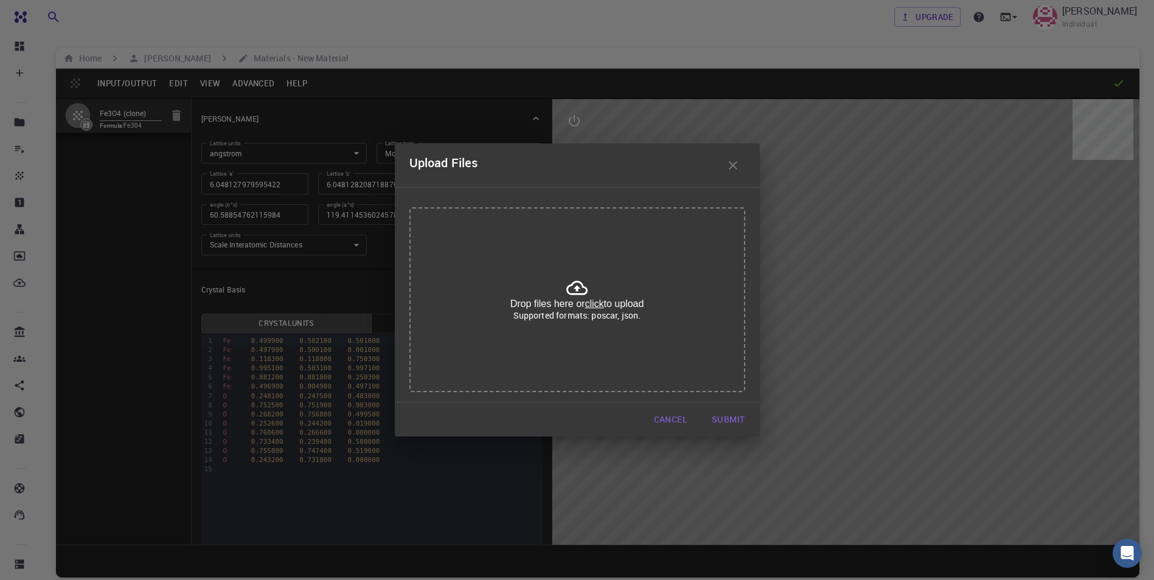
click at [602, 287] on div "Drop files here or click to upload Supported formats: poscar, json." at bounding box center [577, 299] width 336 height 185
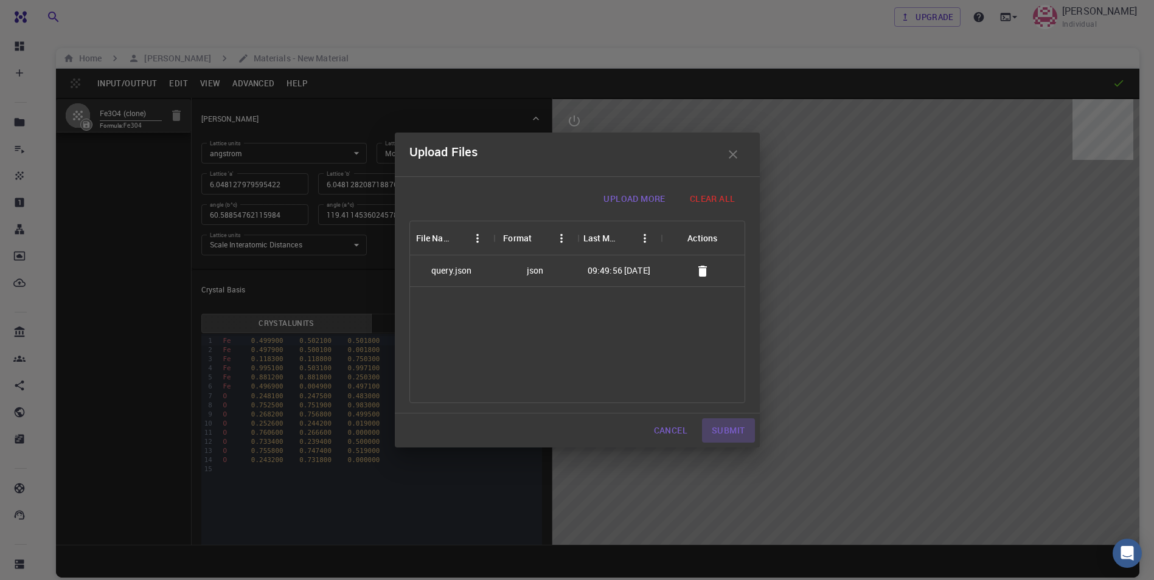
click at [722, 426] on button "Submit" at bounding box center [728, 431] width 52 height 24
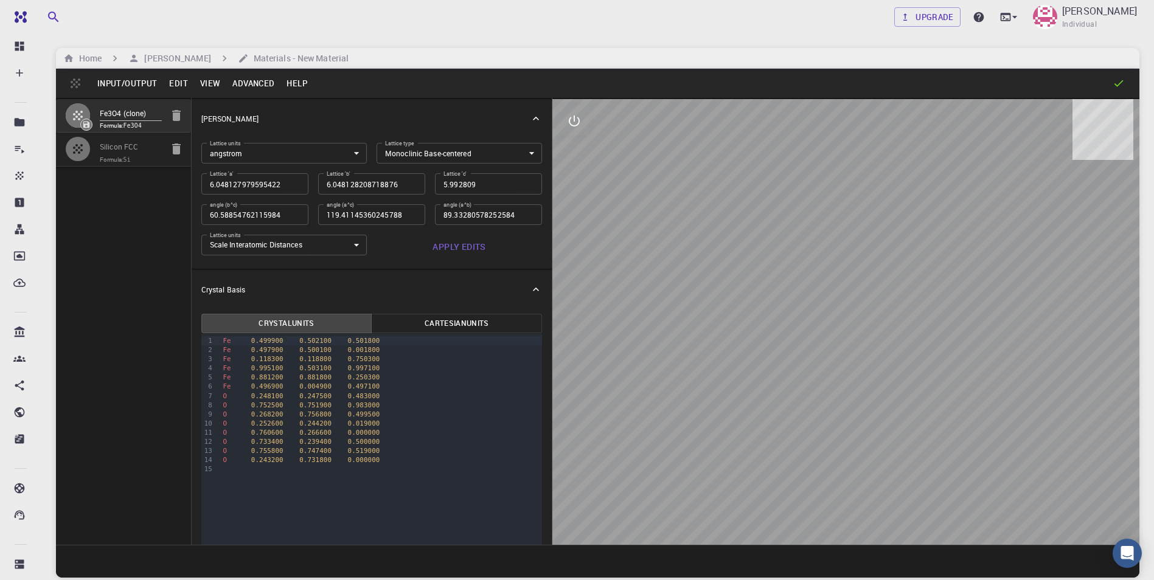
click at [88, 152] on button "button" at bounding box center [78, 149] width 24 height 24
type input "FCC"
type input "3.867"
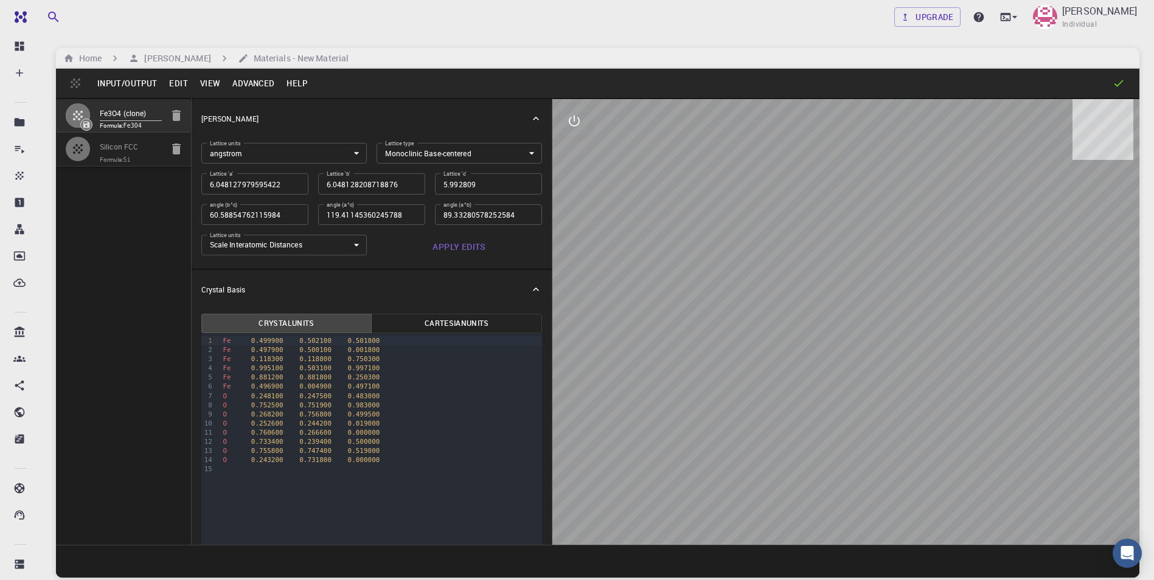
type input "60"
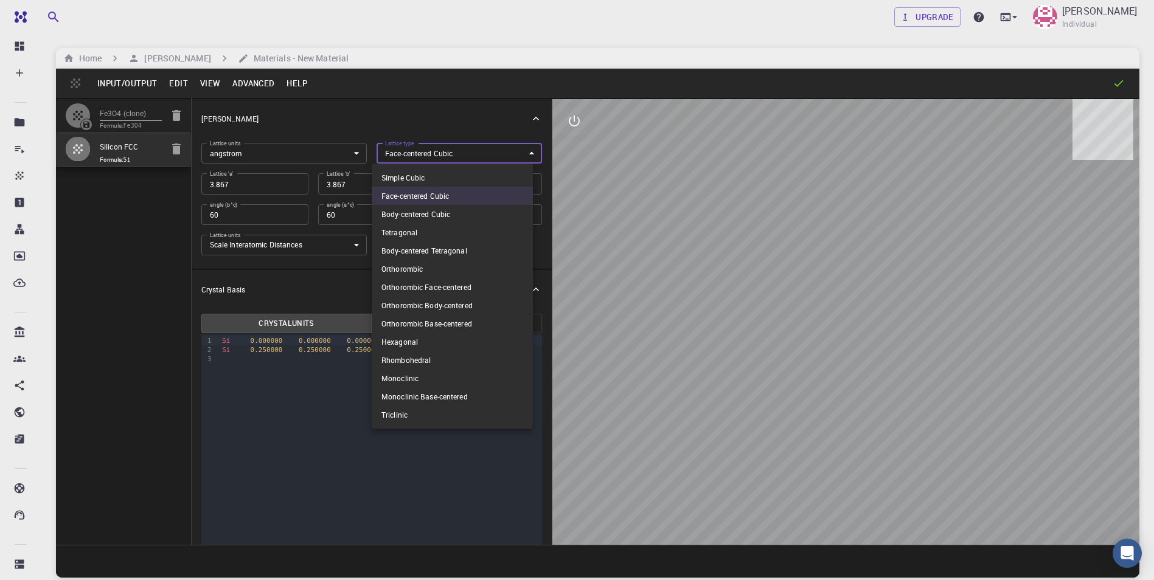
click at [476, 158] on body "Free Dashboard Create New Job New Material Create Material Upload File Import f…" at bounding box center [577, 336] width 1154 height 673
click at [471, 175] on li "Simple Cubic" at bounding box center [452, 178] width 161 height 18
type input "CUB"
type input "90"
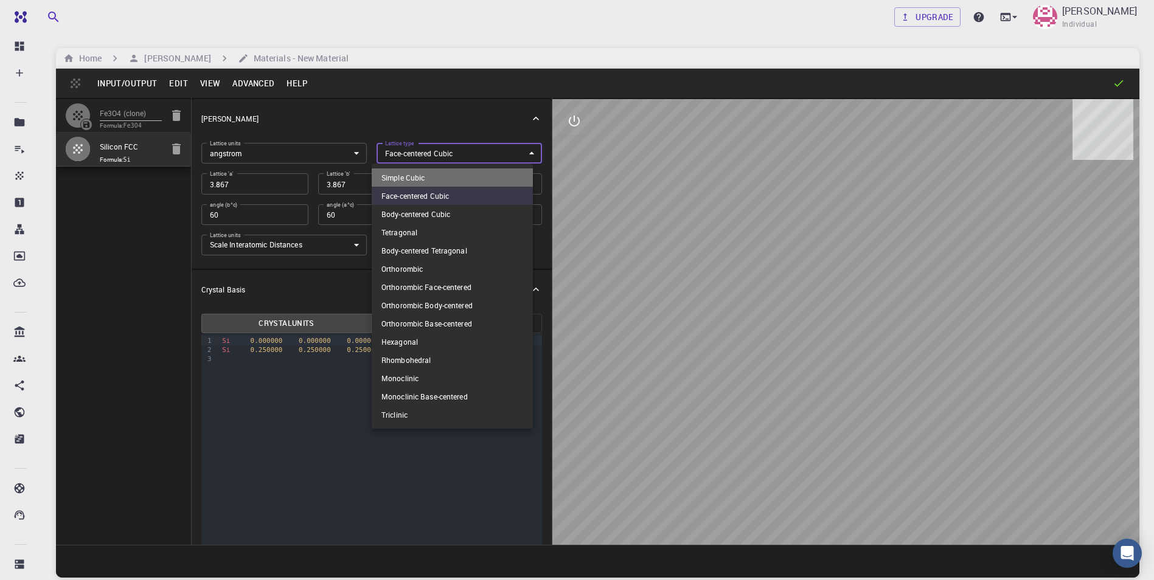
type input "90"
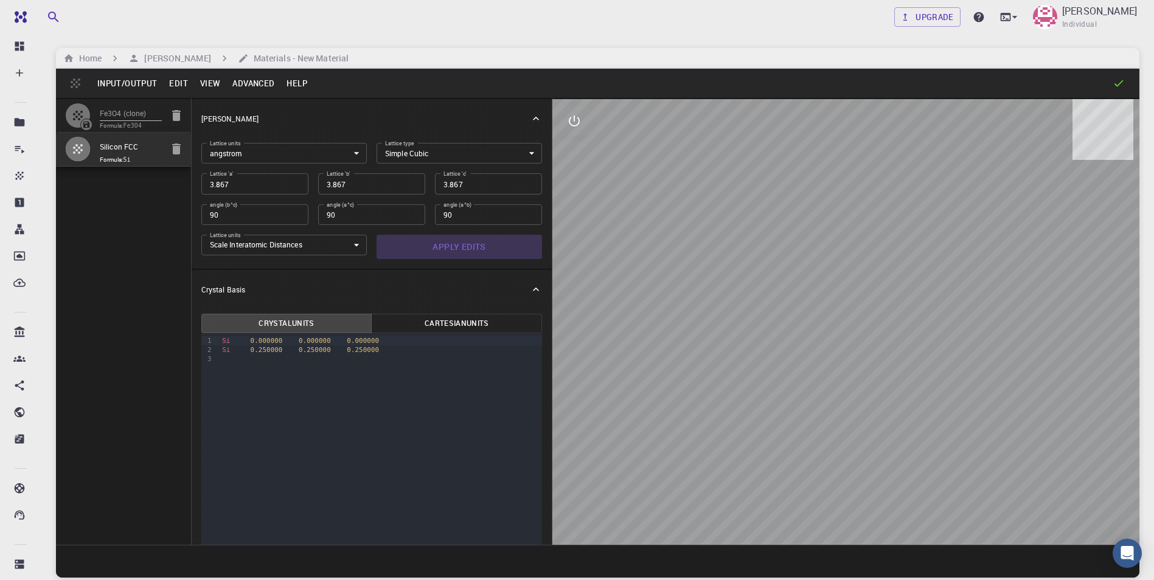
click at [465, 246] on button "Apply Edits" at bounding box center [459, 247] width 165 height 24
click at [85, 113] on icon "button" at bounding box center [78, 115] width 15 height 15
type input "MCLC"
type input "6.048127979595422"
type input "6.048128208718876"
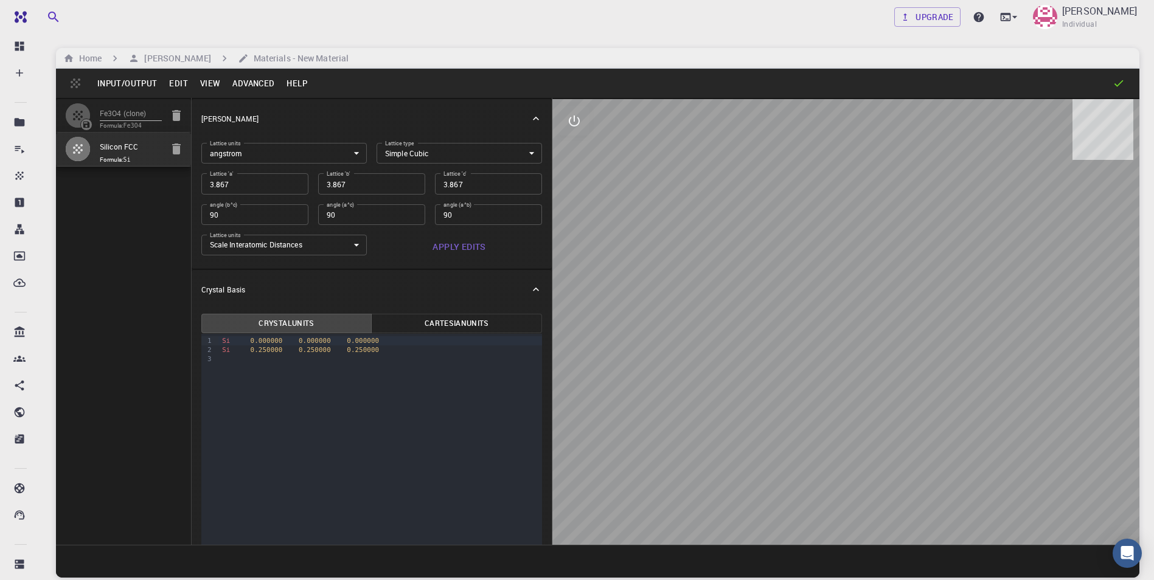
type input "5.992809"
type input "60.58854762115984"
type input "119.41145360245788"
type input "89.33280578252584"
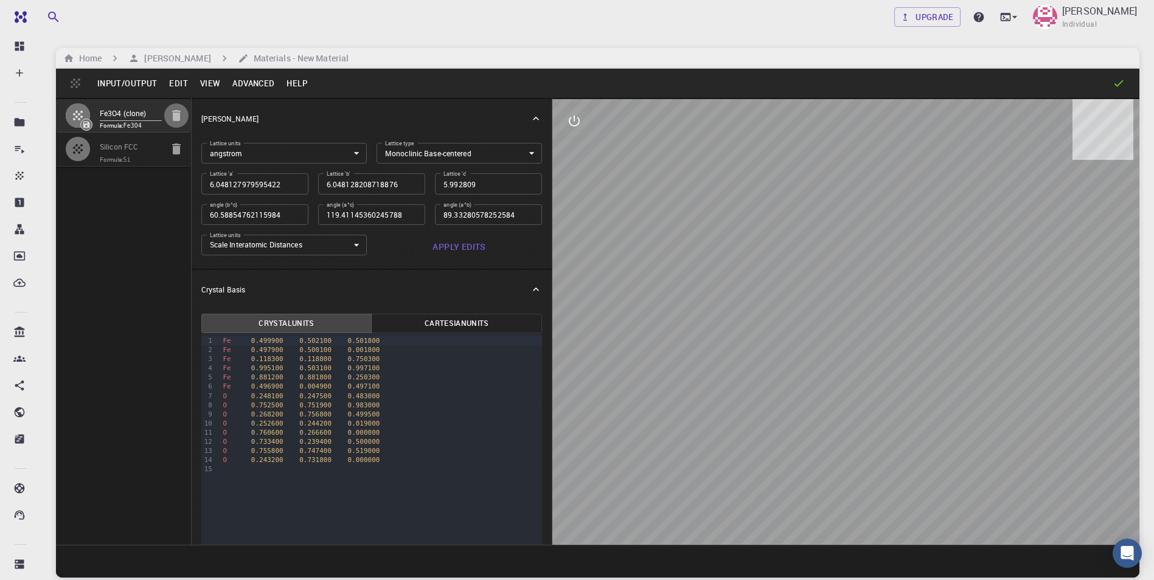
click at [176, 114] on icon "button" at bounding box center [176, 115] width 9 height 11
type input "CUB"
type input "3.867"
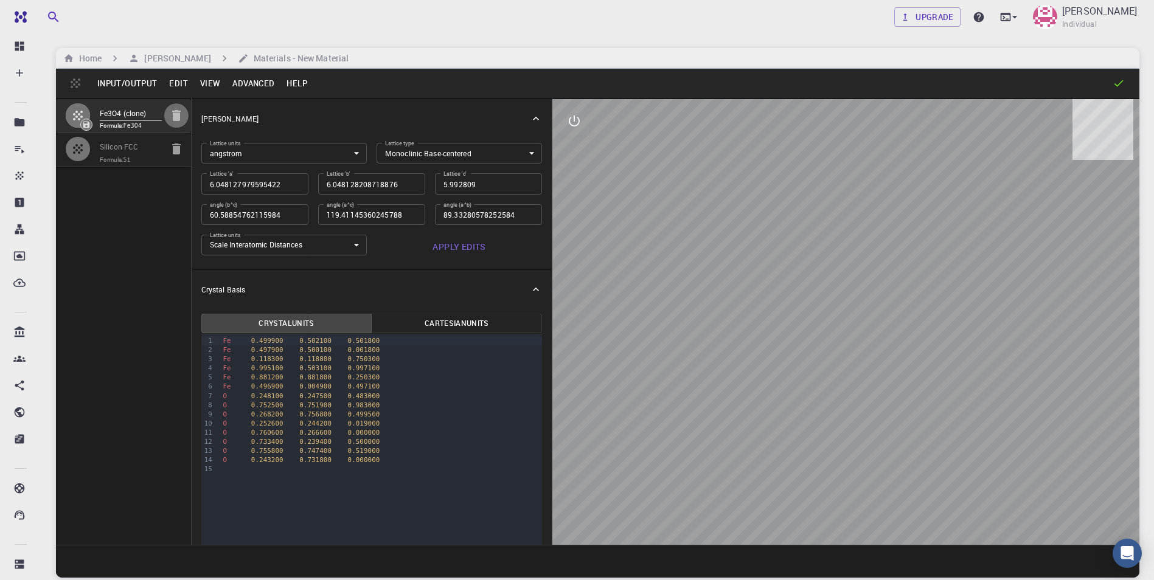
type input "90"
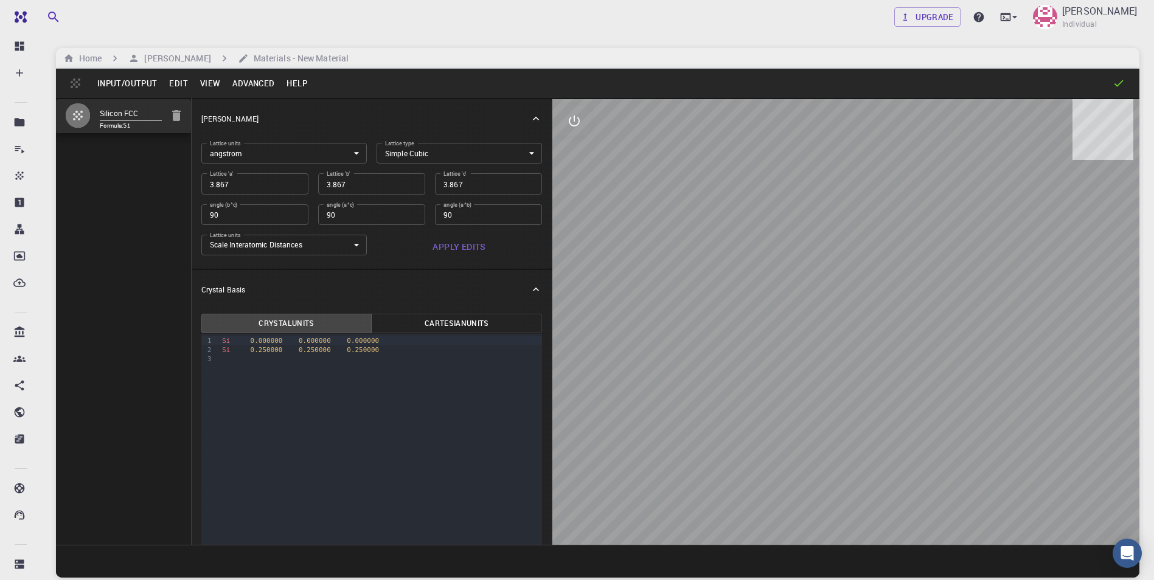
click at [1114, 86] on icon at bounding box center [1119, 83] width 12 height 12
click at [206, 75] on button "View" at bounding box center [210, 83] width 33 height 19
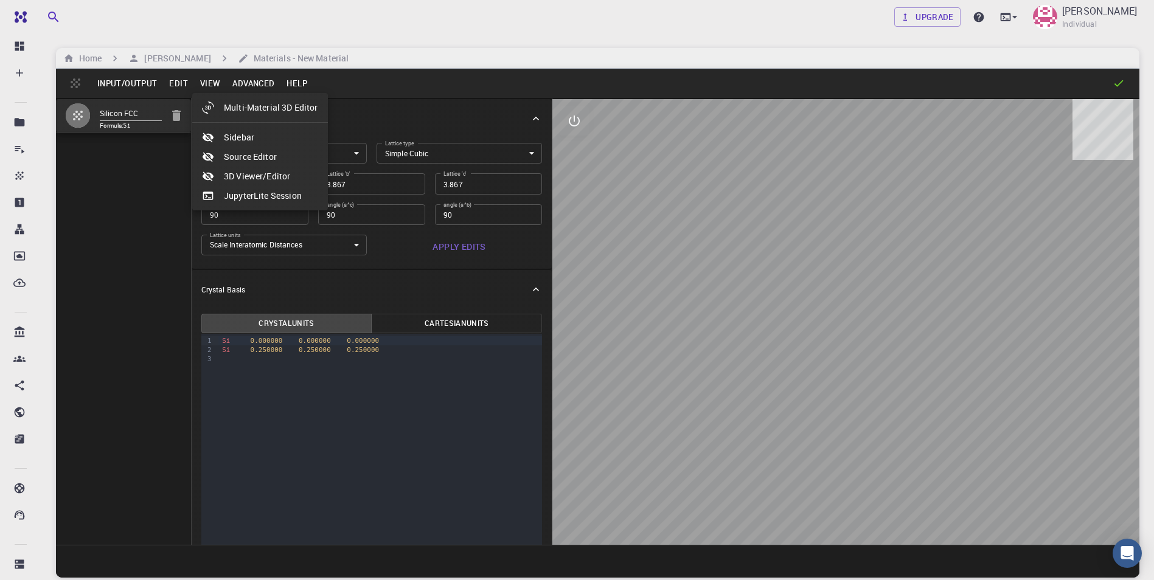
click at [176, 80] on div at bounding box center [577, 290] width 1154 height 580
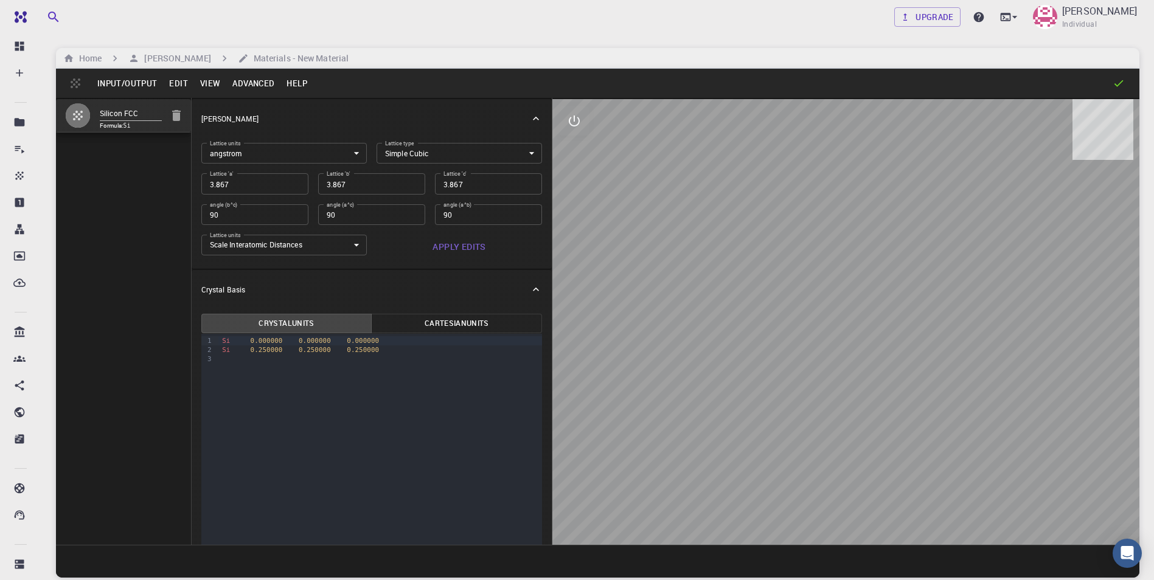
click at [176, 80] on button "Edit" at bounding box center [178, 83] width 31 height 19
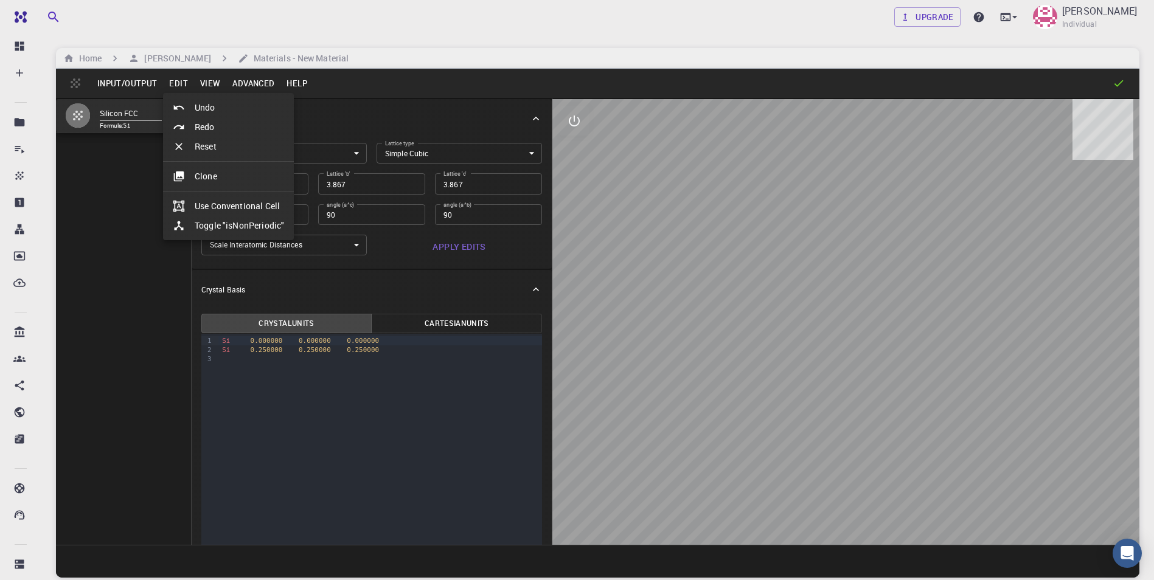
click at [249, 86] on div at bounding box center [577, 290] width 1154 height 580
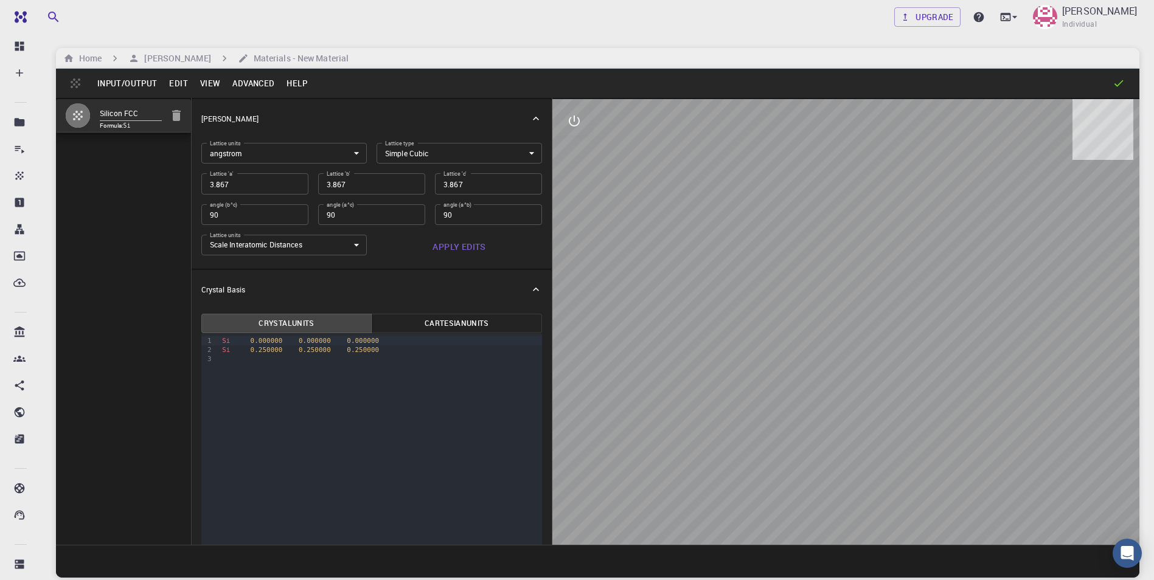
click at [249, 86] on button "Advanced" at bounding box center [253, 83] width 54 height 19
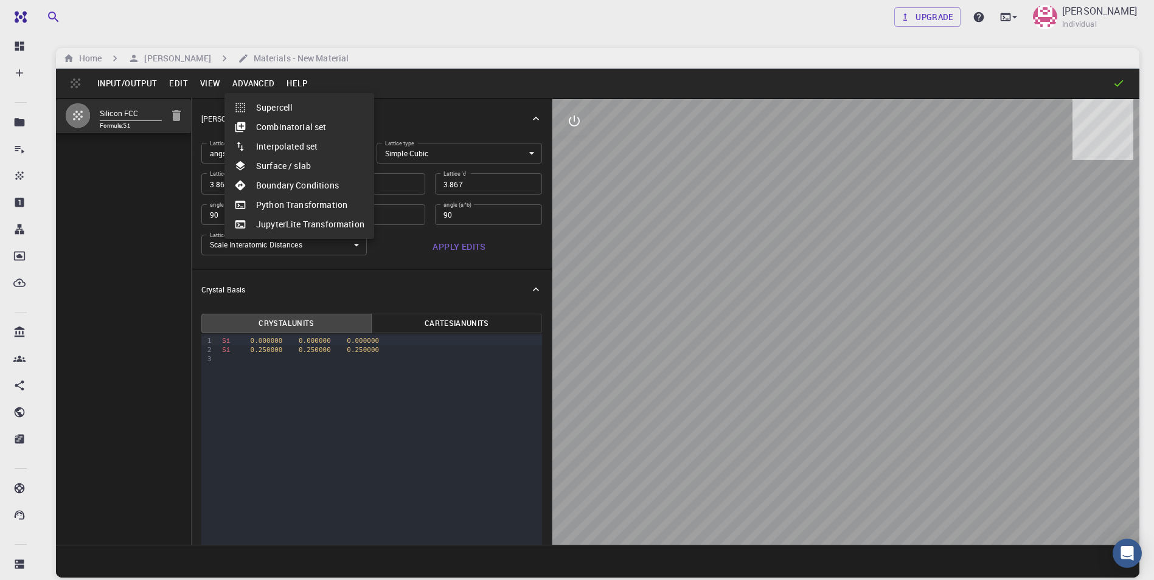
click at [300, 83] on div at bounding box center [577, 290] width 1154 height 580
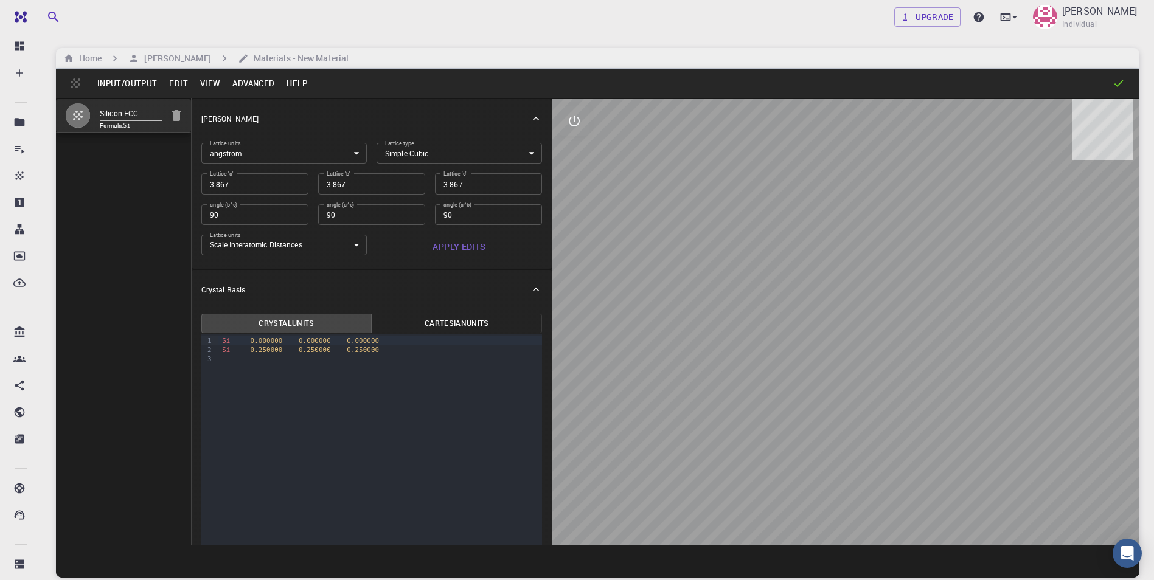
click at [300, 83] on button "Help" at bounding box center [296, 83] width 33 height 19
click at [318, 124] on li "Tutorials" at bounding box center [330, 126] width 102 height 19
click at [533, 118] on icon at bounding box center [536, 119] width 6 height 4
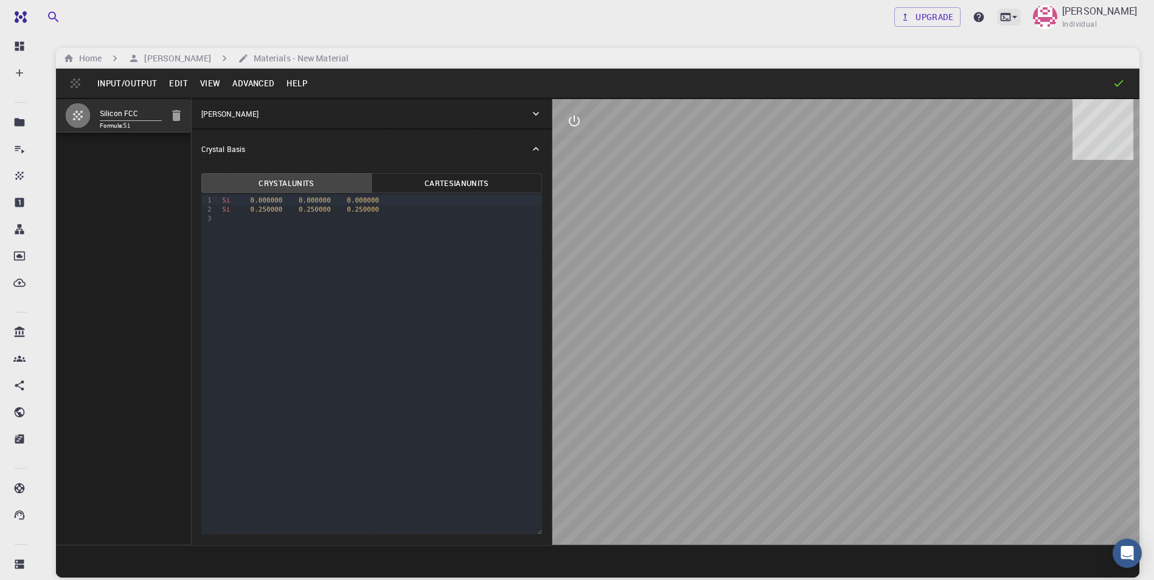
click at [1000, 16] on icon at bounding box center [1006, 17] width 12 height 12
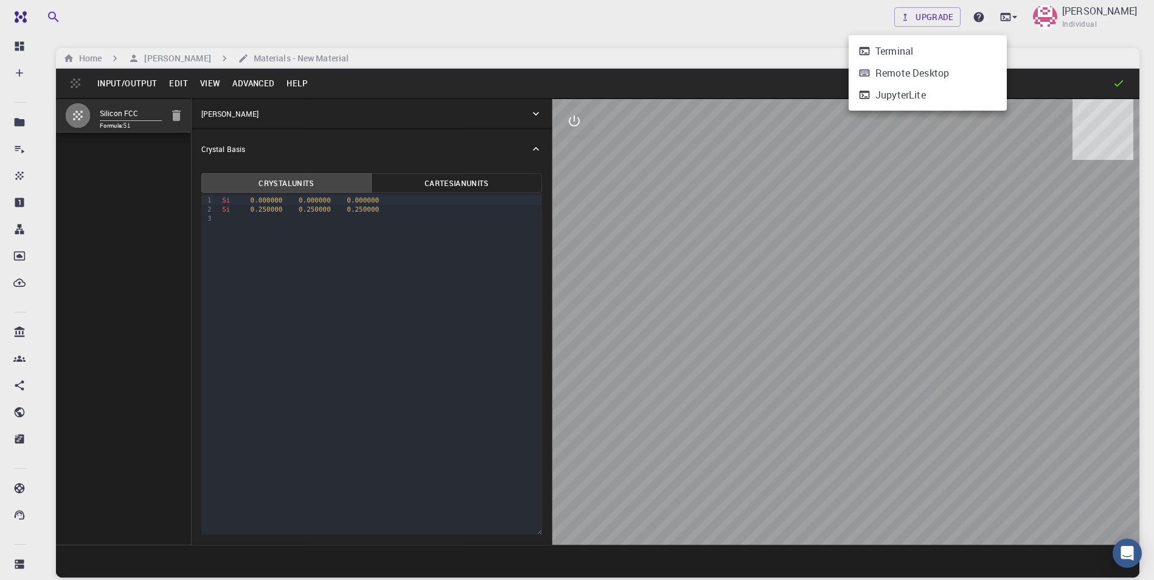
click at [720, 29] on div at bounding box center [577, 290] width 1154 height 580
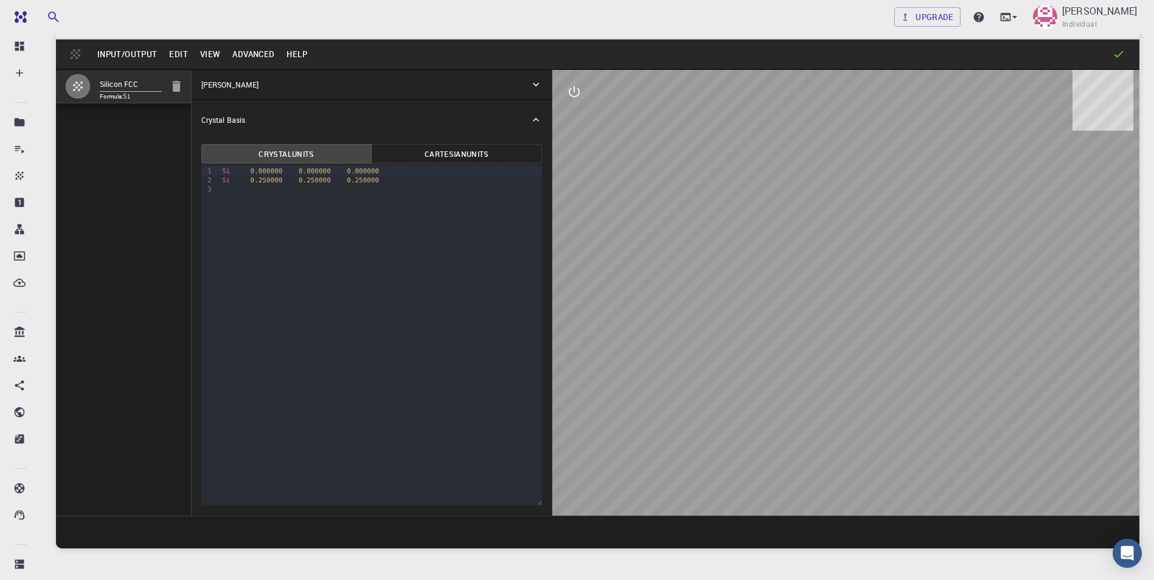
scroll to position [22, 0]
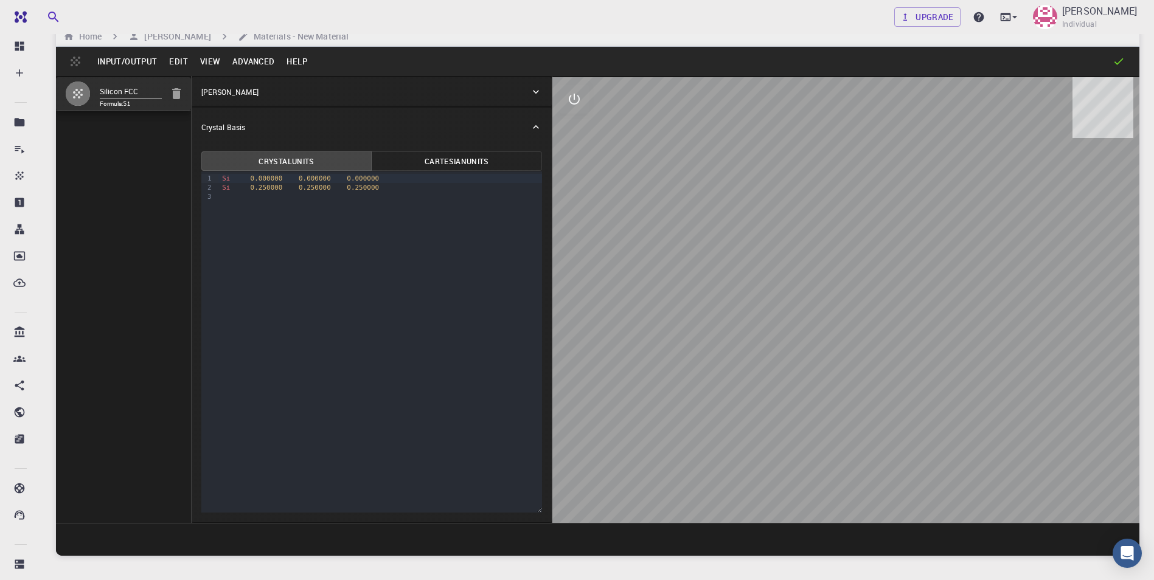
click at [174, 65] on button "Edit" at bounding box center [178, 61] width 31 height 19
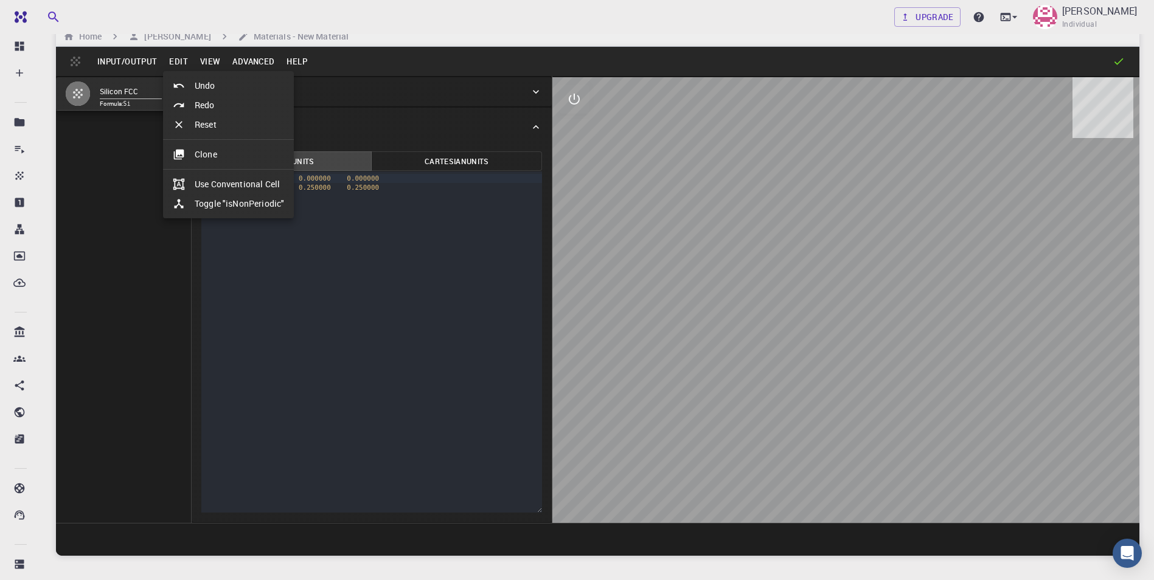
click at [210, 63] on div at bounding box center [577, 290] width 1154 height 580
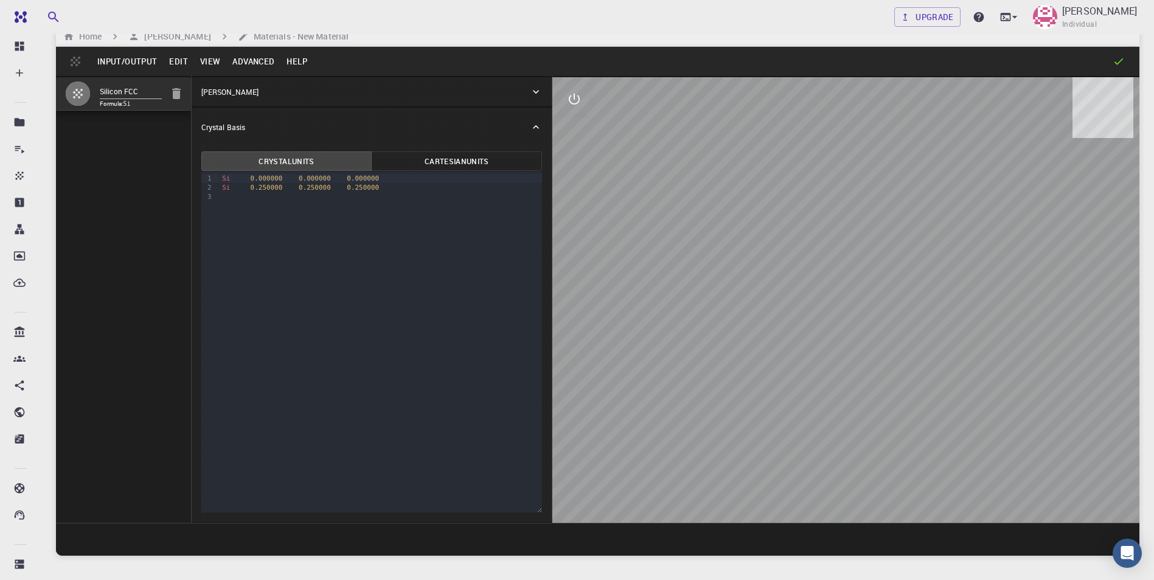
click at [210, 63] on button "View" at bounding box center [210, 61] width 33 height 19
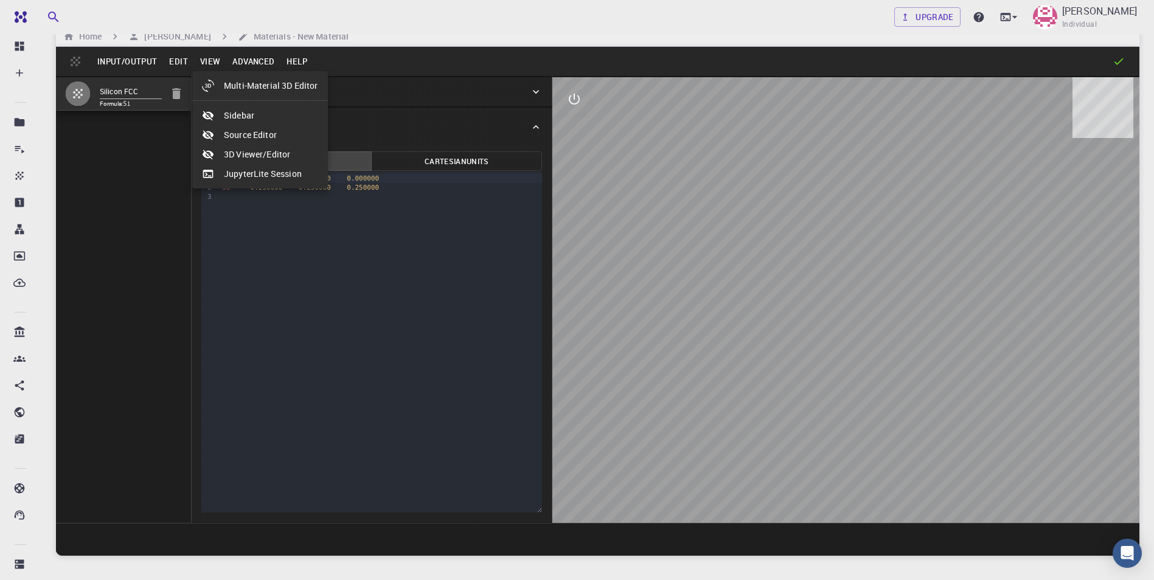
click at [111, 60] on div at bounding box center [577, 290] width 1154 height 580
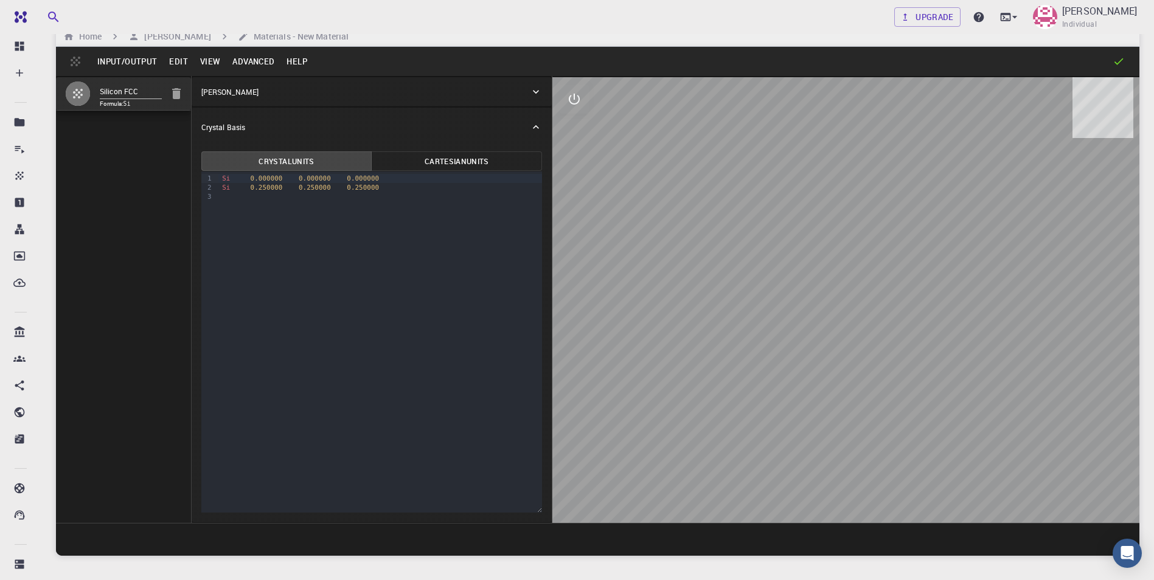
click at [111, 60] on button "Input/Output" at bounding box center [127, 61] width 72 height 19
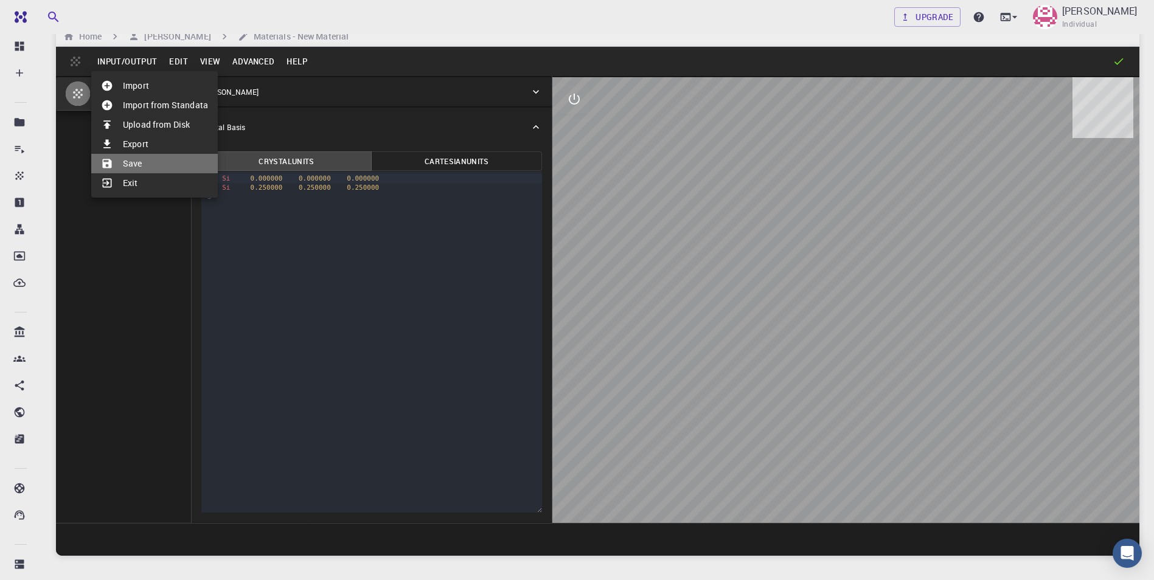
click at [128, 158] on li "Save" at bounding box center [154, 163] width 127 height 19
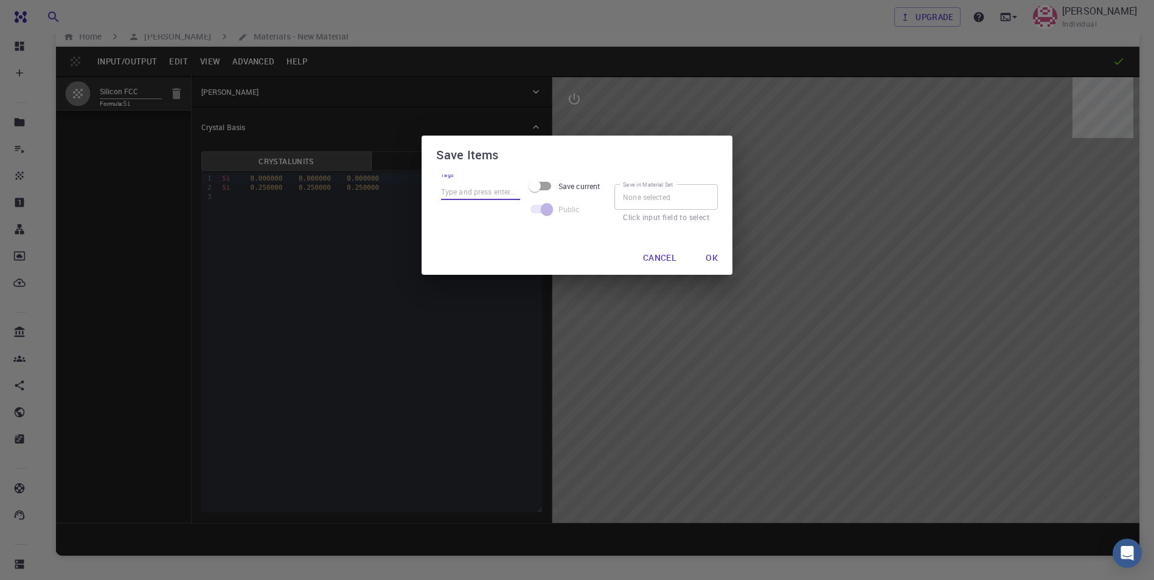
click at [489, 198] on input "Tags" at bounding box center [480, 192] width 79 height 16
type input "query"
click at [545, 215] on span at bounding box center [540, 209] width 35 height 23
click at [546, 211] on span at bounding box center [541, 209] width 21 height 9
click at [537, 182] on input "Save current" at bounding box center [534, 186] width 69 height 23
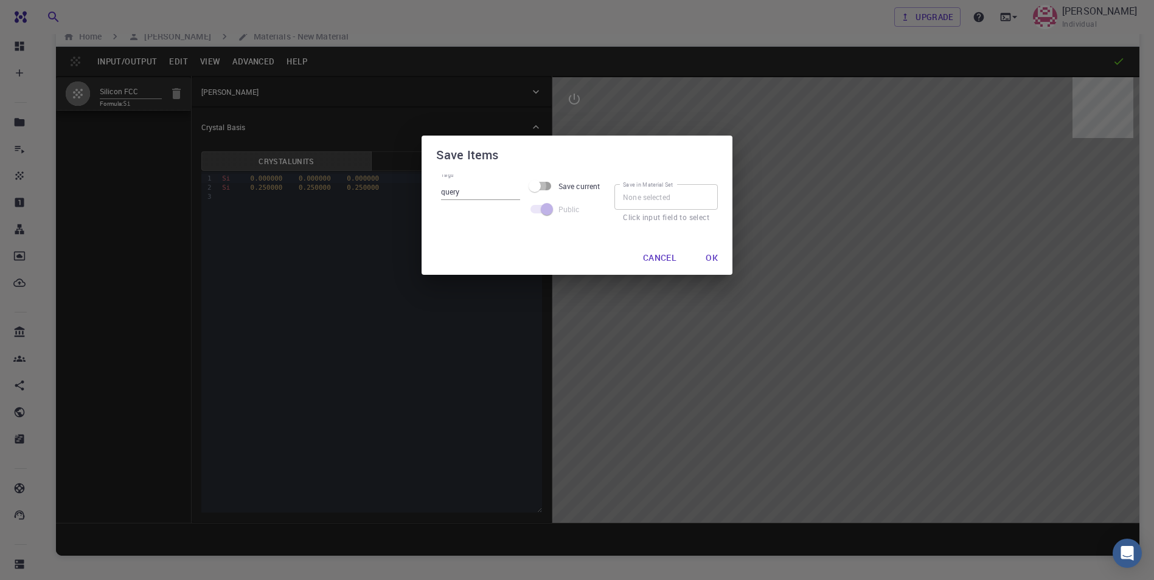
checkbox input "true"
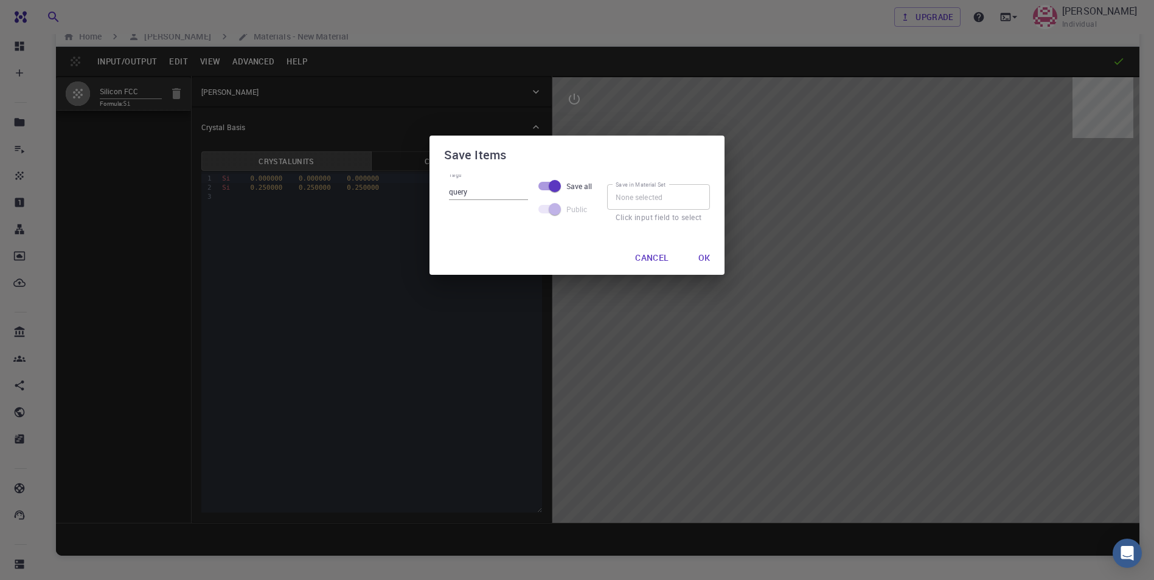
click at [551, 208] on span at bounding box center [548, 209] width 21 height 9
click at [641, 203] on input "Save in Material Set" at bounding box center [658, 197] width 103 height 26
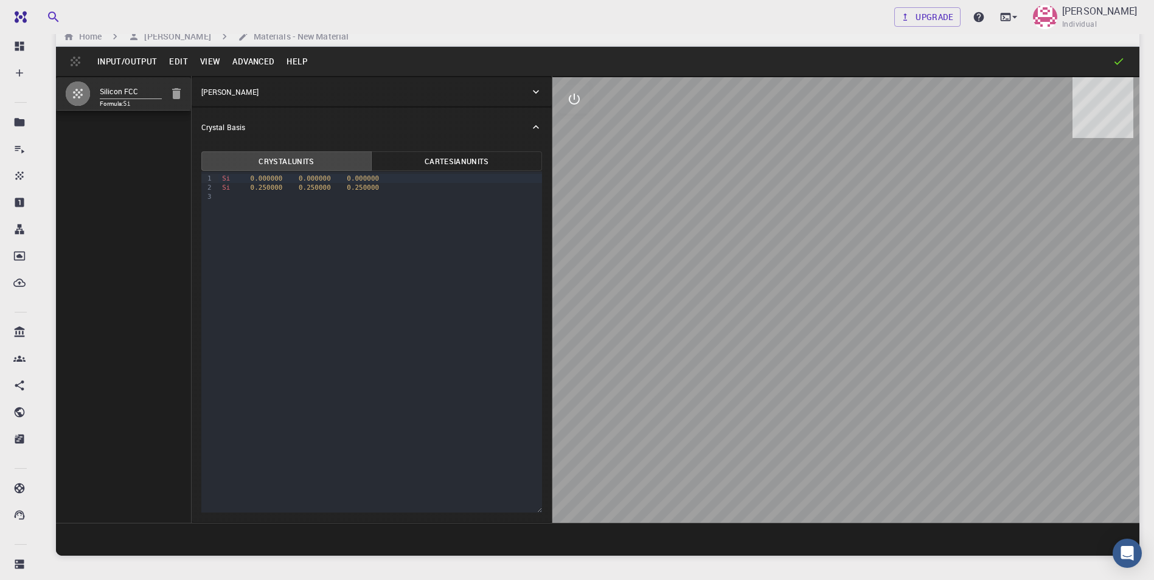
click at [136, 64] on button "Input/Output" at bounding box center [127, 61] width 72 height 19
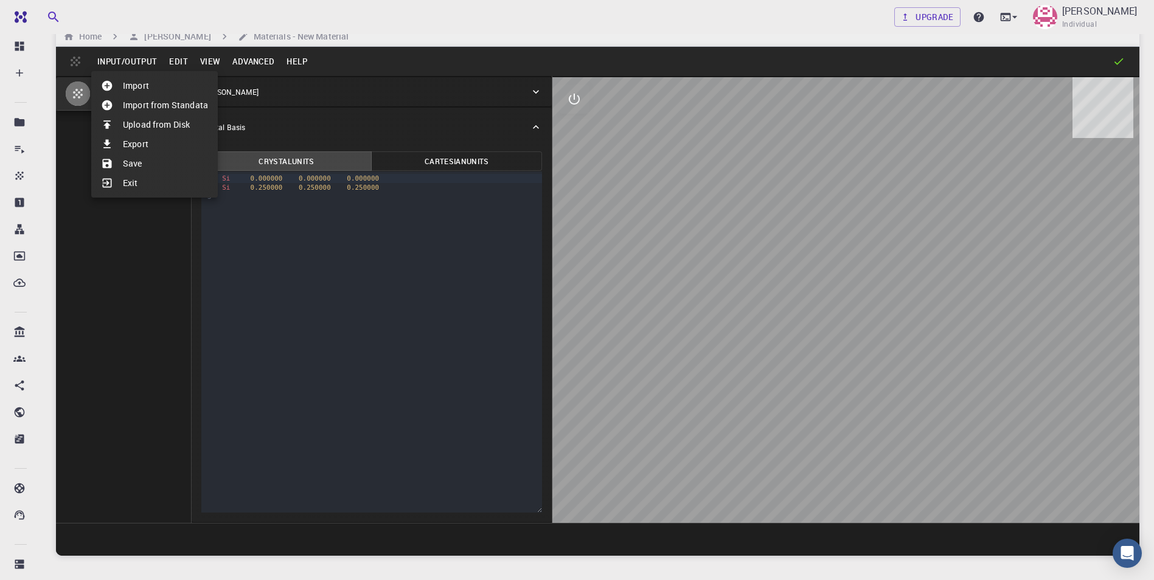
click at [148, 158] on li "Save" at bounding box center [154, 163] width 127 height 19
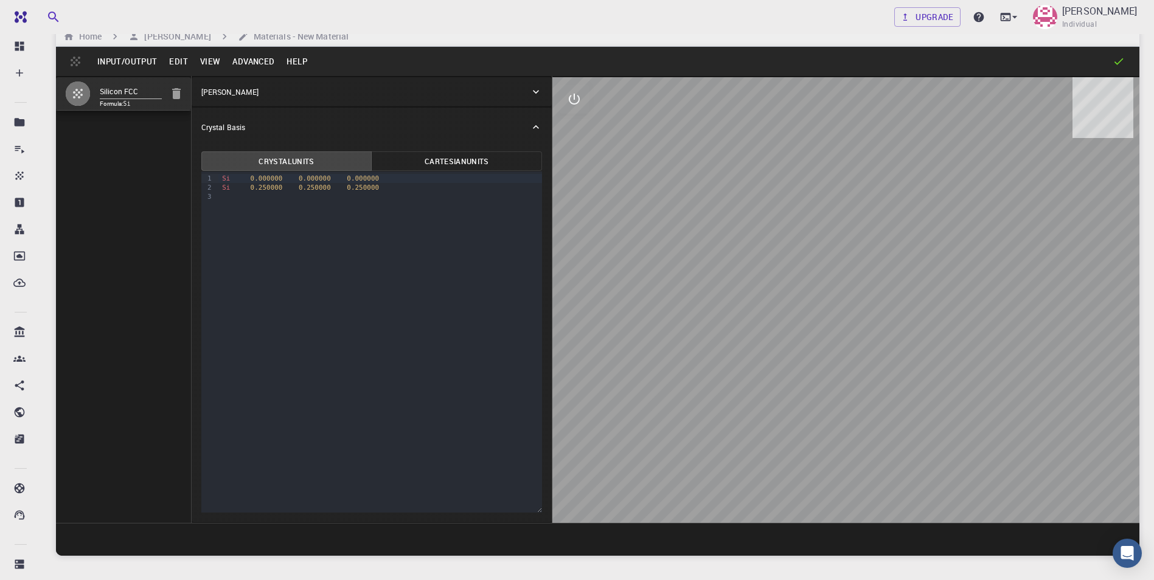
click at [131, 54] on button "Input/Output" at bounding box center [127, 61] width 72 height 19
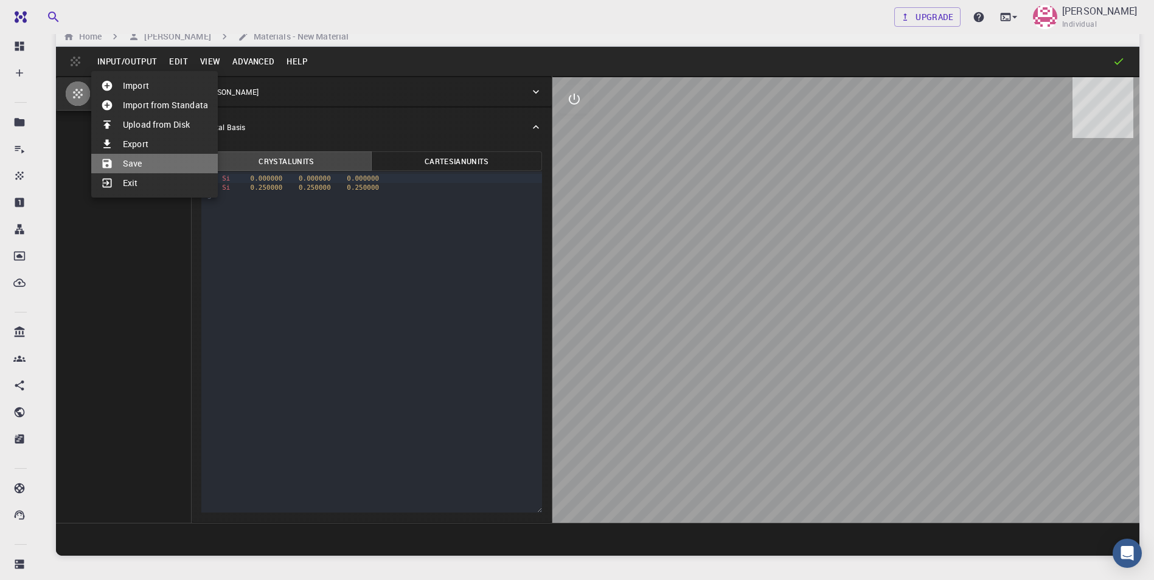
click at [154, 159] on li "Save" at bounding box center [154, 163] width 127 height 19
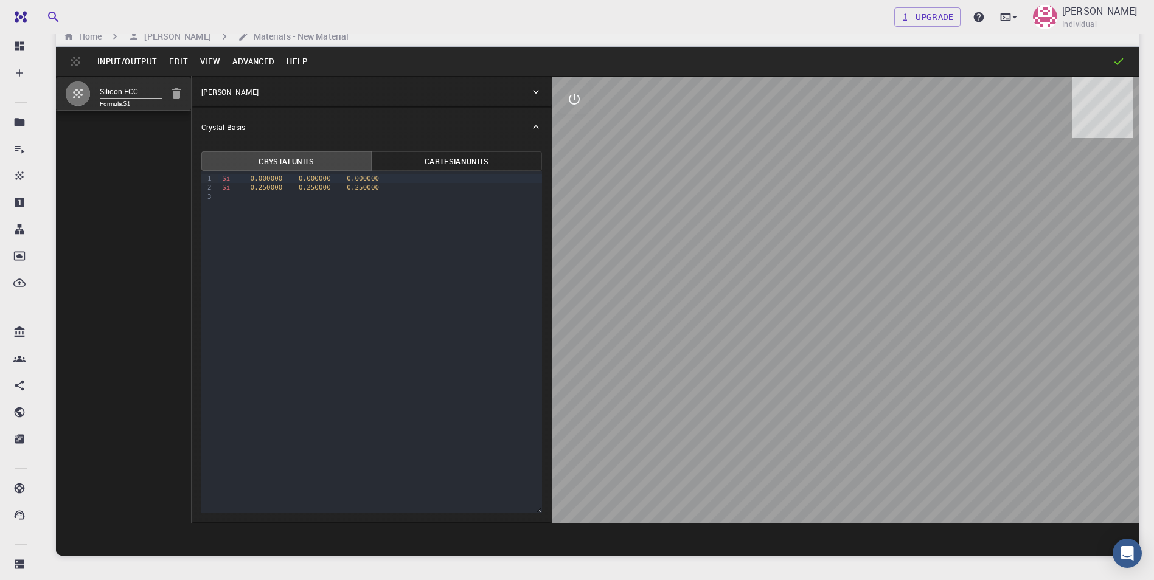
click at [120, 68] on button "Input/Output" at bounding box center [127, 61] width 72 height 19
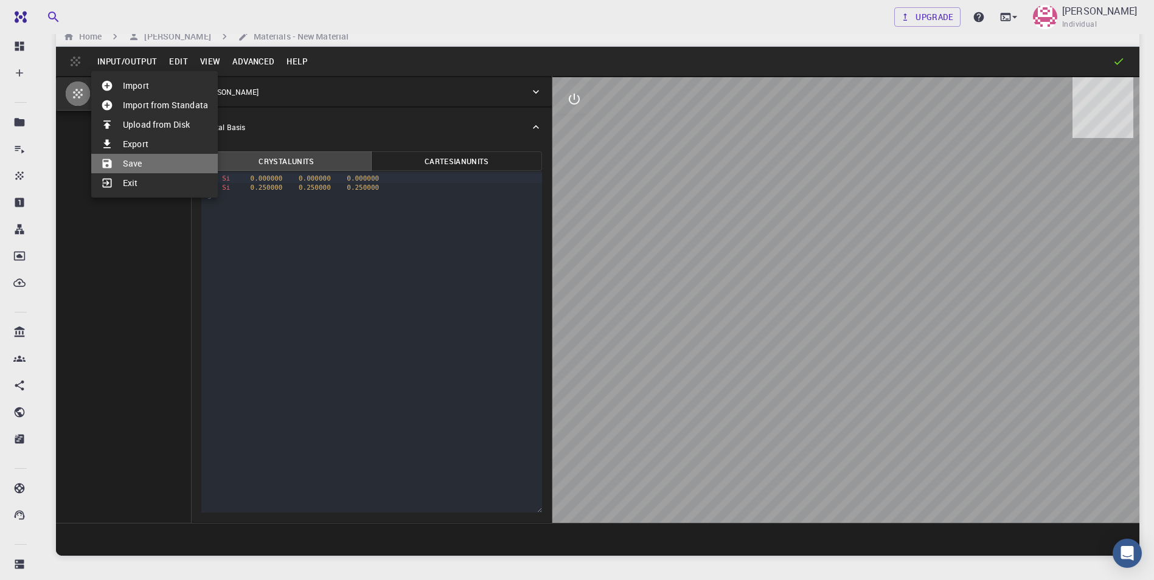
click at [140, 161] on li "Save" at bounding box center [154, 163] width 127 height 19
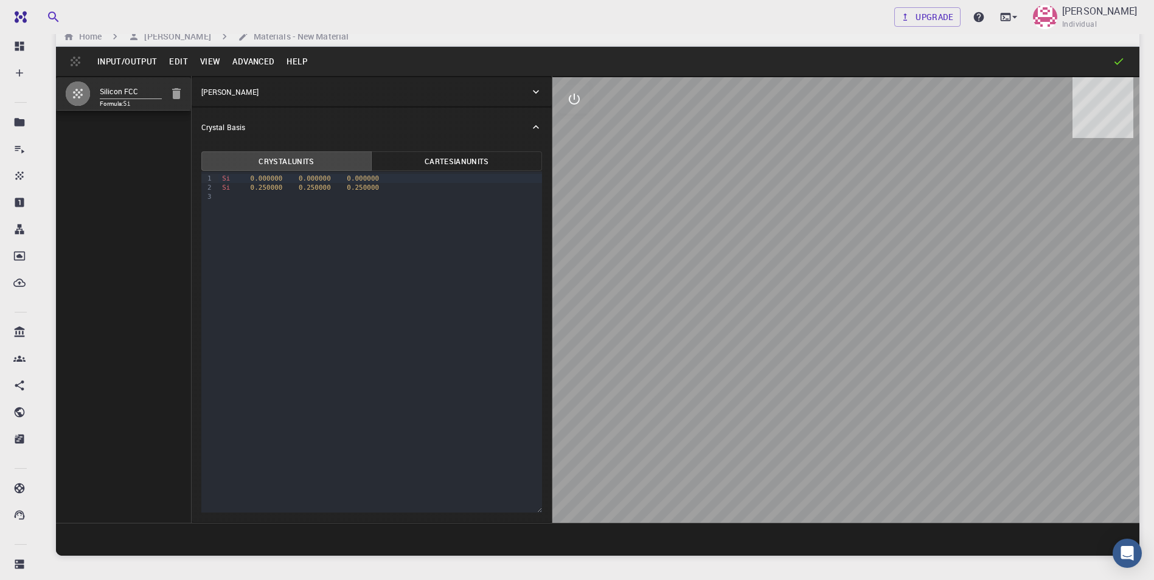
click at [131, 61] on button "Input/Output" at bounding box center [127, 61] width 72 height 19
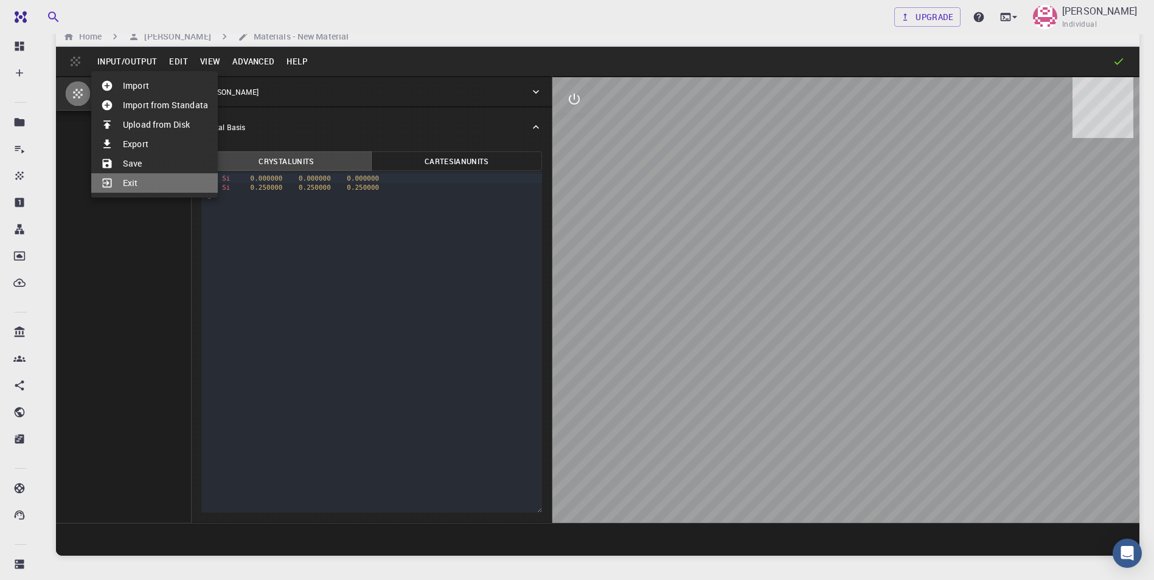
click at [148, 188] on li "Exit" at bounding box center [154, 182] width 127 height 19
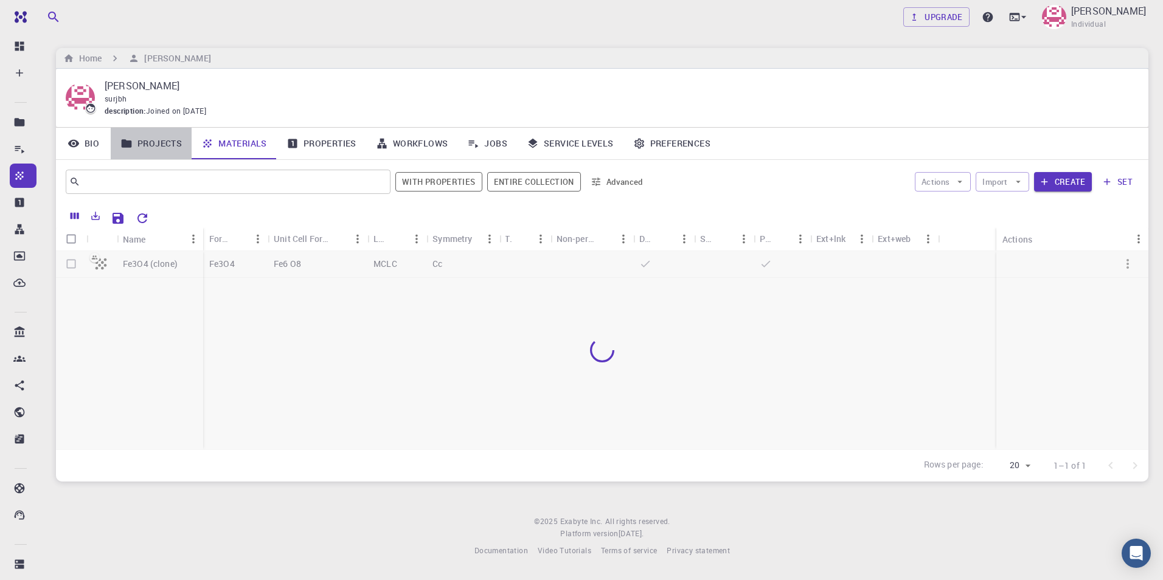
click at [140, 146] on link "Projects" at bounding box center [151, 144] width 81 height 32
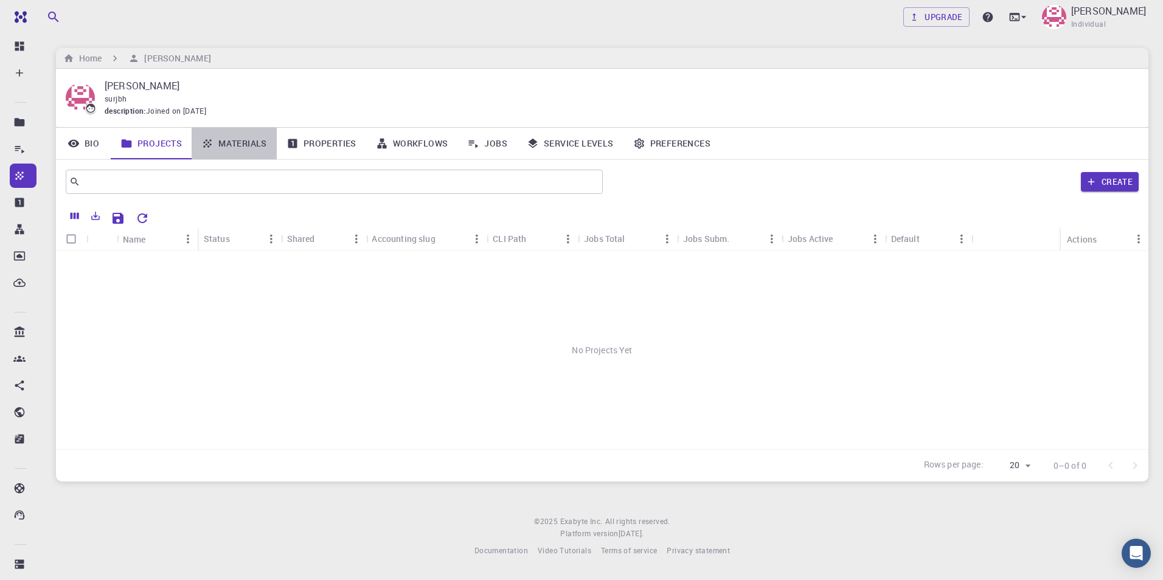
click at [236, 147] on link "Materials" at bounding box center [234, 144] width 85 height 32
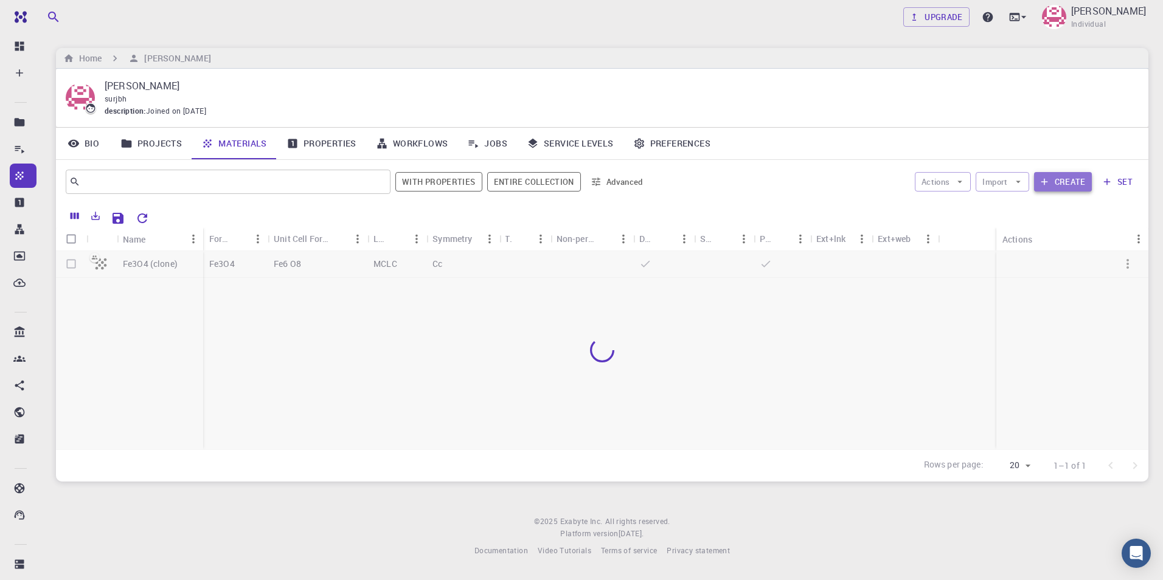
click at [1064, 183] on button "Create" at bounding box center [1063, 181] width 58 height 19
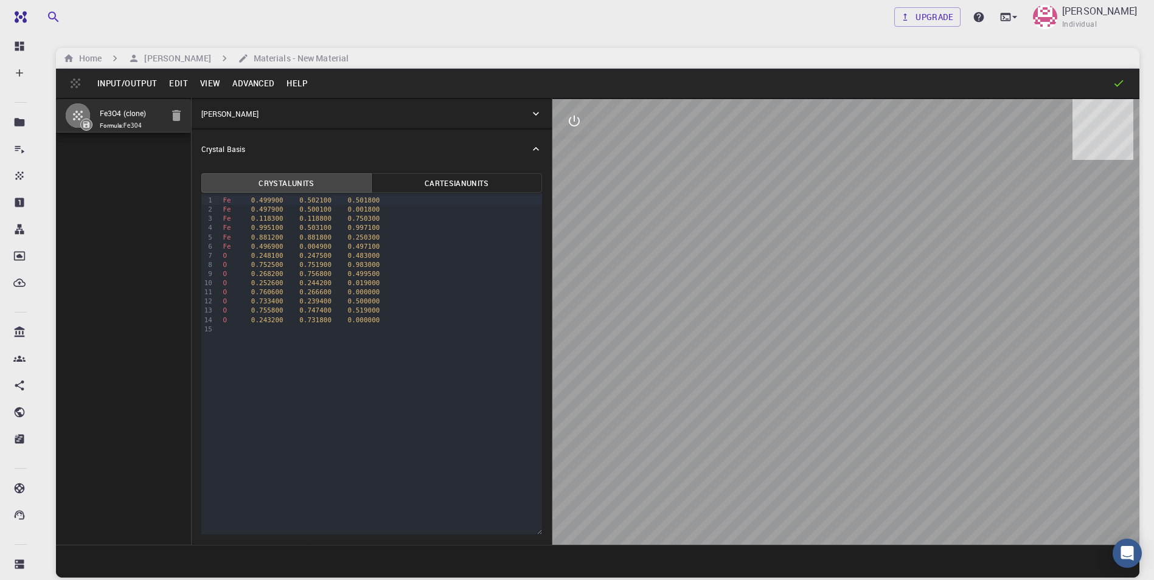
click at [145, 85] on button "Input/Output" at bounding box center [127, 83] width 72 height 19
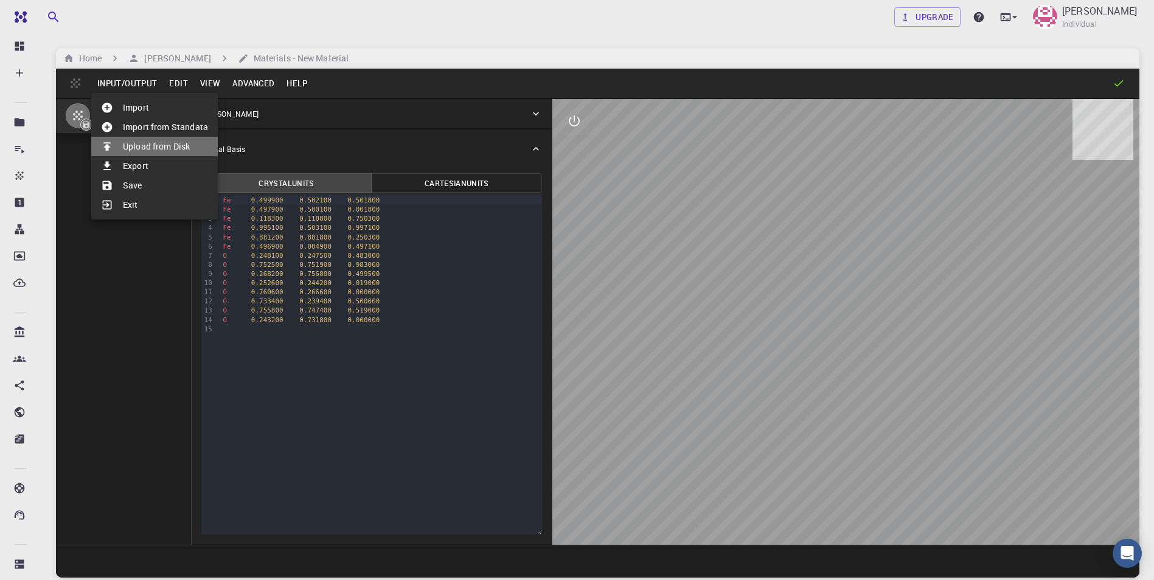
click at [172, 144] on li "Upload from Disk" at bounding box center [154, 146] width 127 height 19
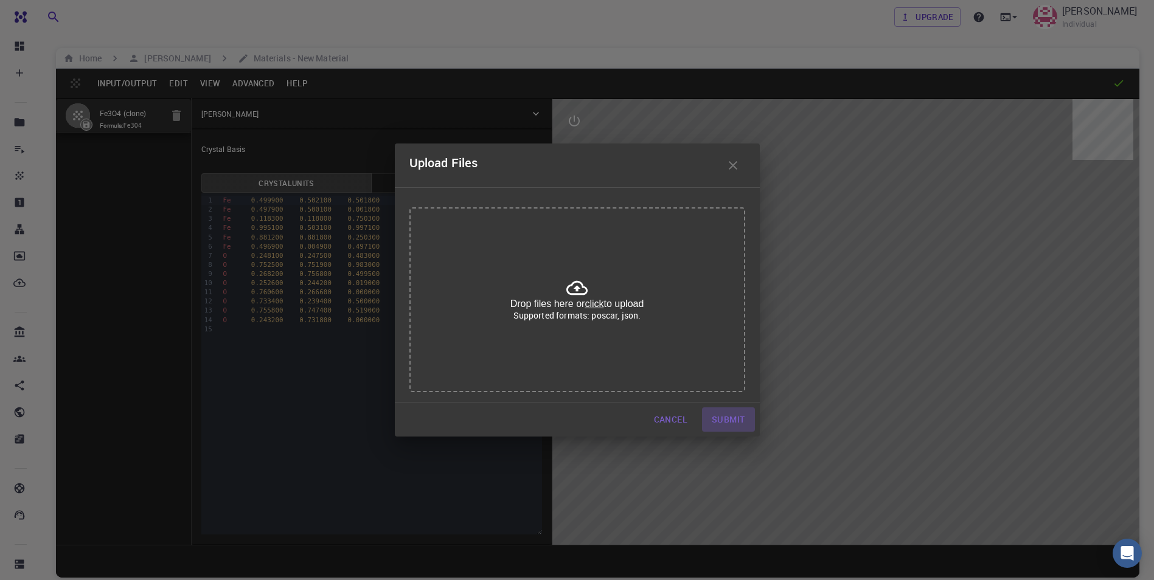
click at [721, 414] on button "Submit" at bounding box center [728, 420] width 52 height 24
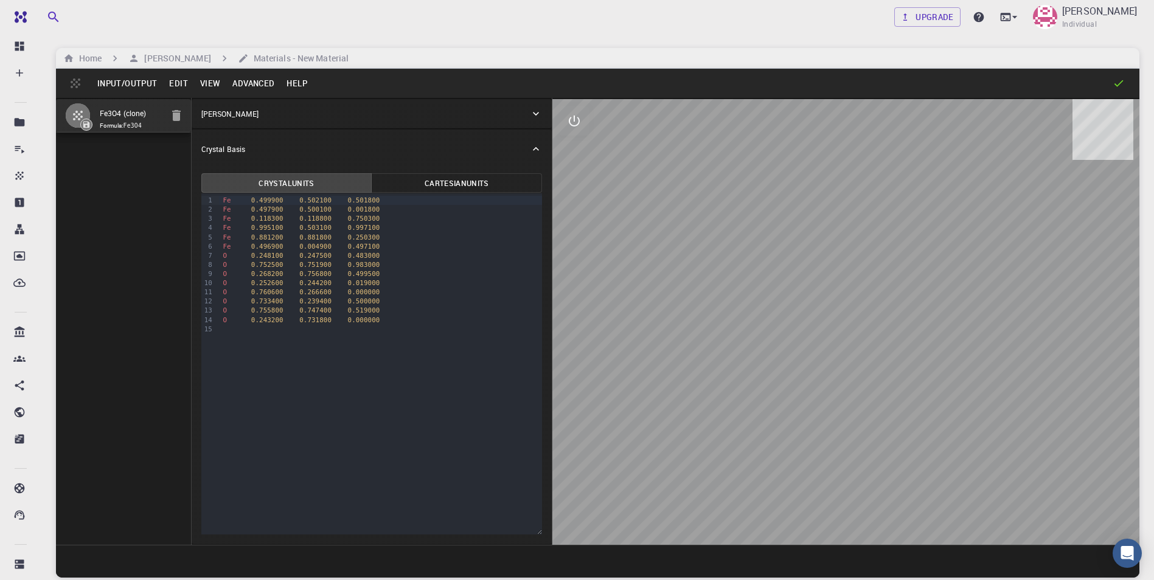
click at [144, 88] on button "Input/Output" at bounding box center [127, 83] width 72 height 19
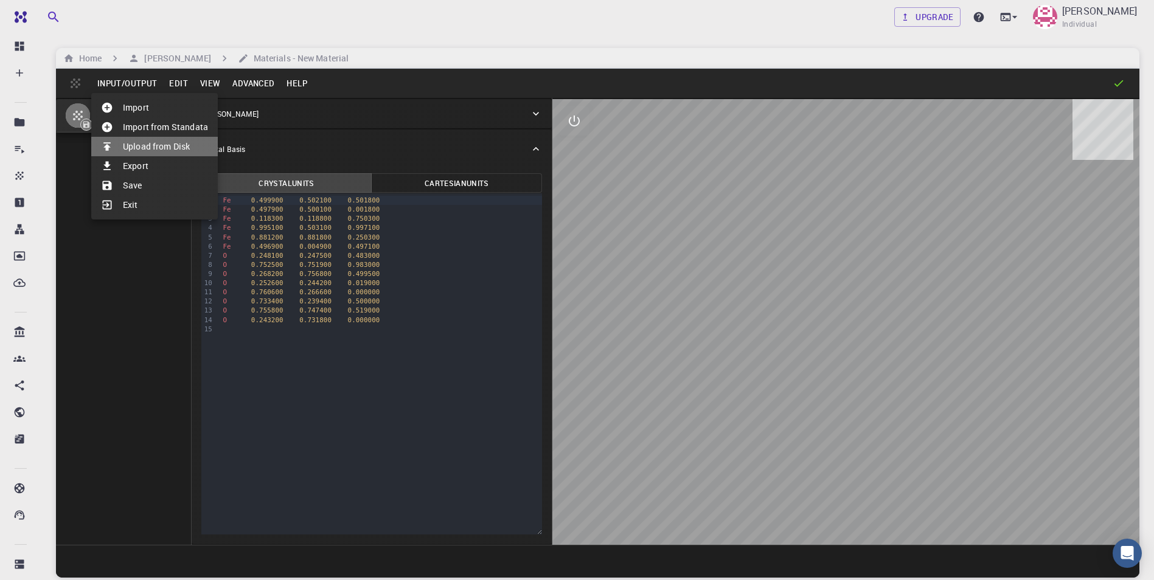
click at [190, 147] on li "Upload from Disk" at bounding box center [154, 146] width 127 height 19
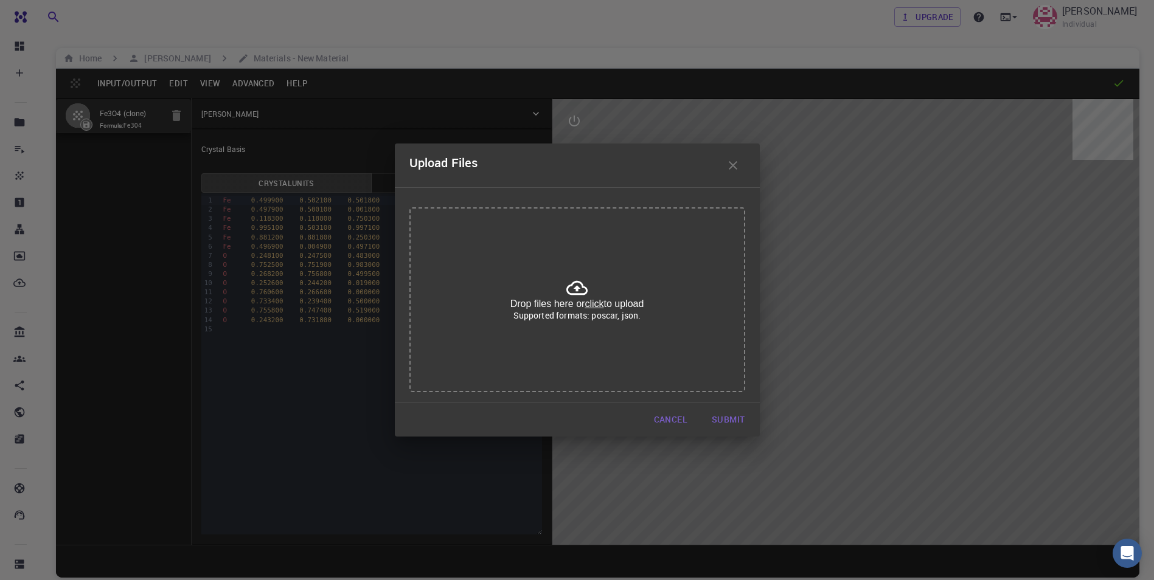
click at [593, 304] on u "click" at bounding box center [594, 304] width 19 height 10
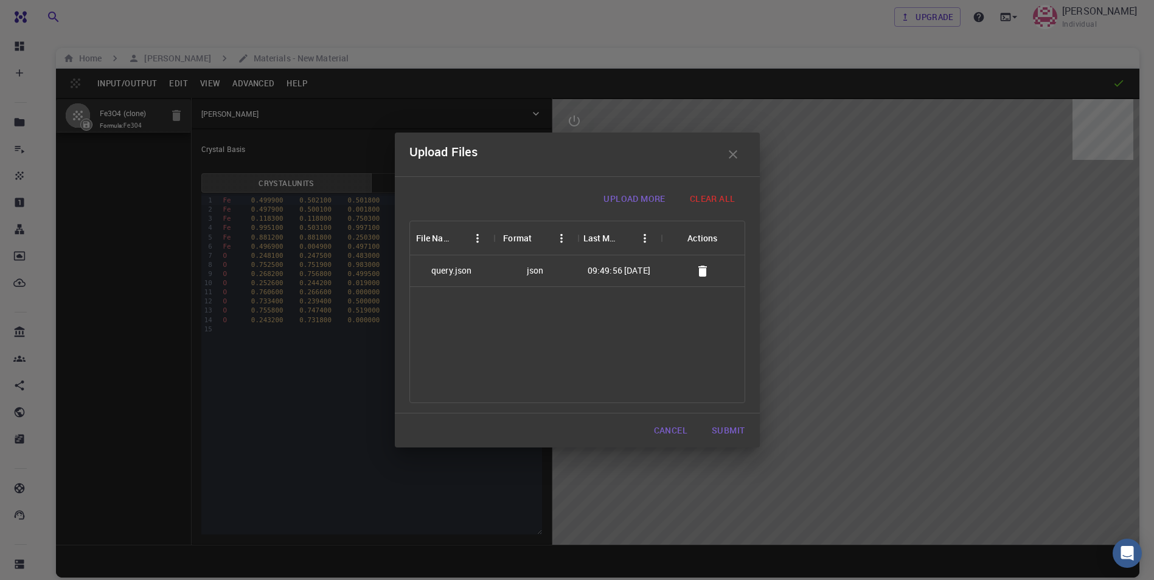
click at [714, 430] on button "Submit" at bounding box center [728, 431] width 52 height 24
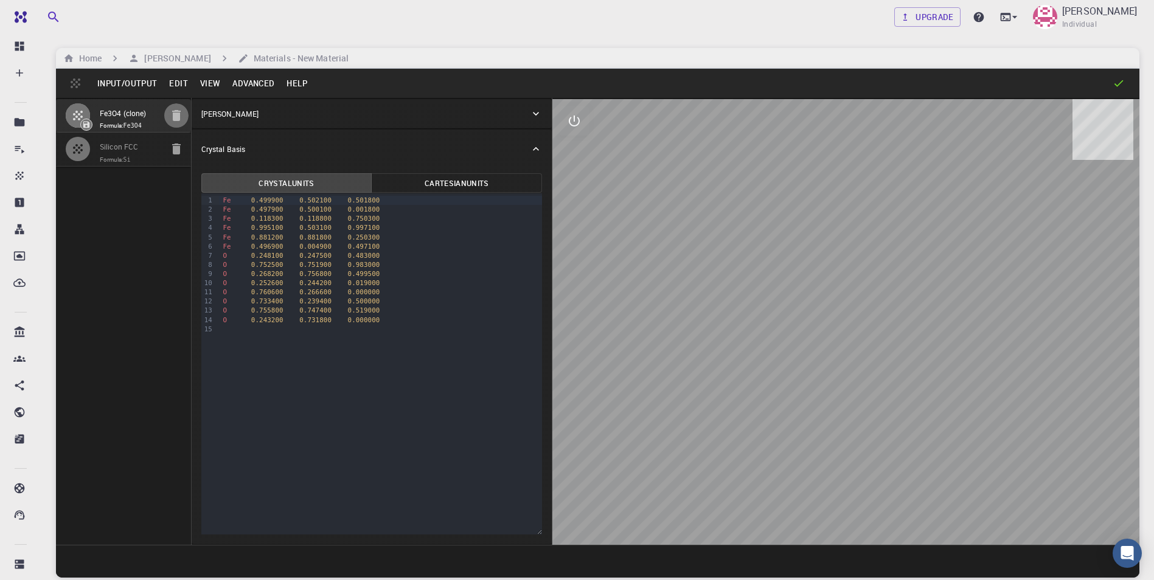
click at [181, 114] on icon "button" at bounding box center [176, 115] width 15 height 15
type input "FCC"
type input "3.867"
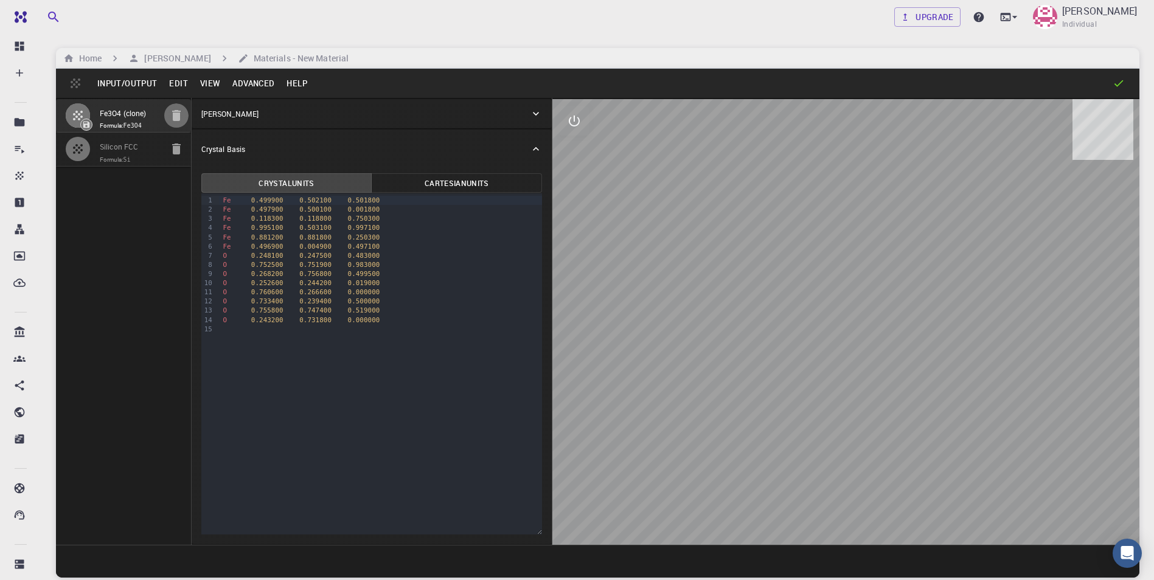
type input "60"
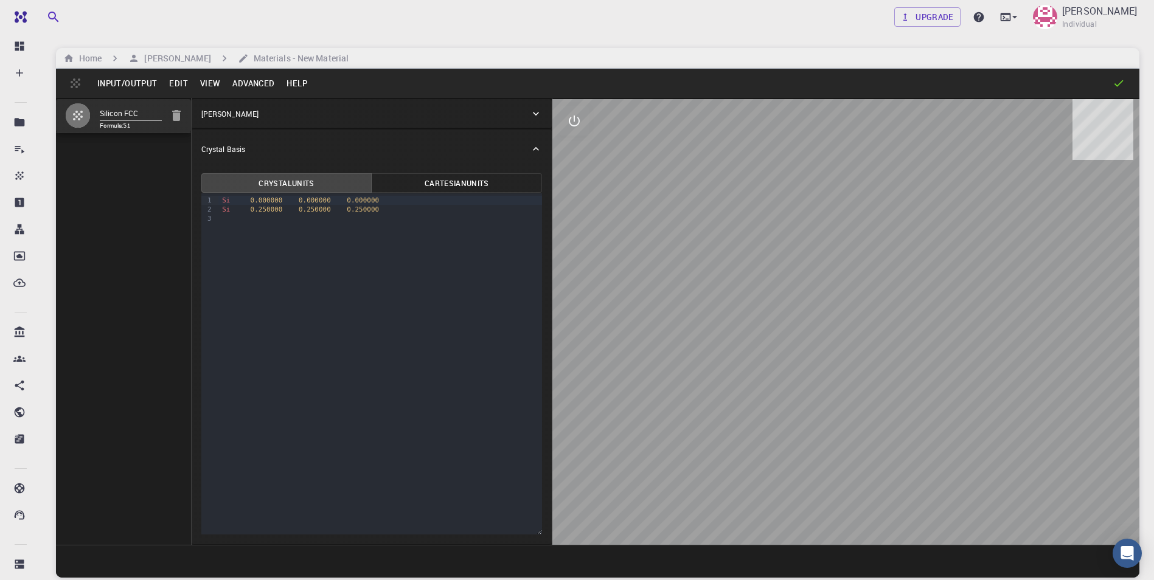
click at [535, 114] on icon at bounding box center [536, 114] width 6 height 4
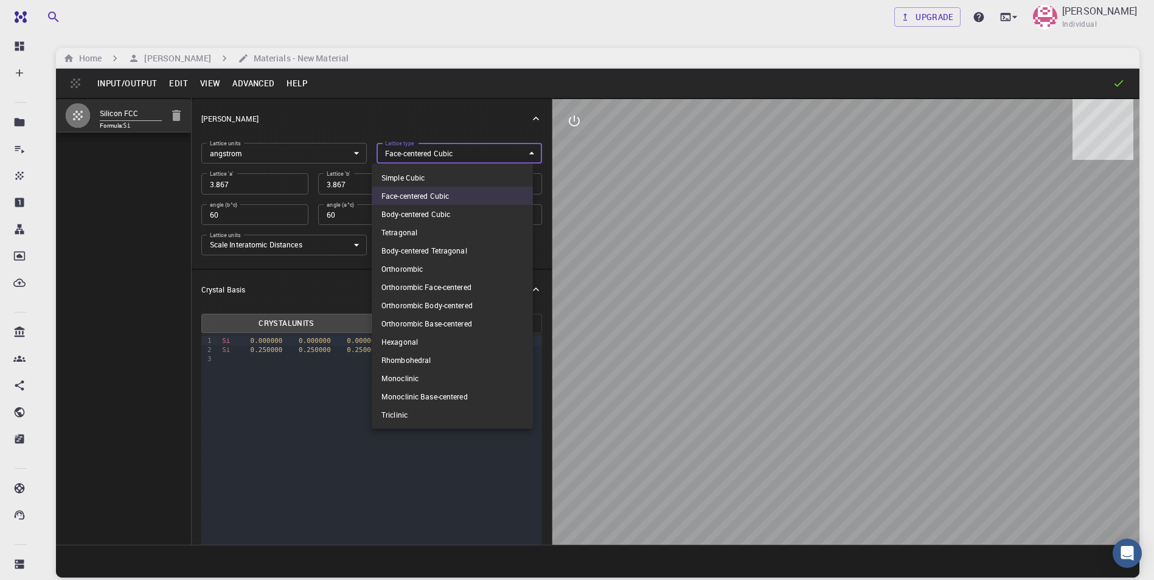
click at [501, 157] on body "Free Dashboard Create New Job New Material Create Material Upload File Import f…" at bounding box center [577, 336] width 1154 height 673
click at [489, 174] on li "Simple Cubic" at bounding box center [452, 178] width 161 height 18
type input "CUB"
type input "90"
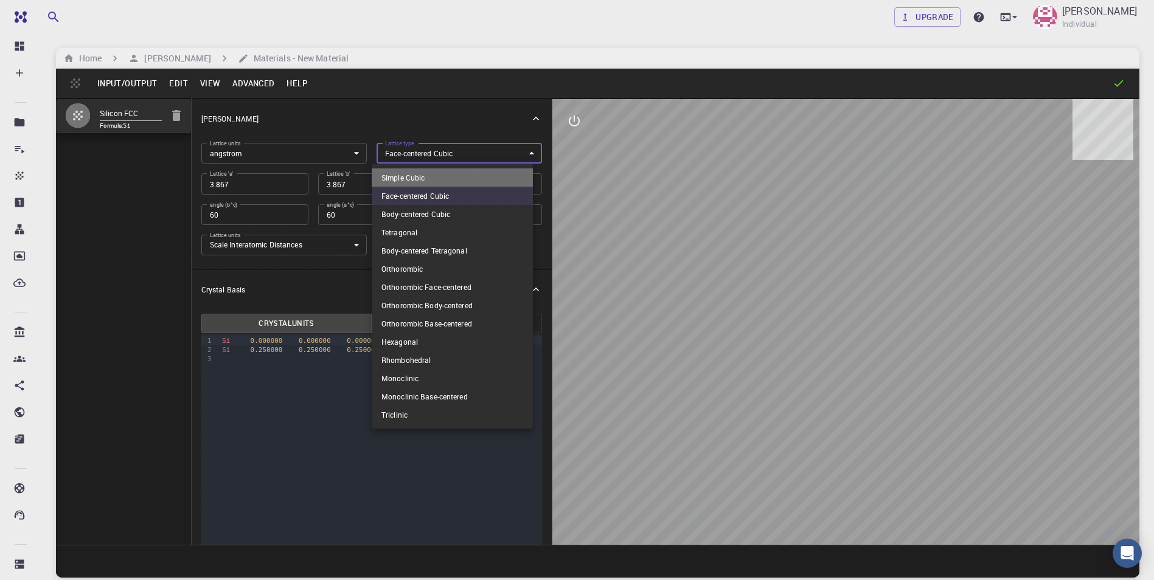
type input "90"
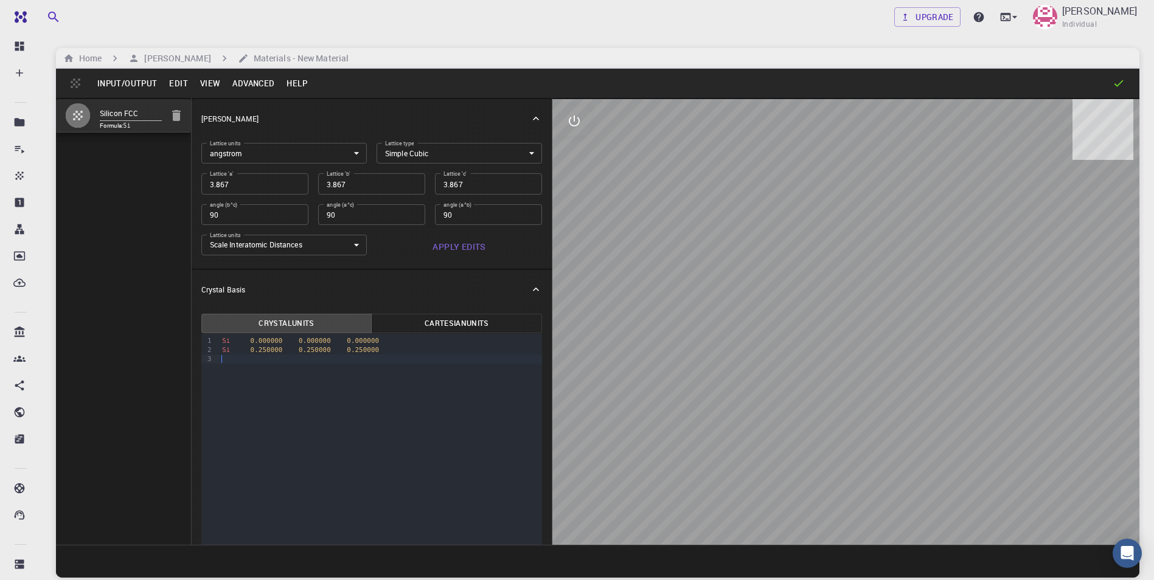
click at [228, 362] on div at bounding box center [380, 359] width 324 height 9
click at [421, 254] on button "Apply Edits" at bounding box center [459, 247] width 165 height 24
click at [147, 85] on button "Input/Output" at bounding box center [127, 83] width 72 height 19
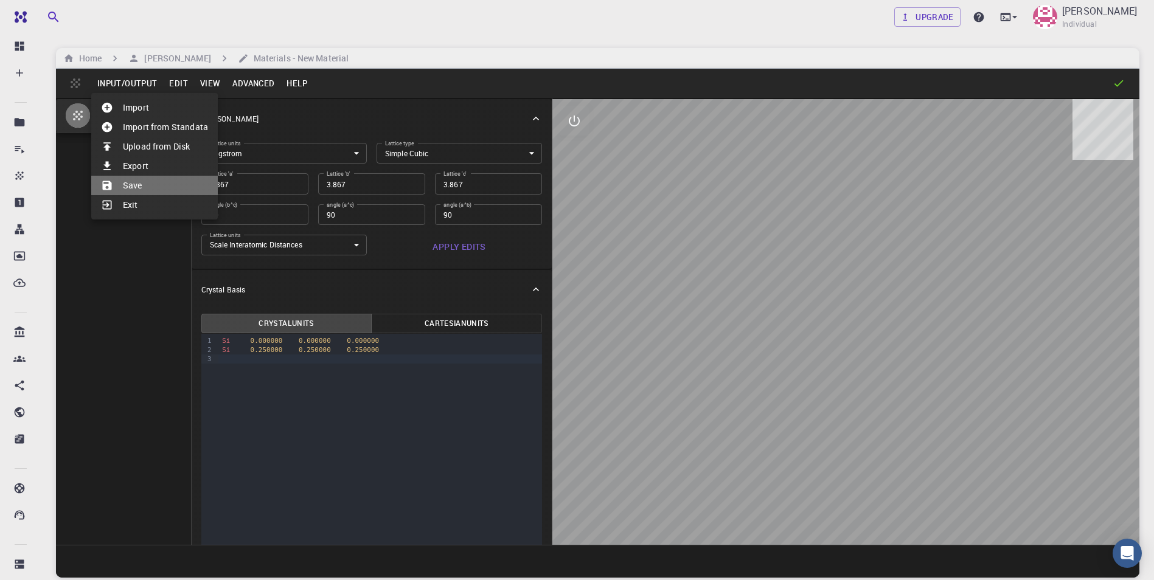
click at [164, 178] on li "Save" at bounding box center [154, 185] width 127 height 19
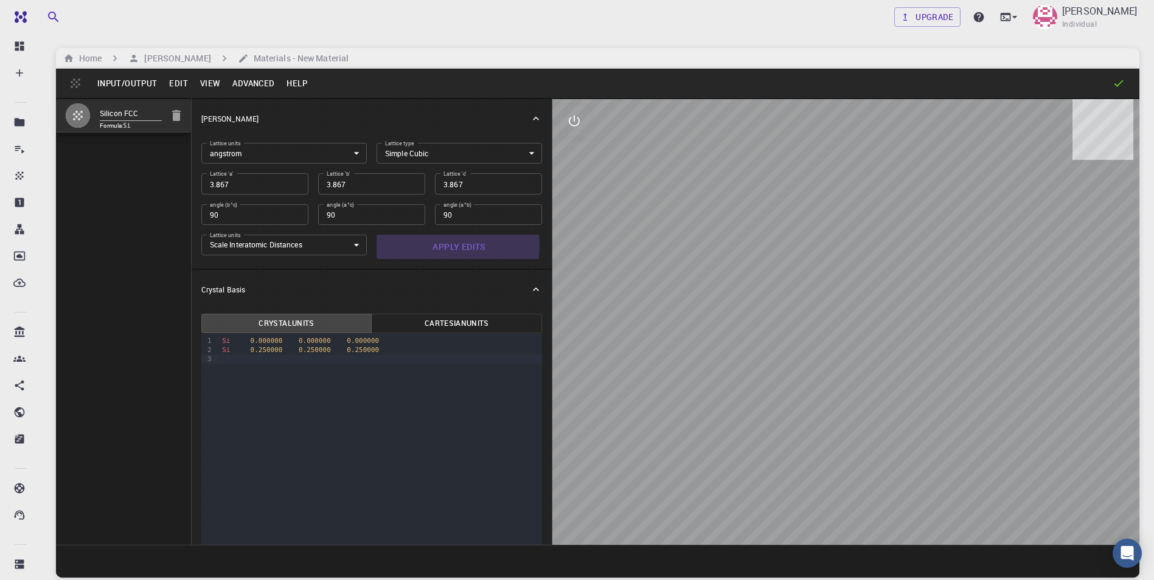
click at [428, 245] on button "Apply Edits" at bounding box center [459, 247] width 165 height 24
click at [134, 83] on button "Input/Output" at bounding box center [127, 83] width 72 height 19
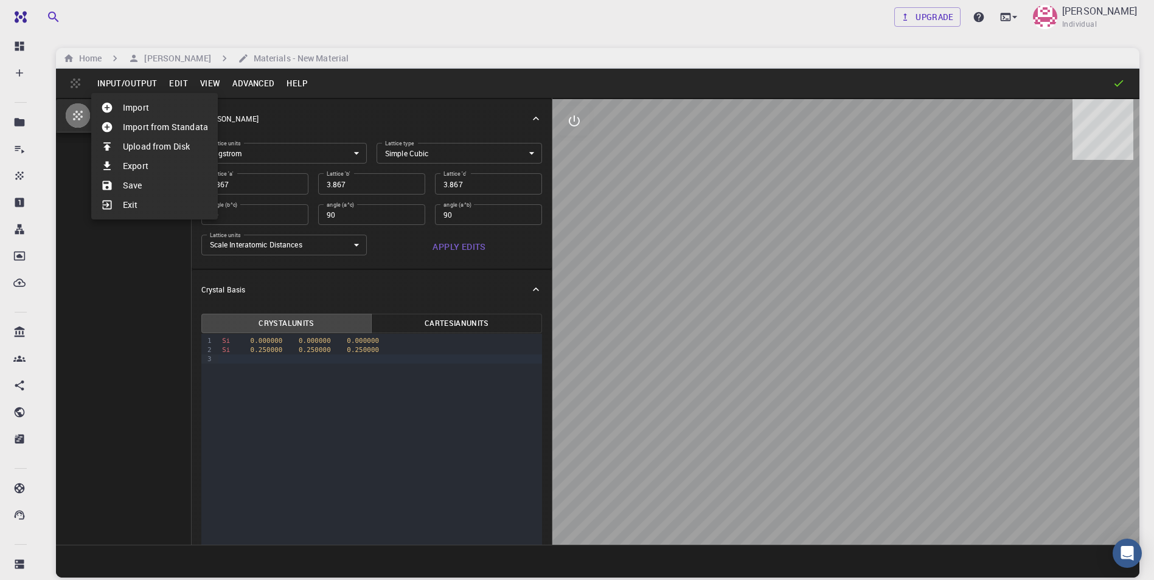
click at [148, 186] on li "Save" at bounding box center [154, 185] width 127 height 19
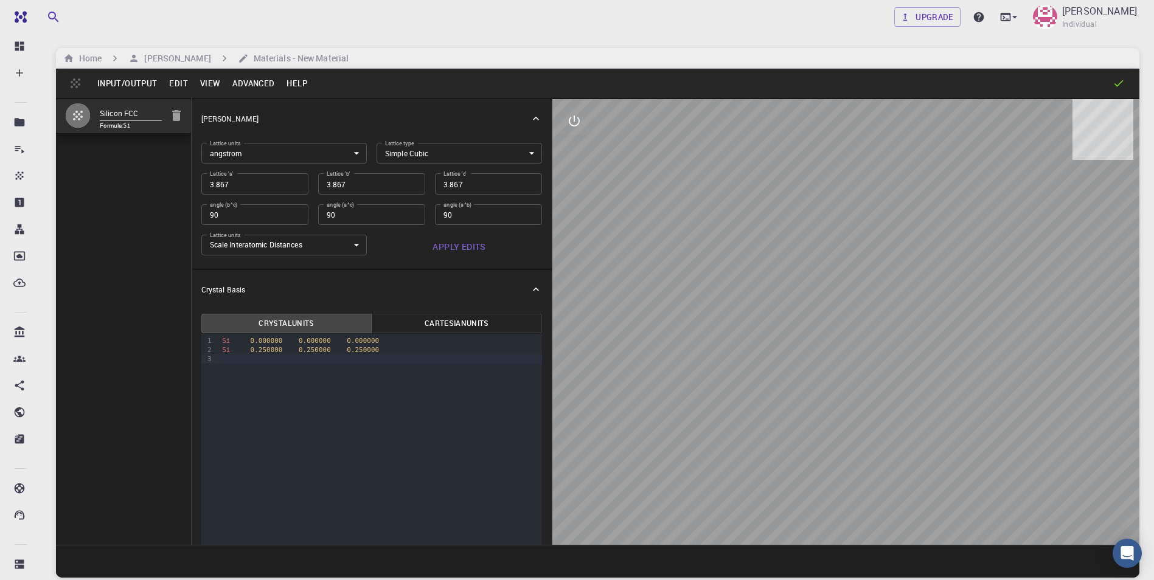
click at [109, 116] on input "Silicon FCC" at bounding box center [131, 114] width 62 height 14
click at [124, 125] on span "Formula: Si" at bounding box center [131, 126] width 62 height 10
click at [68, 110] on button "button" at bounding box center [78, 116] width 26 height 26
click at [135, 84] on button "Input/Output" at bounding box center [127, 83] width 72 height 19
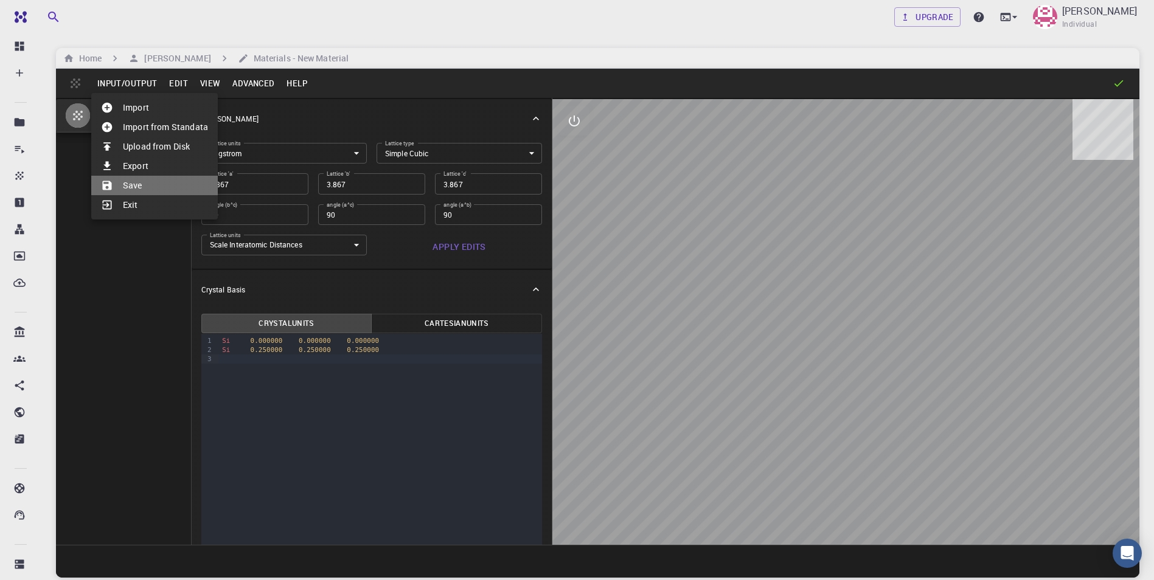
click at [139, 178] on li "Save" at bounding box center [154, 185] width 127 height 19
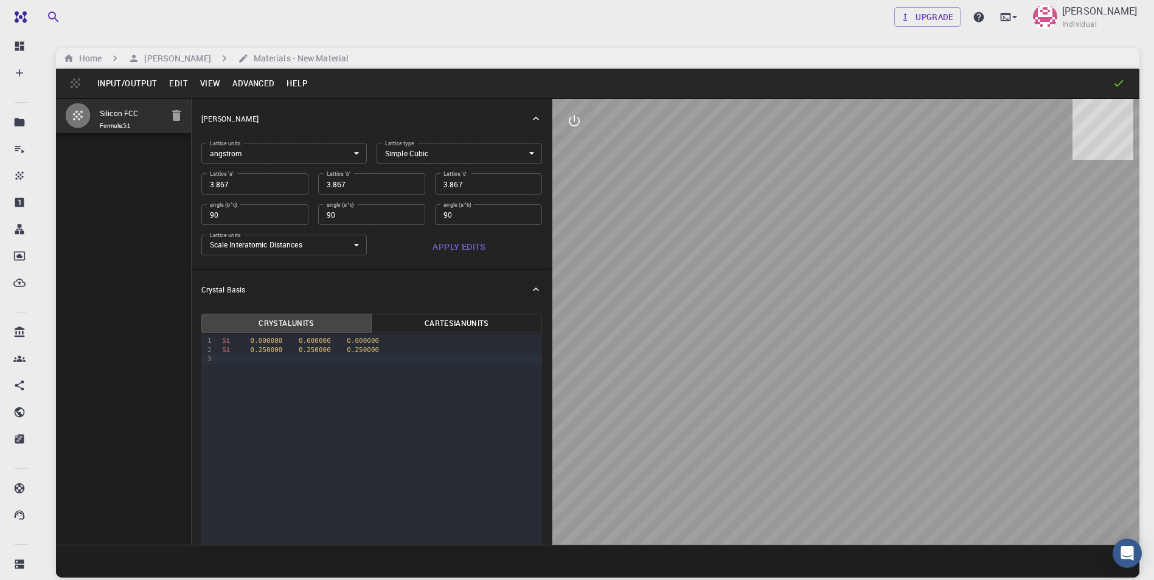
click at [1119, 84] on icon at bounding box center [1119, 83] width 12 height 12
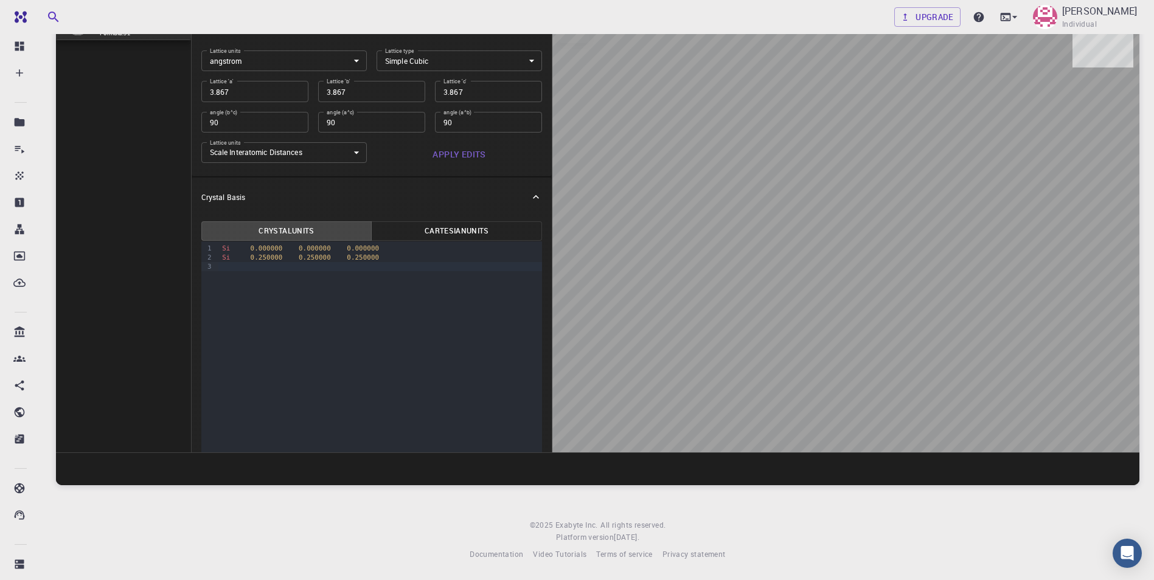
drag, startPoint x: 984, startPoint y: 432, endPoint x: 931, endPoint y: 312, distance: 131.6
click at [931, 312] on div at bounding box center [845, 230] width 587 height 446
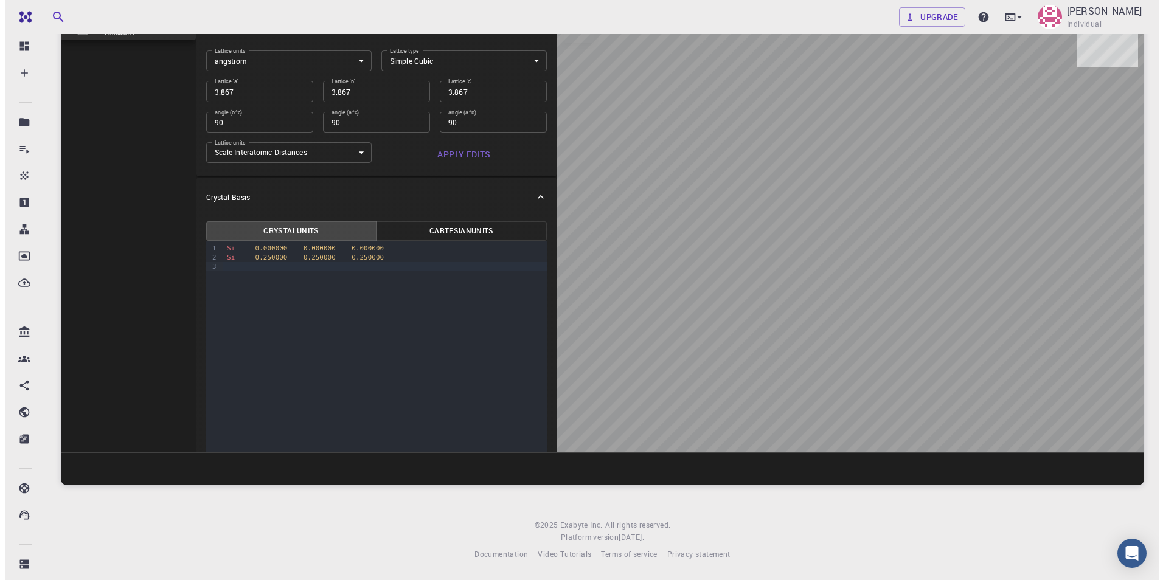
scroll to position [0, 0]
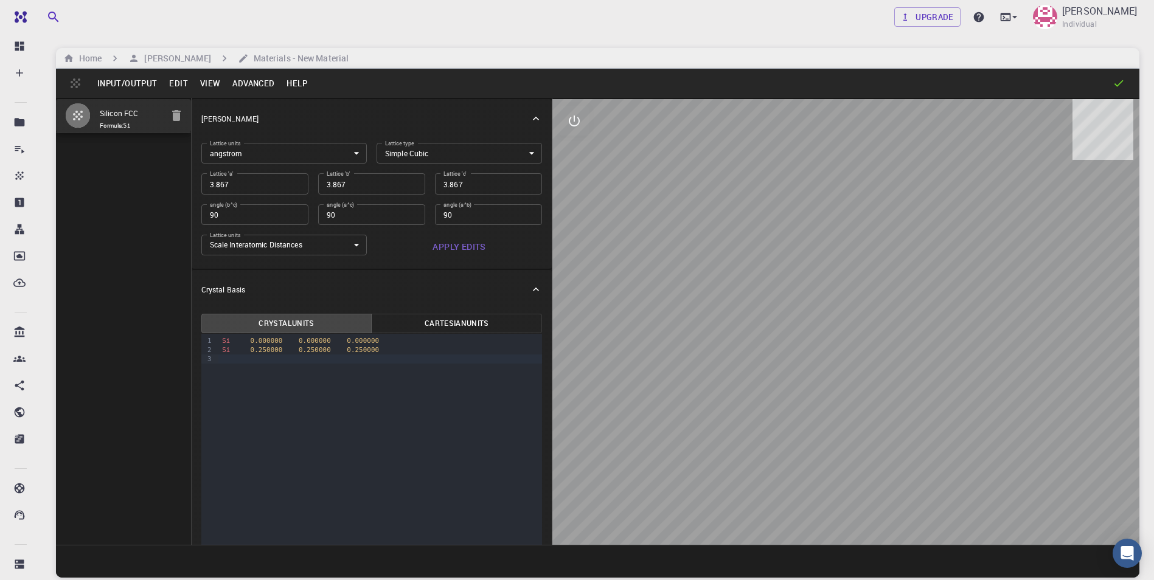
click at [530, 116] on icon at bounding box center [536, 119] width 12 height 12
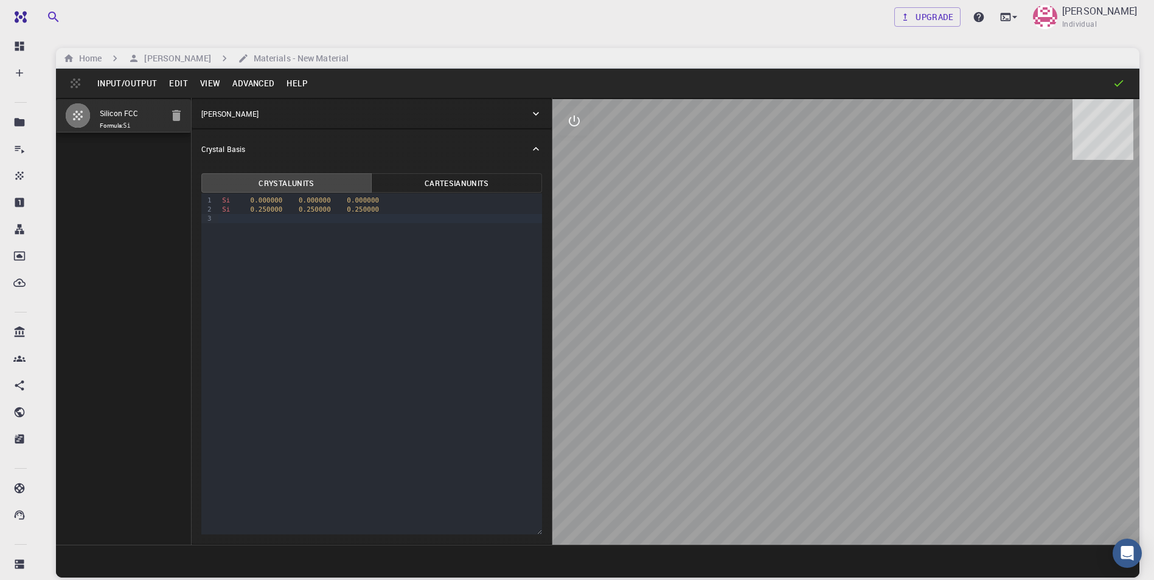
click at [537, 145] on icon at bounding box center [536, 149] width 12 height 12
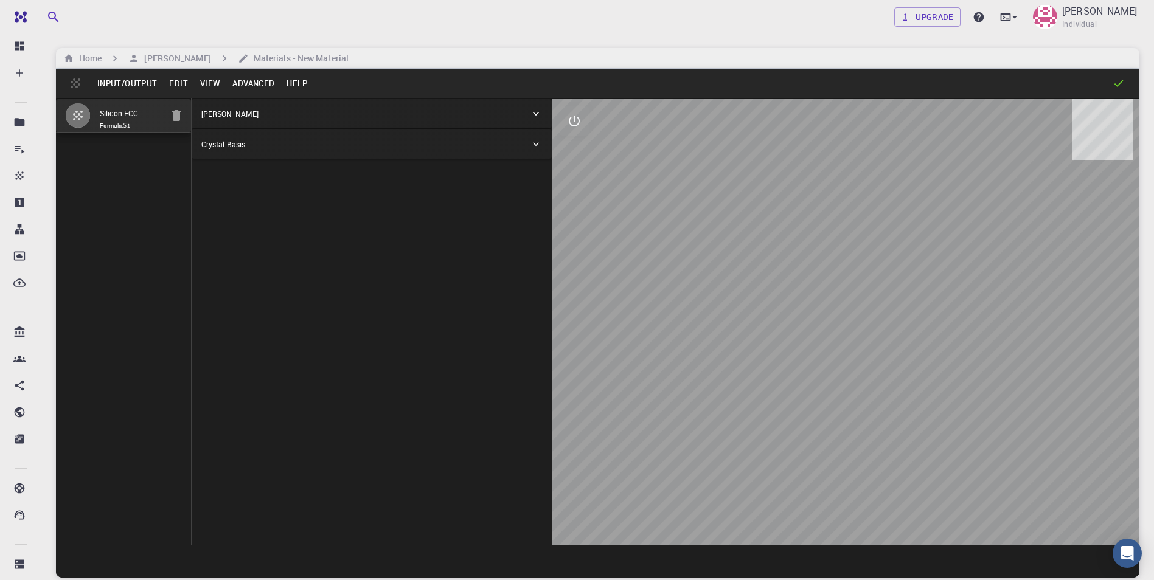
click at [134, 124] on span "Formula: Si" at bounding box center [131, 126] width 62 height 10
drag, startPoint x: 146, startPoint y: 113, endPoint x: 128, endPoint y: 278, distance: 165.9
click at [128, 278] on div "Silicon FCC Formula: Si" at bounding box center [124, 321] width 136 height 447
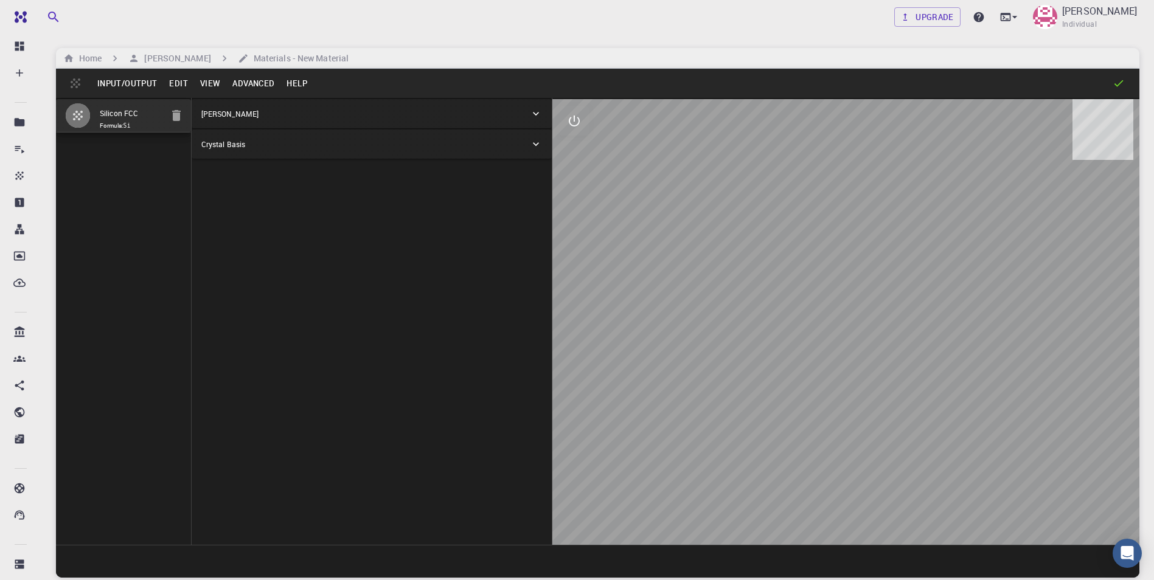
click at [183, 82] on button "Edit" at bounding box center [178, 83] width 31 height 19
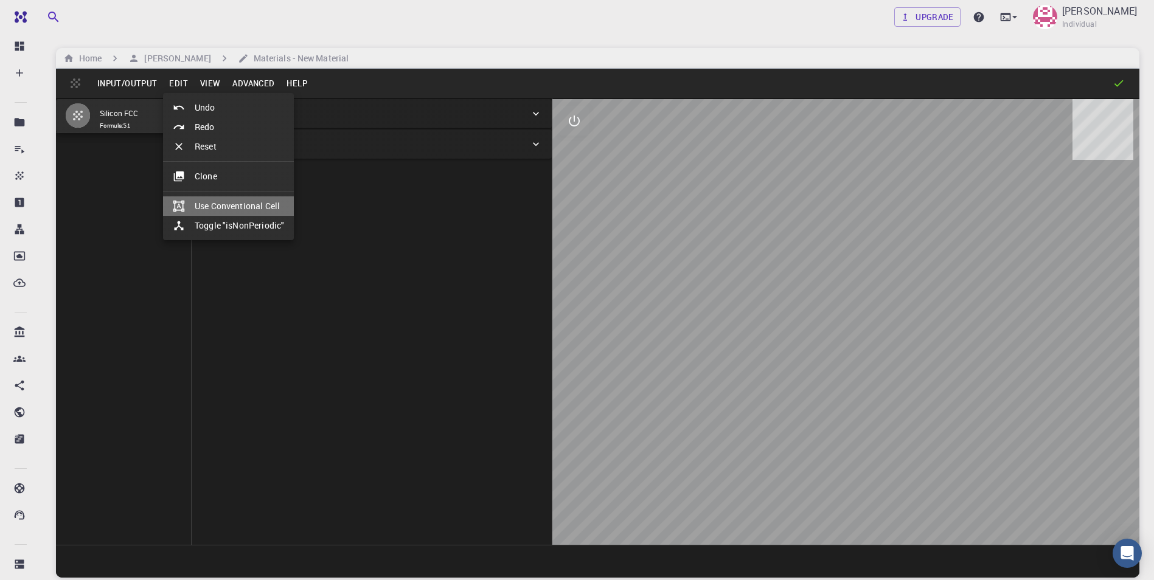
click at [227, 204] on li "Use Conventional Cell" at bounding box center [228, 206] width 131 height 19
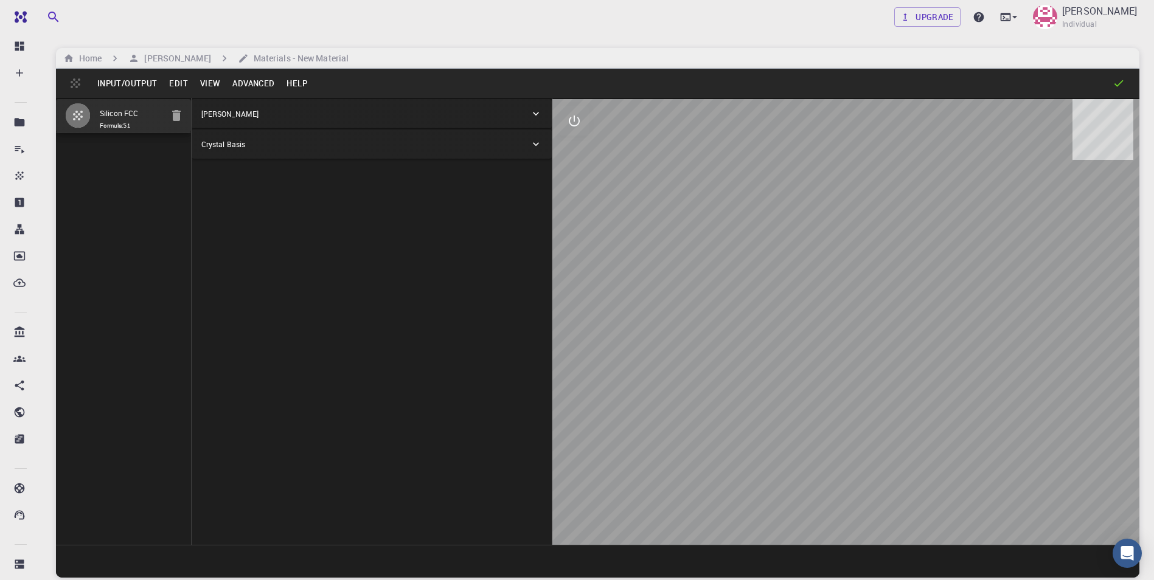
click at [113, 81] on button "Input/Output" at bounding box center [127, 83] width 72 height 19
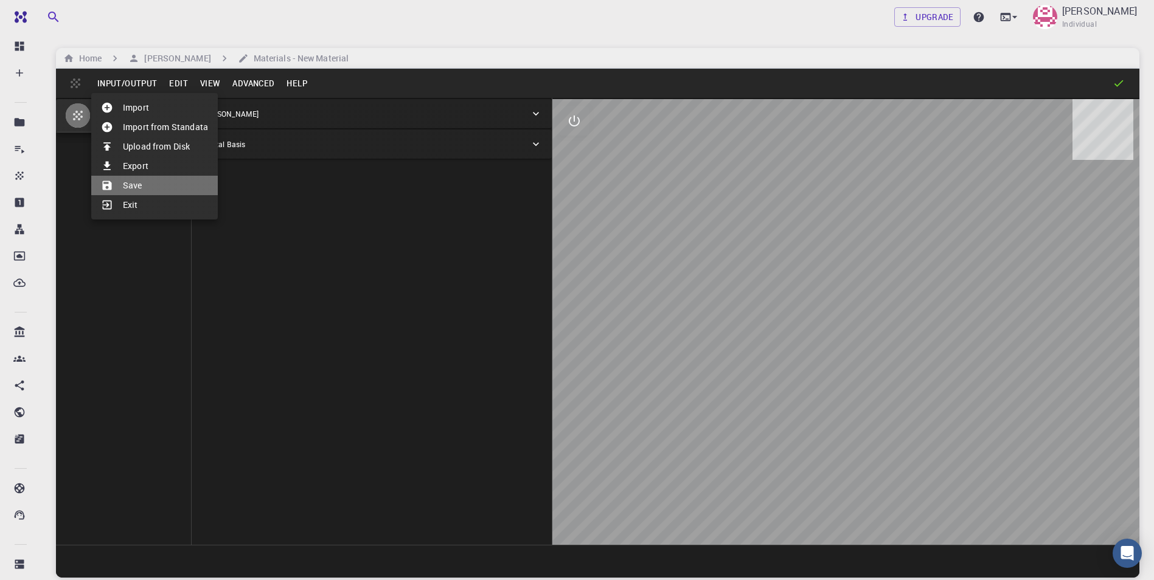
click at [134, 186] on li "Save" at bounding box center [154, 185] width 127 height 19
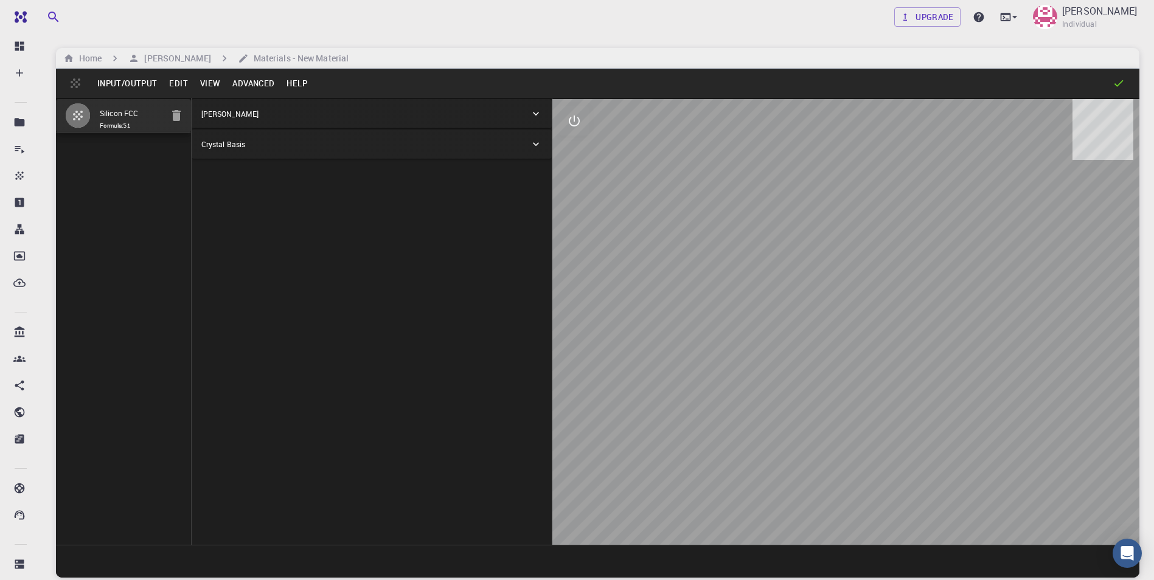
click at [134, 186] on div "Silicon FCC Formula: Si" at bounding box center [124, 321] width 136 height 447
click at [1120, 85] on icon at bounding box center [1119, 83] width 12 height 12
click at [305, 54] on h6 "Materials - New Material" at bounding box center [299, 58] width 100 height 13
click at [1000, 18] on icon at bounding box center [1006, 17] width 12 height 12
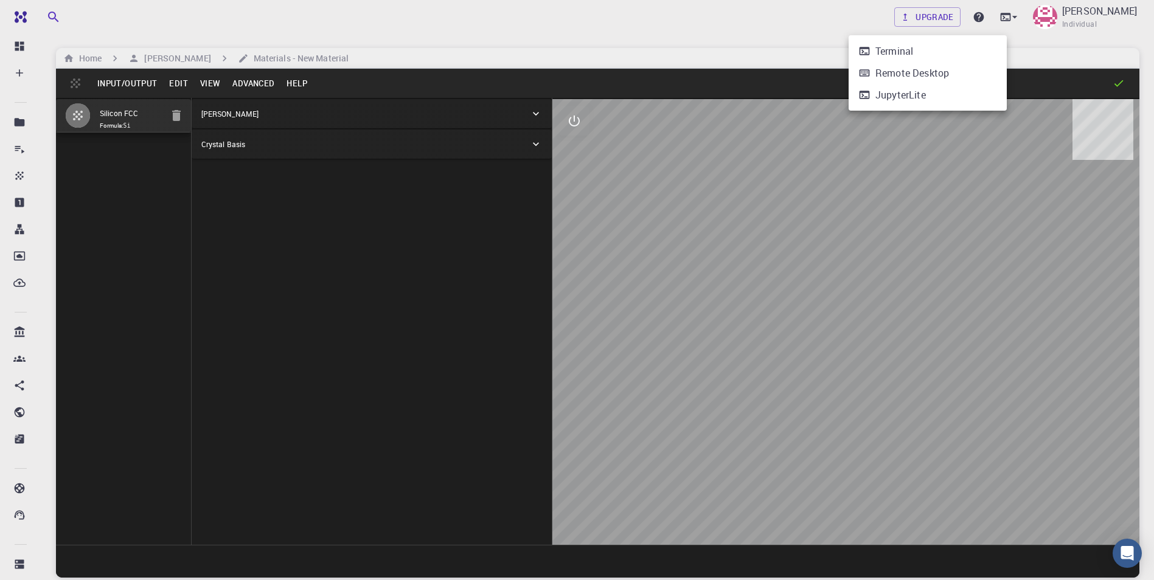
click at [18, 72] on div at bounding box center [577, 290] width 1154 height 580
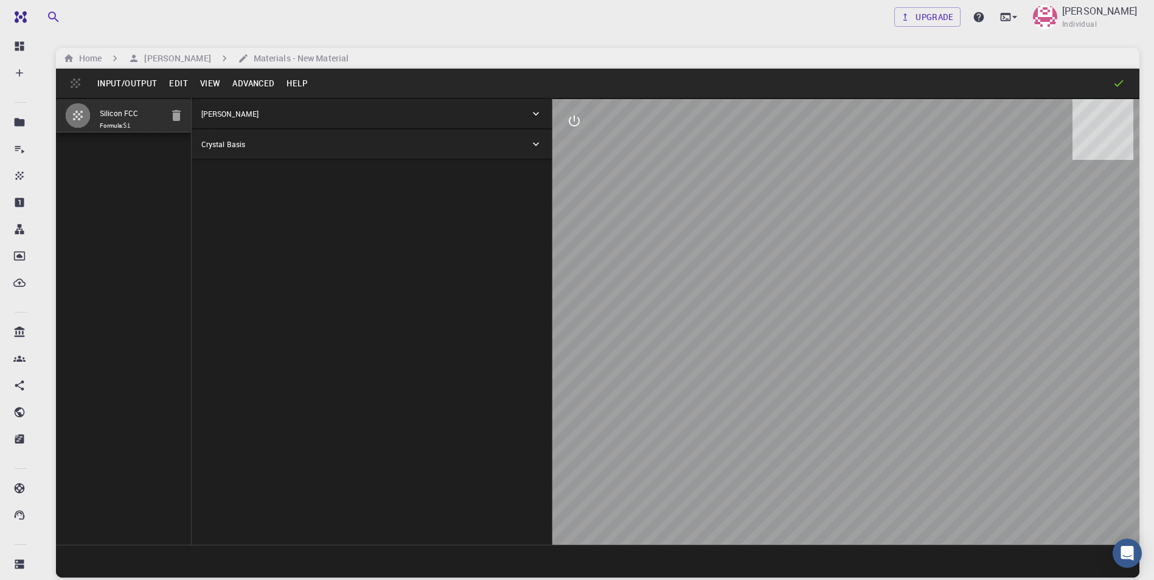
click at [18, 72] on icon at bounding box center [19, 73] width 12 height 12
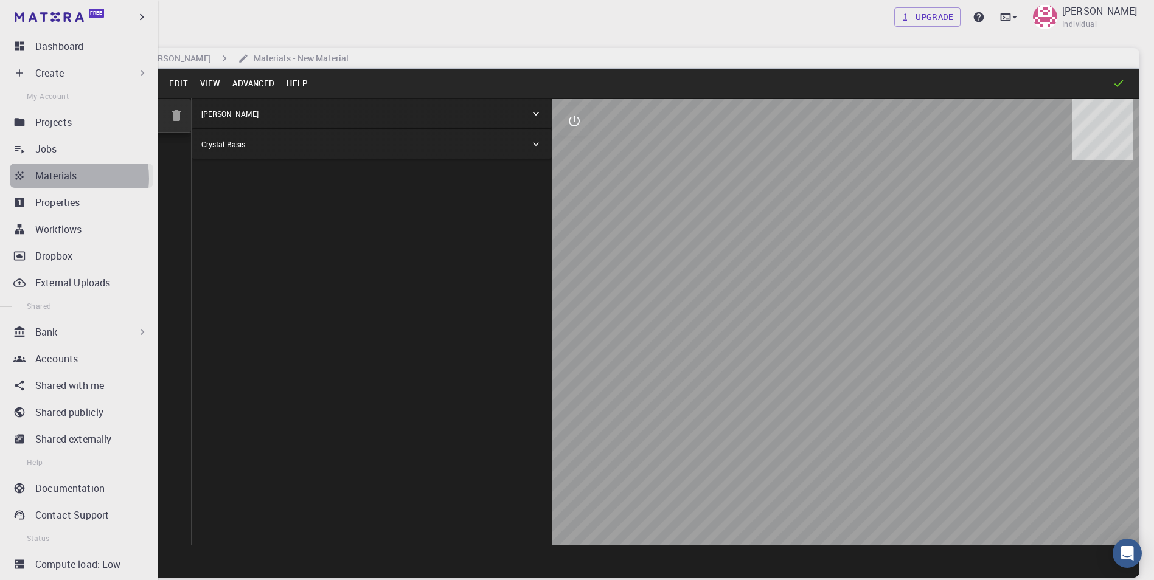
click at [64, 178] on p "Materials" at bounding box center [55, 176] width 41 height 15
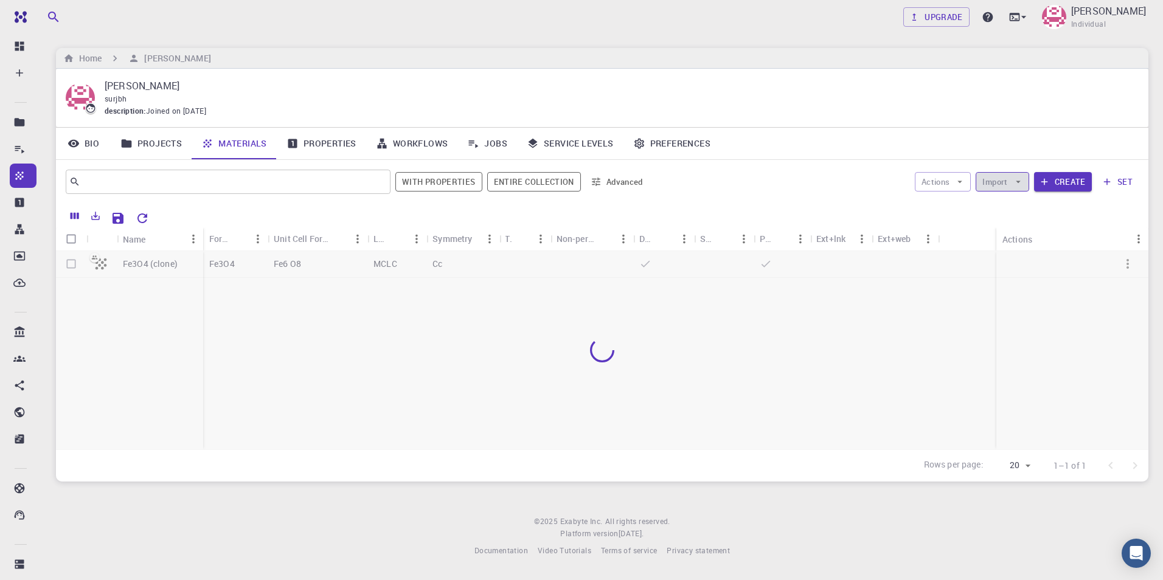
click at [1017, 184] on icon "button" at bounding box center [1018, 181] width 11 height 11
click at [1021, 208] on span "Upload File" at bounding box center [1047, 206] width 77 height 12
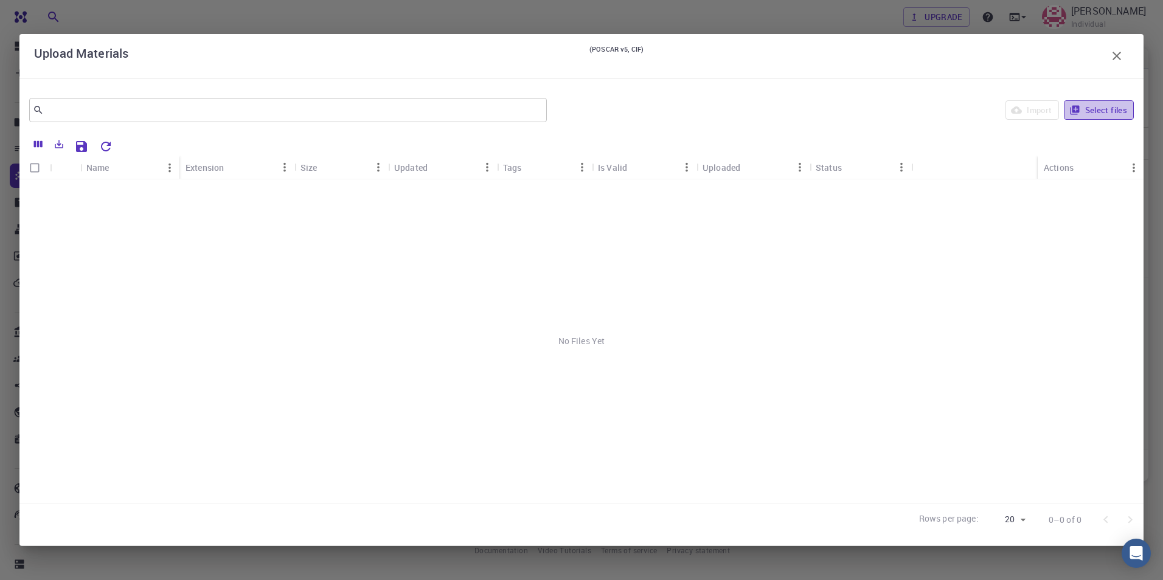
click at [1089, 111] on button "Select files" at bounding box center [1099, 109] width 70 height 19
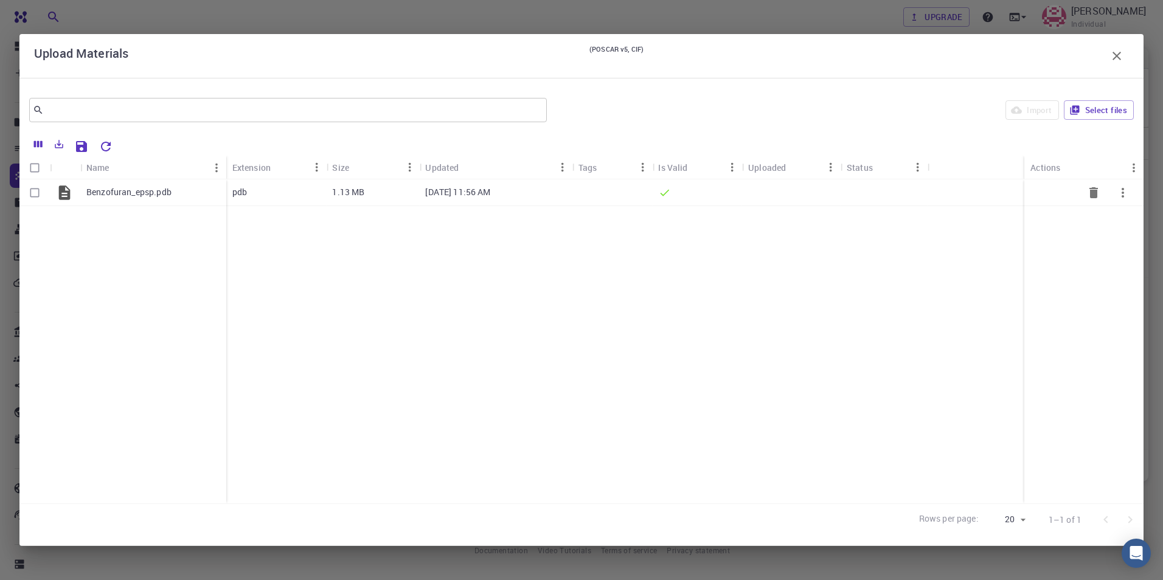
click at [32, 193] on input "Select row" at bounding box center [34, 192] width 23 height 23
checkbox input "true"
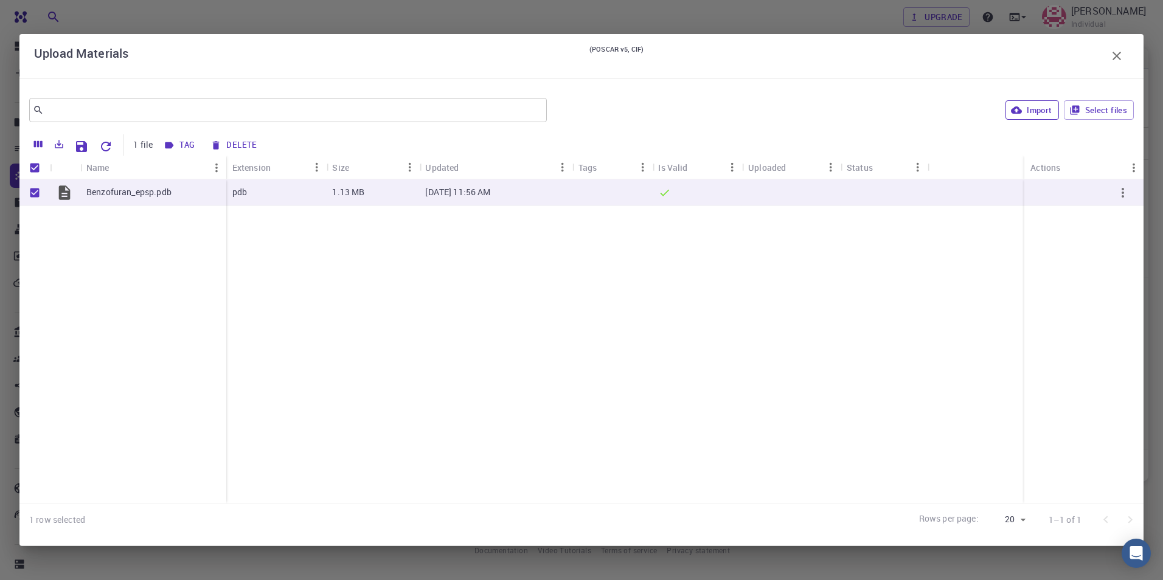
click at [1039, 105] on button "Import" at bounding box center [1032, 109] width 53 height 19
